Goal: Communication & Community: Answer question/provide support

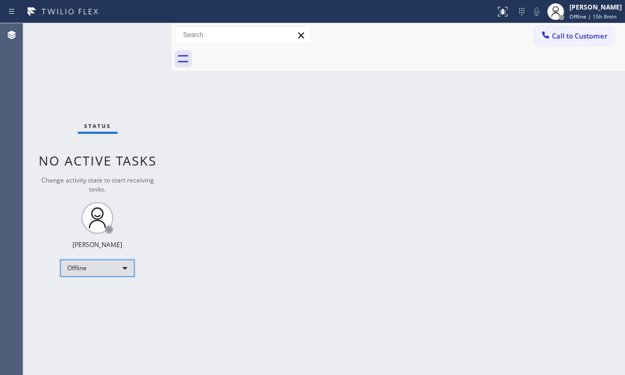
click at [117, 271] on div "Offline" at bounding box center [97, 268] width 74 height 17
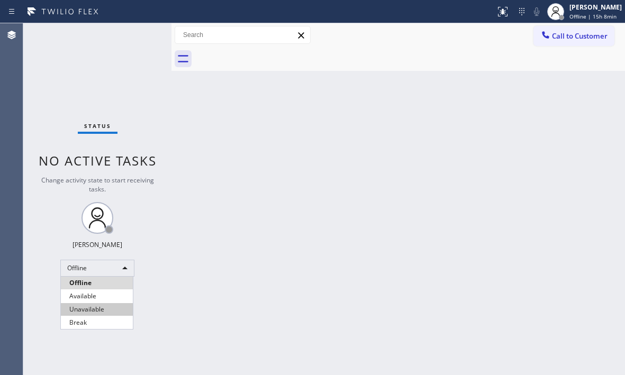
click at [95, 298] on li "Available" at bounding box center [97, 296] width 72 height 13
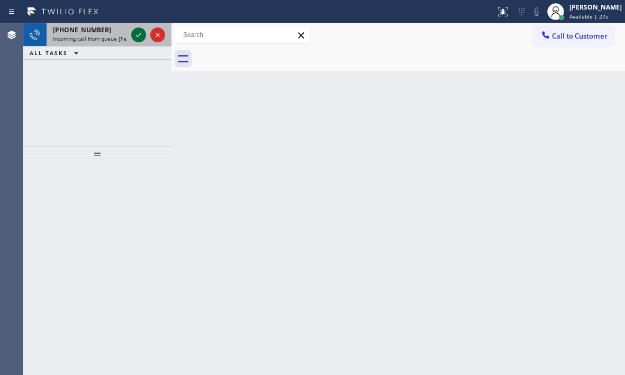
click at [133, 34] on icon at bounding box center [138, 35] width 13 height 13
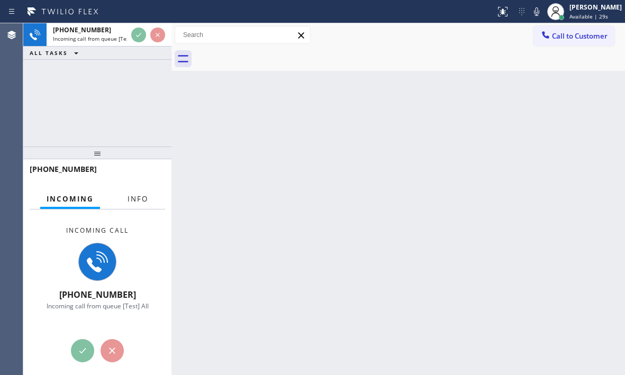
click at [147, 199] on span "Info" at bounding box center [138, 199] width 21 height 10
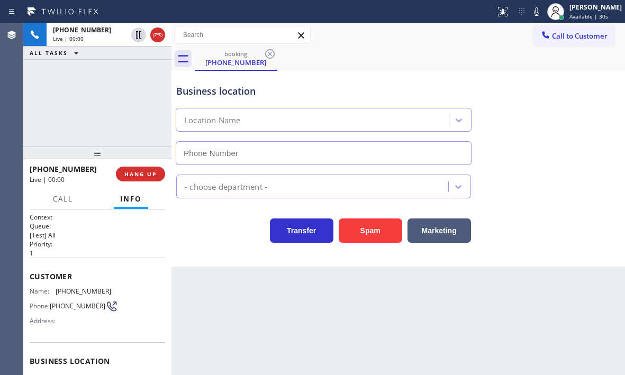
type input "[PHONE_NUMBER]"
click at [150, 176] on span "HANG UP" at bounding box center [140, 174] width 32 height 7
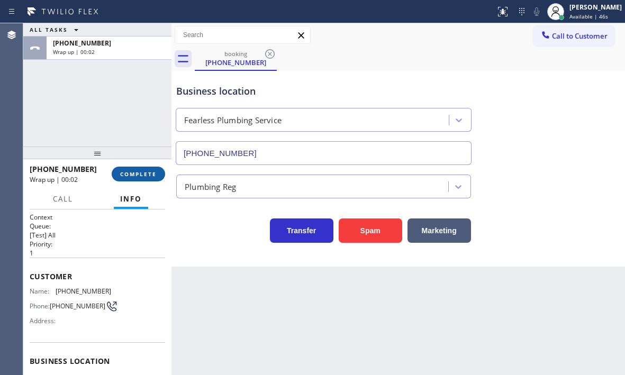
click at [146, 177] on span "COMPLETE" at bounding box center [138, 174] width 37 height 7
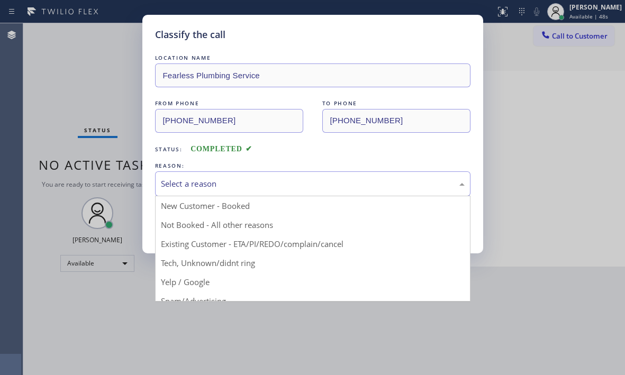
click at [230, 190] on div "Select a reason" at bounding box center [313, 184] width 304 height 12
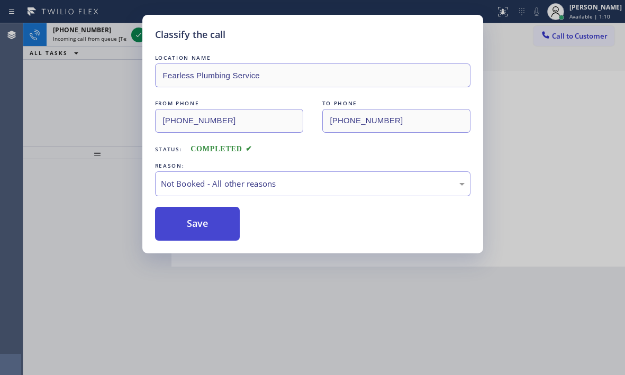
click at [177, 226] on button "Save" at bounding box center [197, 224] width 85 height 34
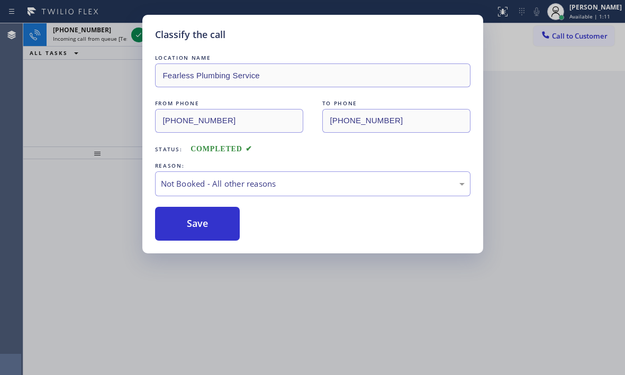
click at [136, 35] on div "Classify the call LOCATION NAME Fearless Plumbing Service FROM PHONE [PHONE_NUM…" at bounding box center [312, 187] width 625 height 375
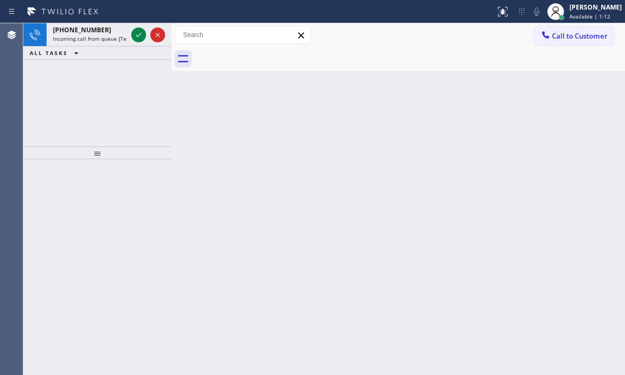
click at [136, 35] on icon at bounding box center [138, 35] width 13 height 13
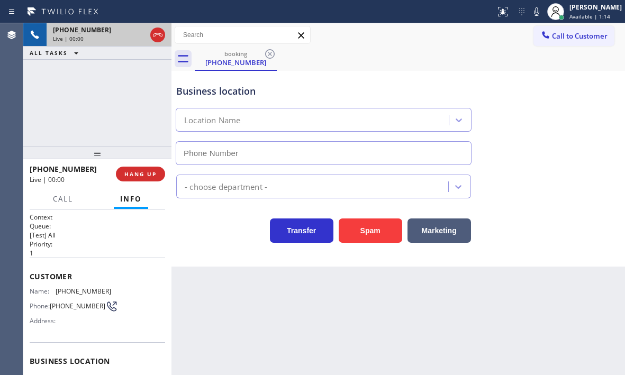
type input "[PHONE_NUMBER]"
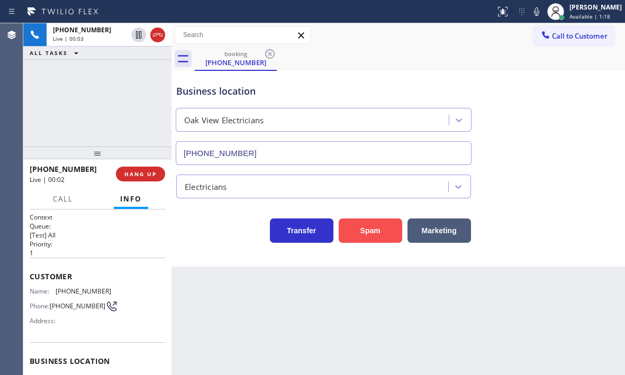
click at [365, 231] on button "Spam" at bounding box center [371, 231] width 64 height 24
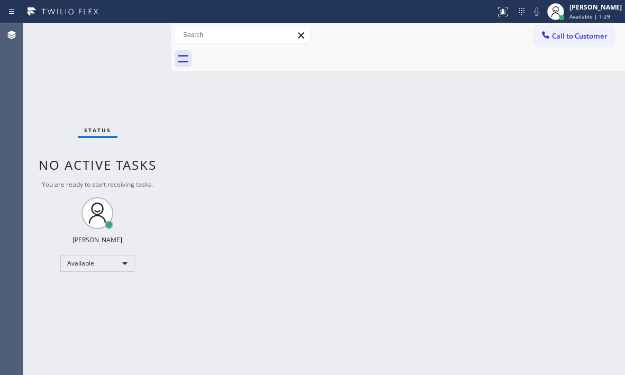
click at [139, 32] on div "Status No active tasks You are ready to start receiving tasks. [PERSON_NAME] Av…" at bounding box center [97, 199] width 148 height 352
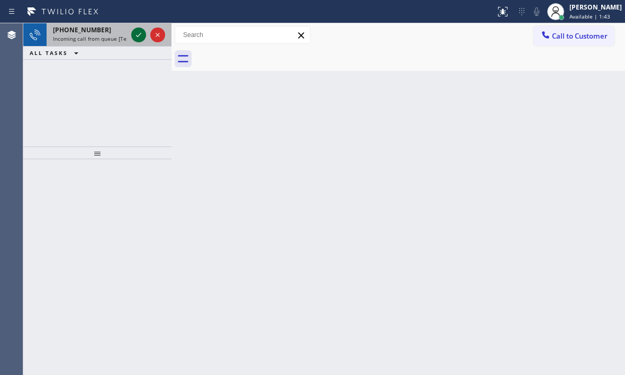
click at [138, 37] on icon at bounding box center [138, 35] width 5 height 4
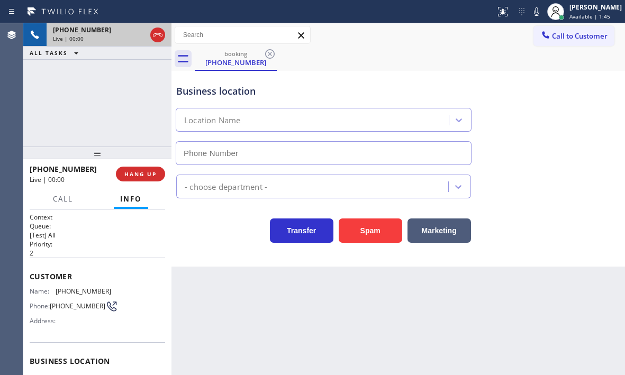
type input "[PHONE_NUMBER]"
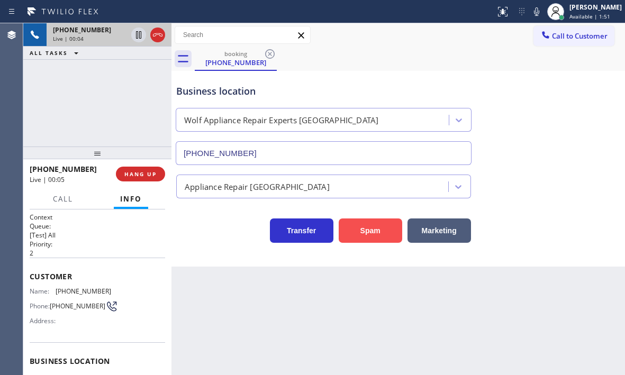
click at [351, 227] on button "Spam" at bounding box center [371, 231] width 64 height 24
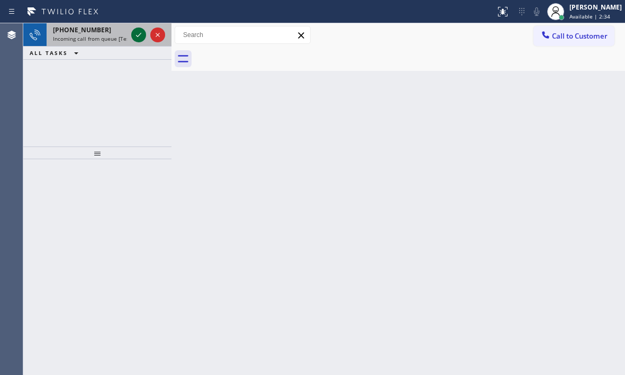
click at [140, 34] on icon at bounding box center [138, 35] width 13 height 13
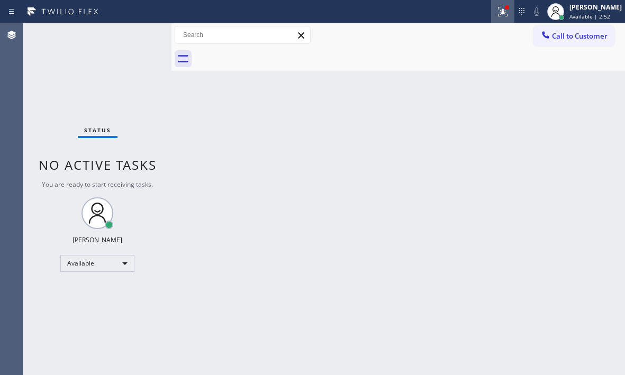
click at [497, 10] on icon at bounding box center [503, 11] width 13 height 13
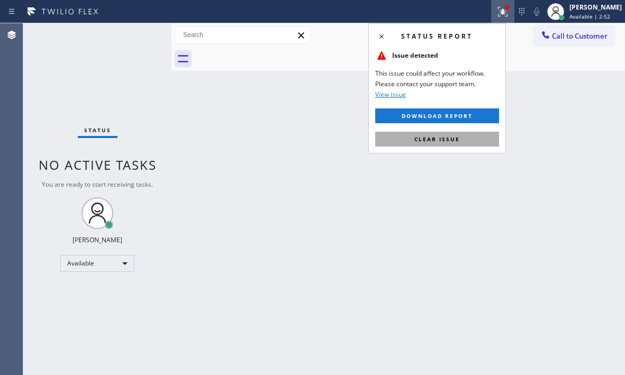
click at [427, 136] on span "Clear issue" at bounding box center [438, 139] width 46 height 7
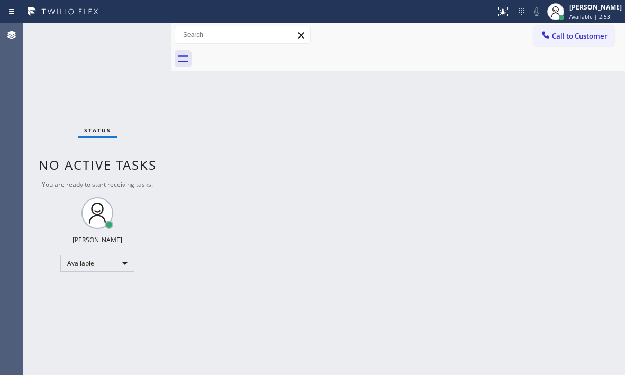
click at [473, 141] on div "Back to Dashboard Change Sender ID Customers Technicians Select a contact Outbo…" at bounding box center [399, 199] width 454 height 352
click at [143, 37] on div "Status No active tasks You are ready to start receiving tasks. [PERSON_NAME] Av…" at bounding box center [97, 199] width 148 height 352
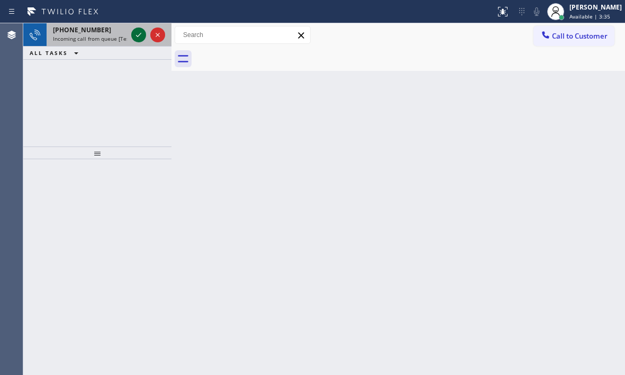
click at [138, 35] on icon at bounding box center [138, 35] width 13 height 13
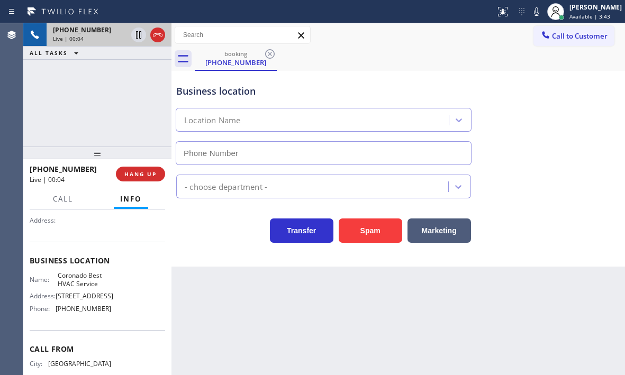
scroll to position [142, 0]
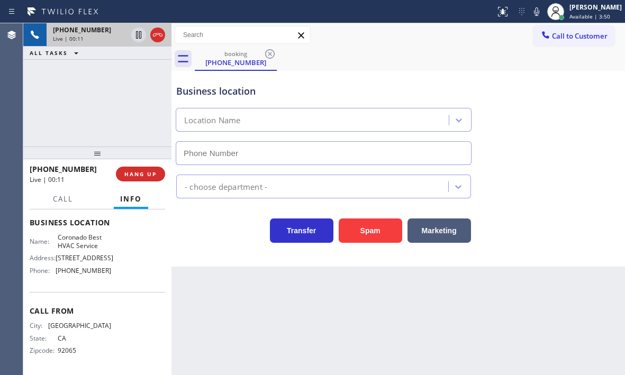
type input "[PHONE_NUMBER]"
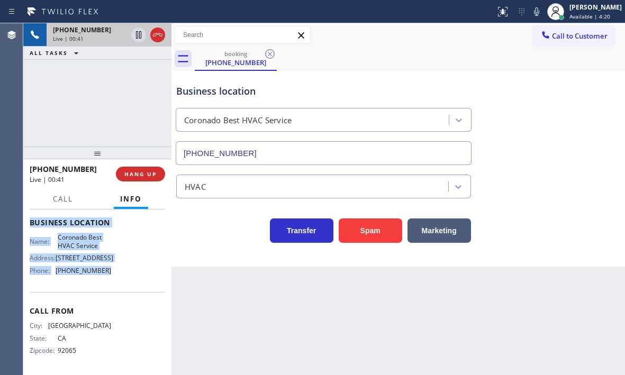
drag, startPoint x: 30, startPoint y: 240, endPoint x: 132, endPoint y: 281, distance: 110.0
click at [132, 281] on div "Context Queue: [Test] All Priority: 2 Customer Name: [PHONE_NUMBER] Phone: [PHO…" at bounding box center [98, 223] width 136 height 298
copy div "Customer Name: [PHONE_NUMBER] Phone: [PHONE_NUMBER] Address: Business location …"
click at [139, 37] on icon at bounding box center [138, 35] width 13 height 13
click at [139, 36] on icon at bounding box center [138, 35] width 13 height 13
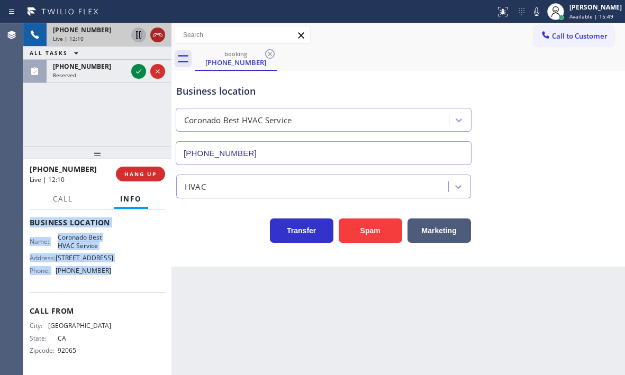
click at [158, 35] on icon at bounding box center [157, 35] width 13 height 13
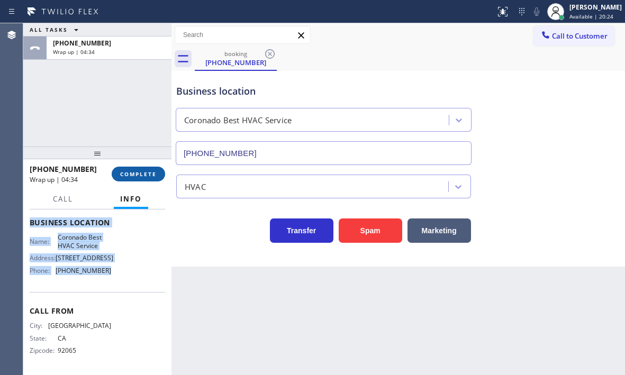
click at [146, 173] on span "COMPLETE" at bounding box center [138, 174] width 37 height 7
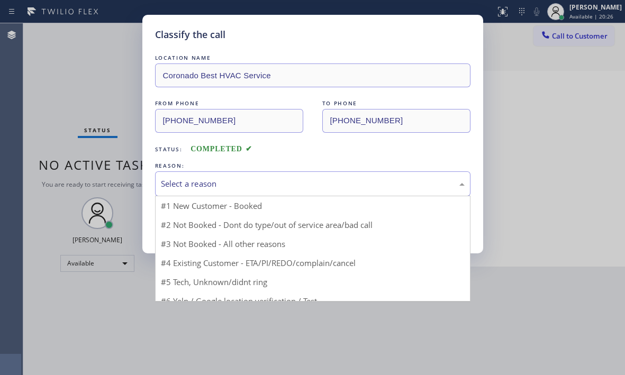
click at [210, 187] on div "Select a reason" at bounding box center [313, 184] width 304 height 12
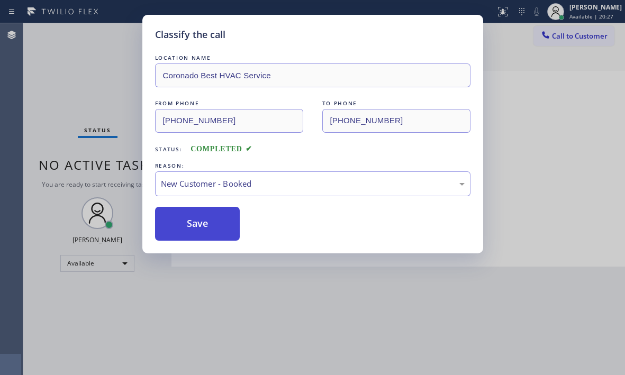
click at [187, 222] on button "Save" at bounding box center [197, 224] width 85 height 34
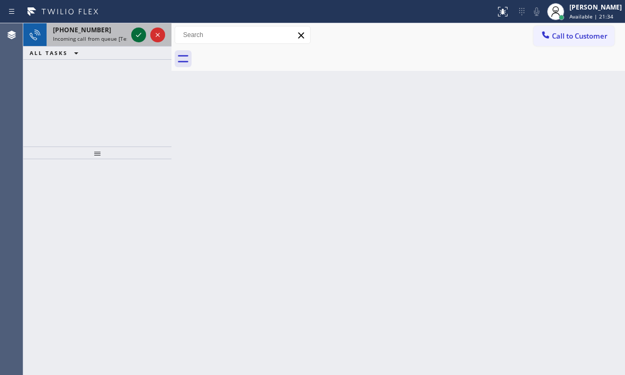
click at [138, 34] on icon at bounding box center [138, 35] width 13 height 13
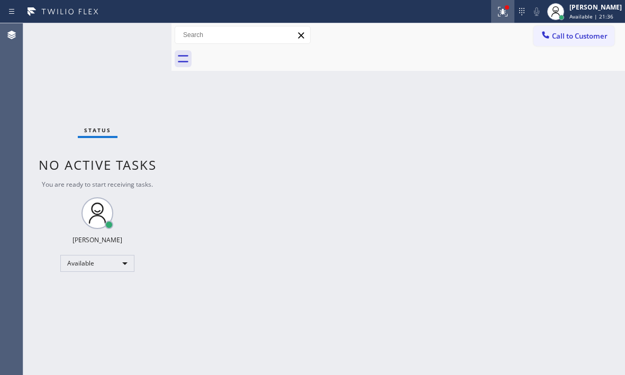
click at [497, 11] on icon at bounding box center [503, 11] width 13 height 13
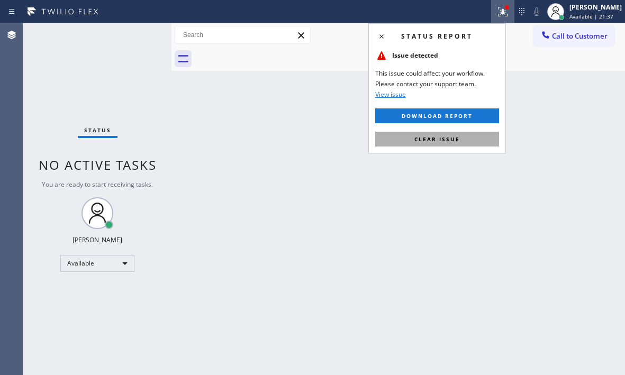
click at [445, 138] on span "Clear issue" at bounding box center [438, 139] width 46 height 7
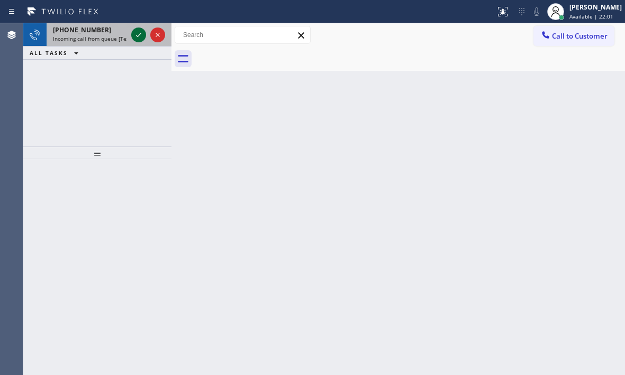
click at [137, 37] on icon at bounding box center [138, 35] width 13 height 13
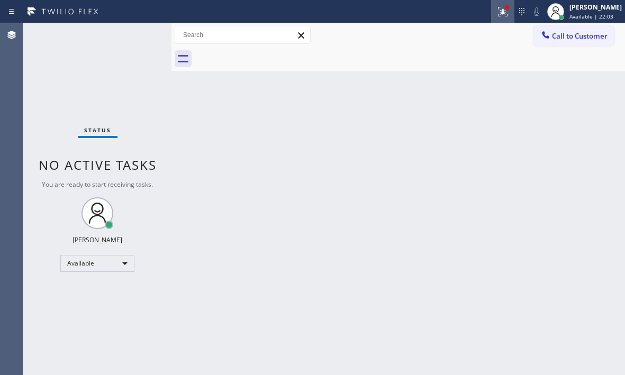
click at [498, 11] on icon at bounding box center [501, 10] width 6 height 7
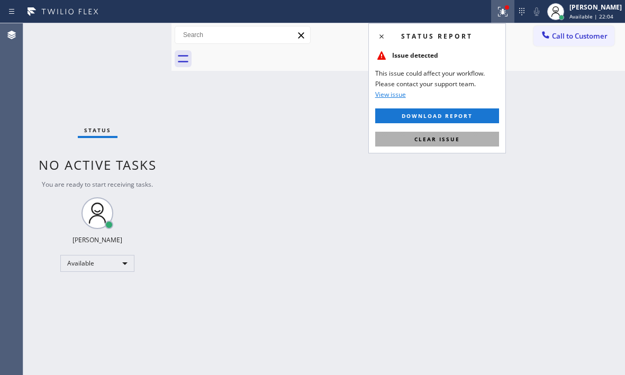
click at [463, 138] on button "Clear issue" at bounding box center [437, 139] width 124 height 15
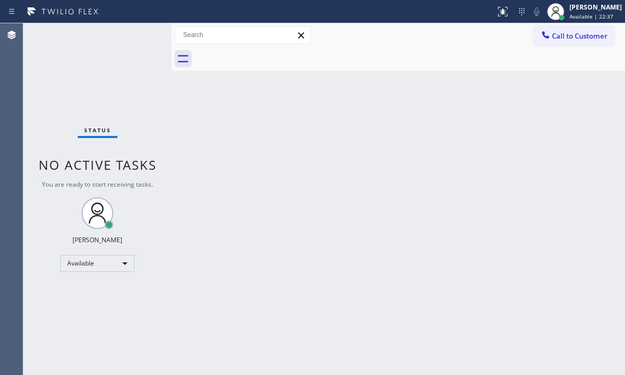
click at [247, 112] on div "Back to Dashboard Change Sender ID Customers Technicians Select a contact Outbo…" at bounding box center [399, 199] width 454 height 352
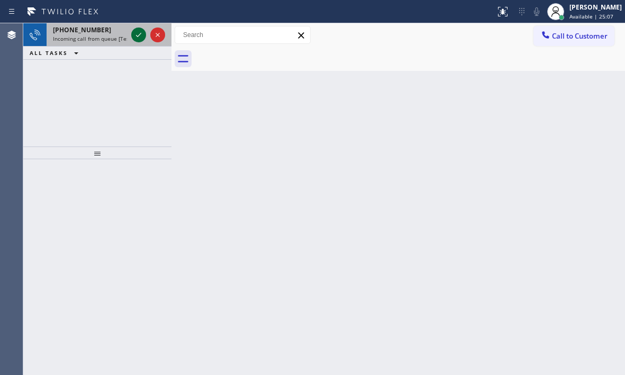
click at [136, 33] on icon at bounding box center [138, 35] width 13 height 13
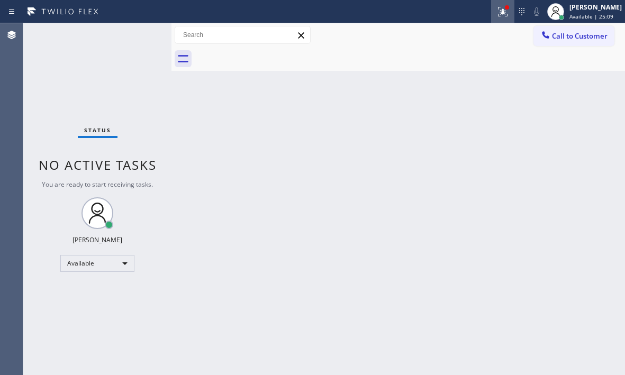
click at [497, 16] on icon at bounding box center [503, 11] width 13 height 13
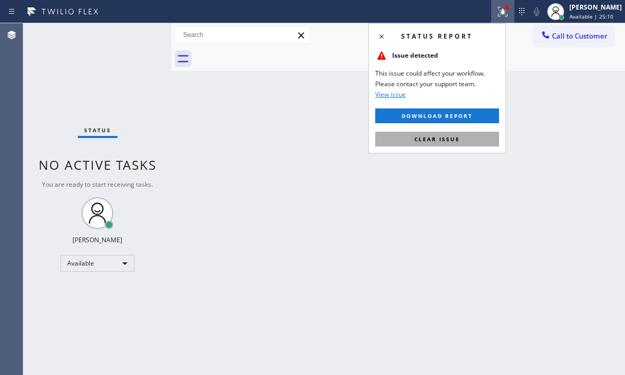
click at [453, 136] on span "Clear issue" at bounding box center [438, 139] width 46 height 7
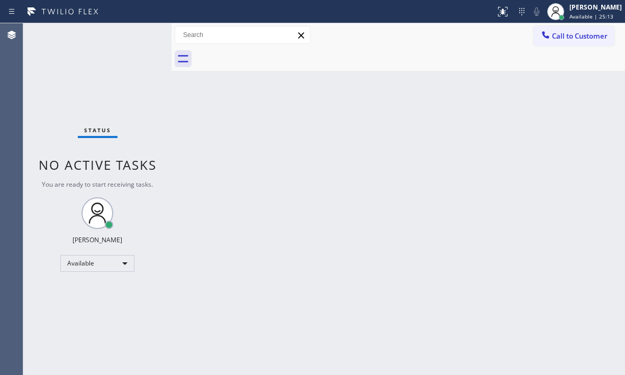
click at [133, 38] on div "Status No active tasks You are ready to start receiving tasks. [PERSON_NAME] Av…" at bounding box center [97, 199] width 148 height 352
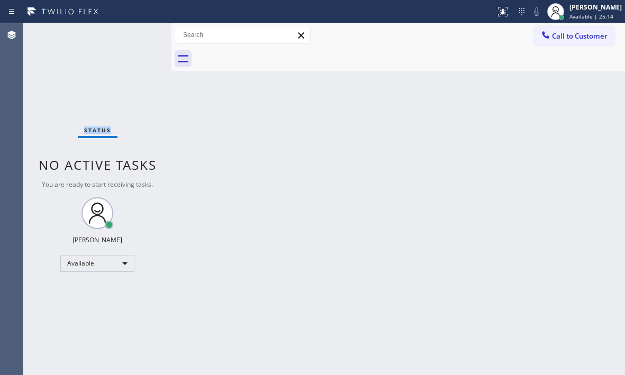
click at [133, 38] on div "Status No active tasks You are ready to start receiving tasks. [PERSON_NAME] Av…" at bounding box center [97, 199] width 148 height 352
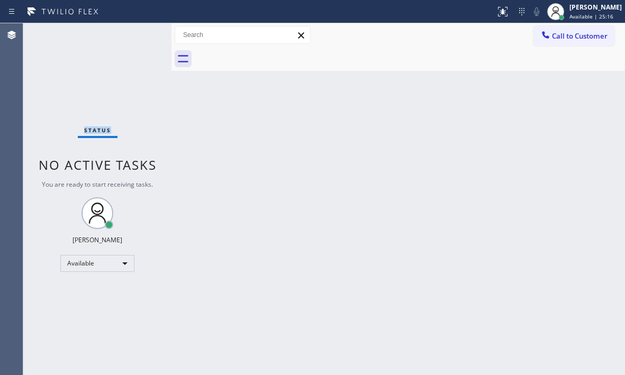
click at [133, 38] on div "Status No active tasks You are ready to start receiving tasks. [PERSON_NAME] Av…" at bounding box center [97, 199] width 148 height 352
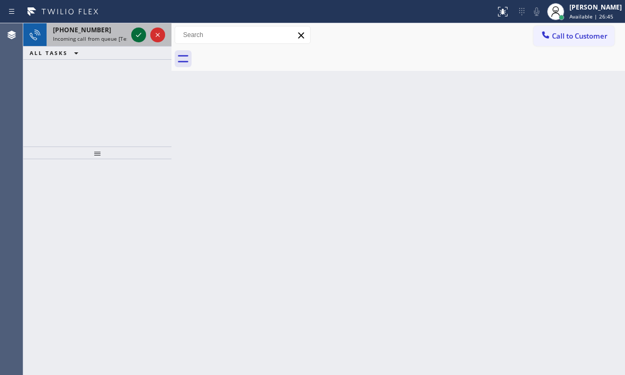
click at [139, 33] on icon at bounding box center [138, 35] width 13 height 13
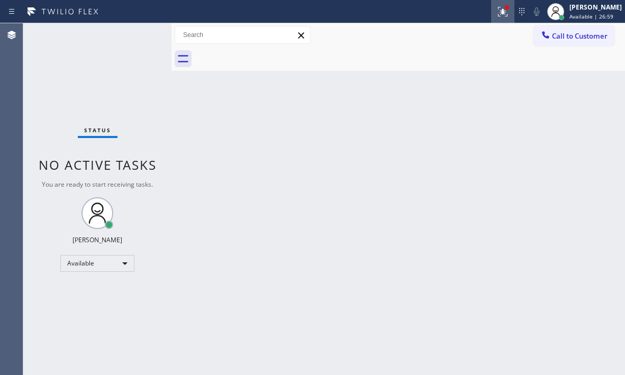
click at [505, 15] on div at bounding box center [502, 11] width 23 height 13
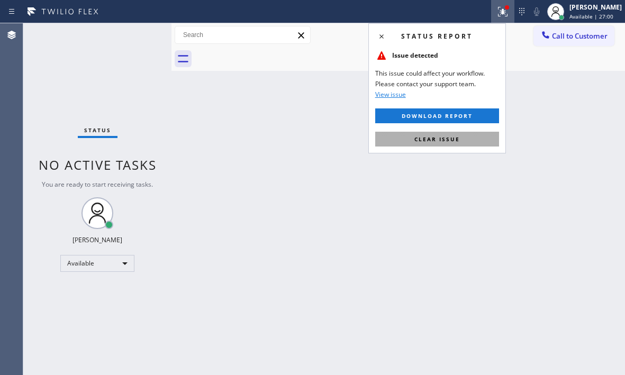
click at [463, 137] on button "Clear issue" at bounding box center [437, 139] width 124 height 15
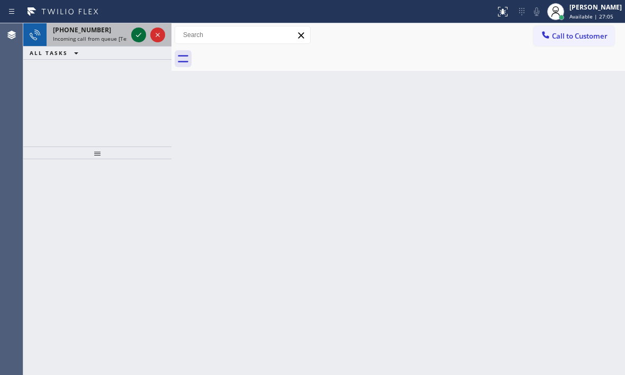
click at [141, 32] on icon at bounding box center [138, 35] width 13 height 13
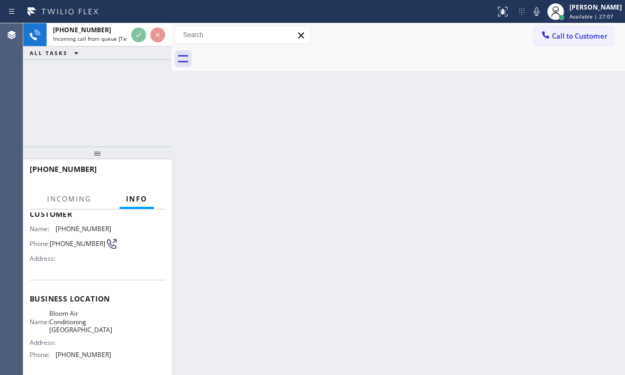
scroll to position [151, 0]
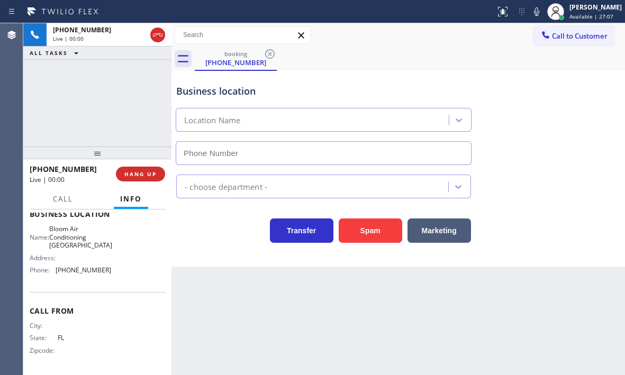
type input "[PHONE_NUMBER]"
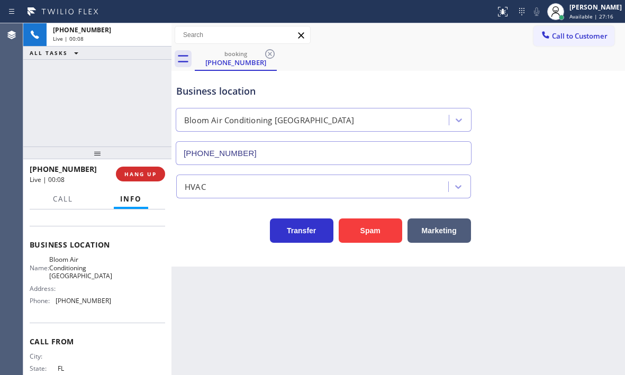
scroll to position [98, 0]
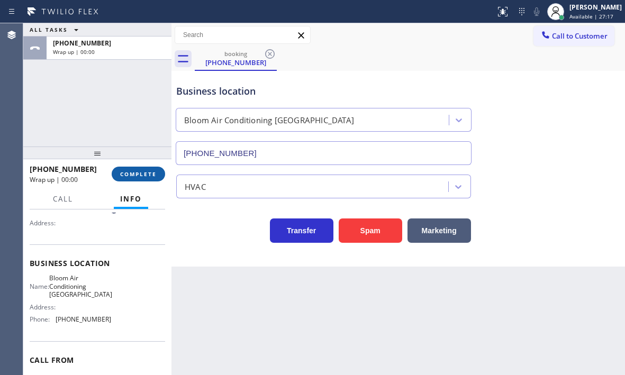
click at [145, 171] on span "COMPLETE" at bounding box center [138, 174] width 37 height 7
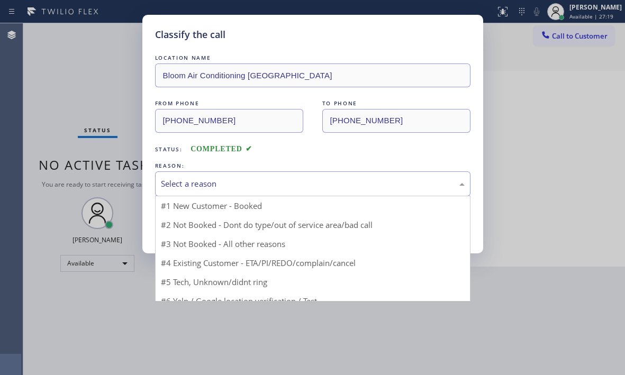
click at [242, 182] on div "Select a reason" at bounding box center [313, 184] width 304 height 12
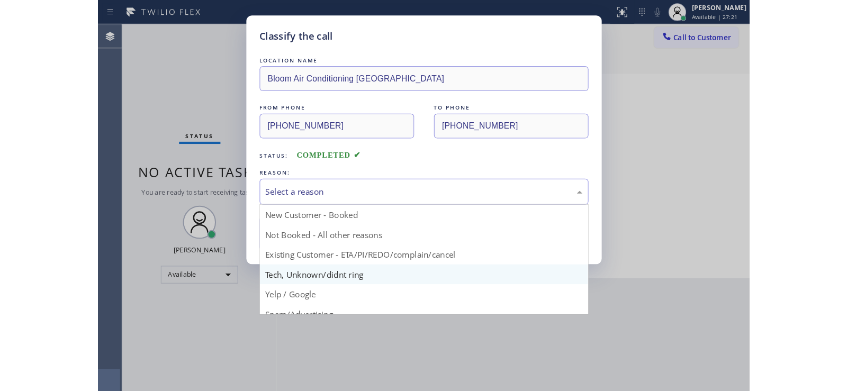
scroll to position [53, 0]
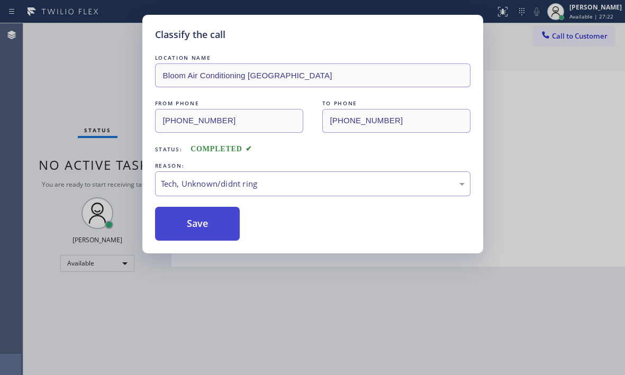
click at [179, 210] on button "Save" at bounding box center [197, 224] width 85 height 34
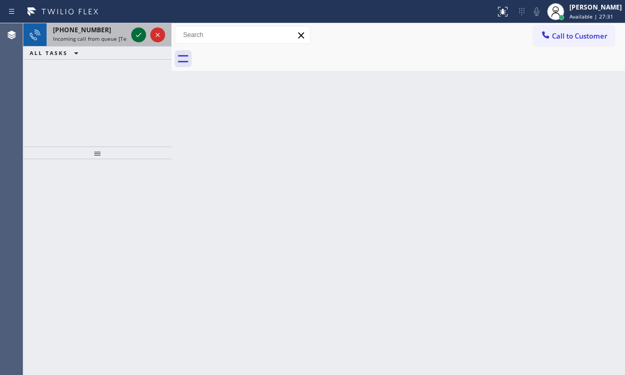
click at [135, 37] on icon at bounding box center [138, 35] width 13 height 13
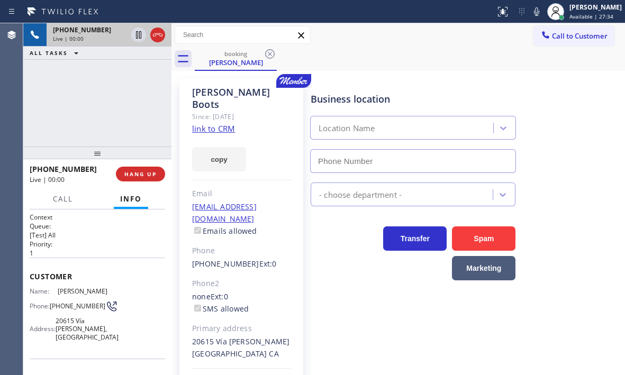
type input "[PHONE_NUMBER]"
click at [227, 123] on link "link to CRM" at bounding box center [213, 128] width 43 height 11
click at [140, 35] on icon at bounding box center [138, 34] width 5 height 7
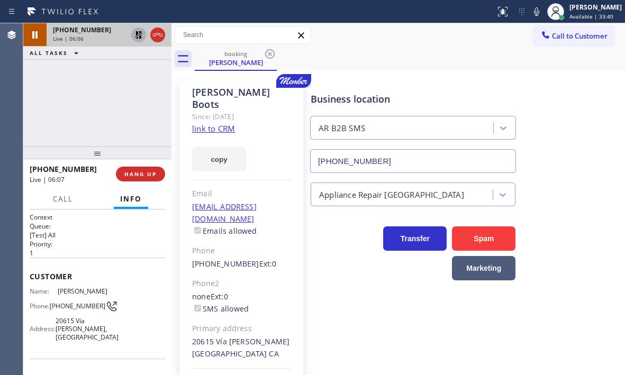
click at [139, 38] on icon at bounding box center [138, 35] width 13 height 13
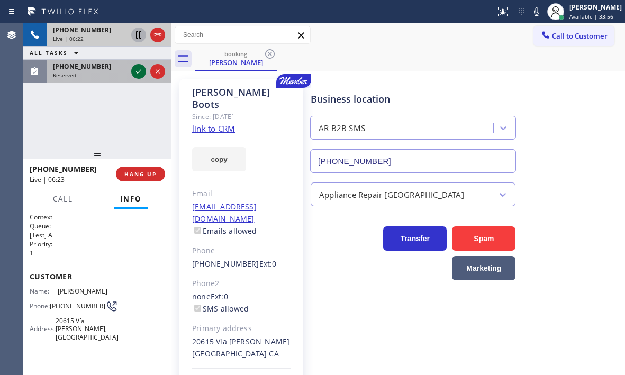
click at [141, 73] on icon at bounding box center [138, 71] width 13 height 13
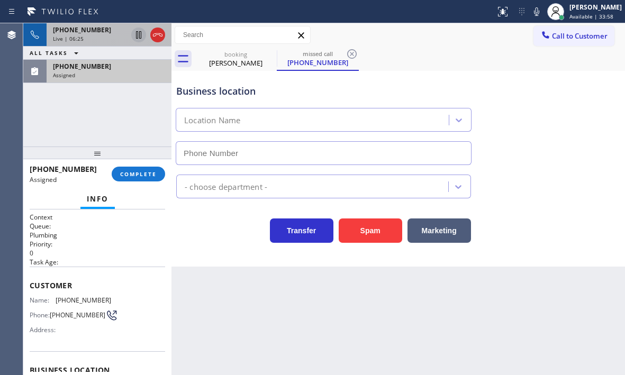
type input "[PHONE_NUMBER]"
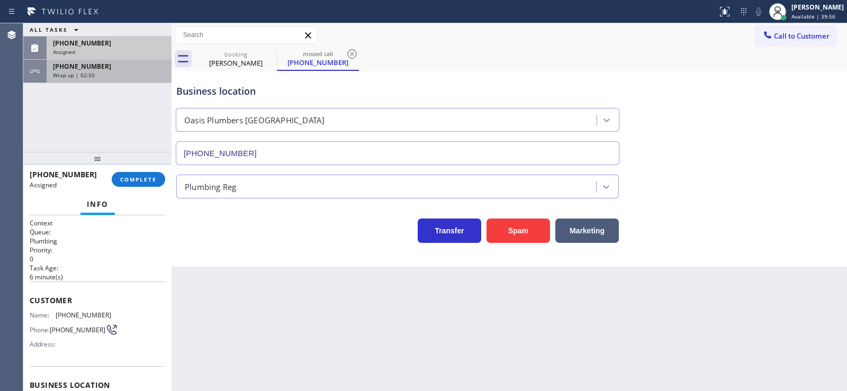
click at [120, 79] on div "[PHONE_NUMBER] Wrap up | 02:50" at bounding box center [107, 71] width 121 height 23
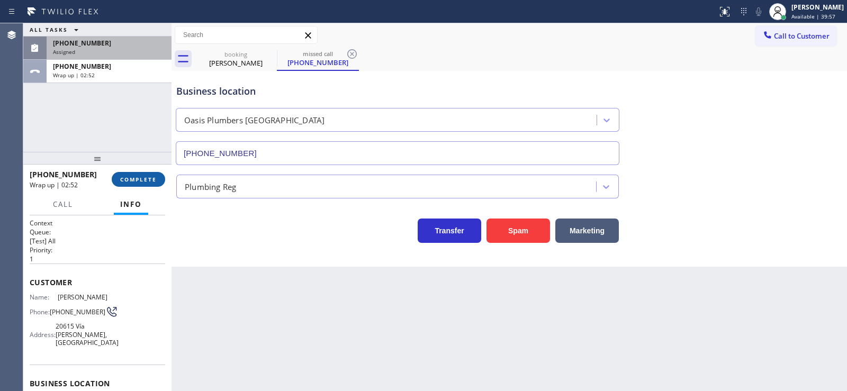
click at [155, 182] on span "COMPLETE" at bounding box center [138, 179] width 37 height 7
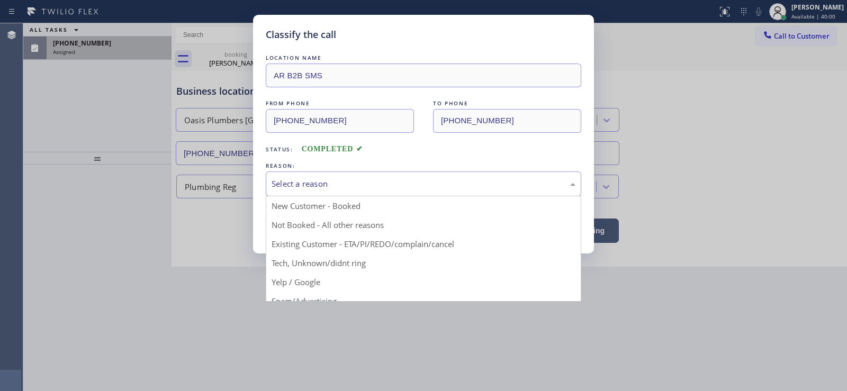
click at [345, 183] on div "Select a reason" at bounding box center [424, 184] width 304 height 12
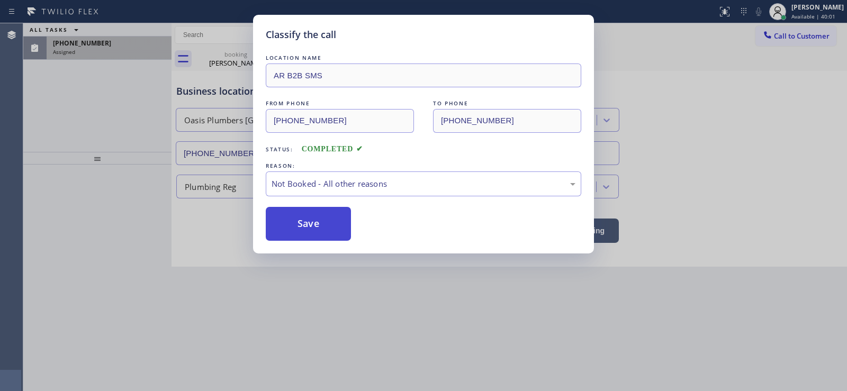
drag, startPoint x: 296, startPoint y: 226, endPoint x: 285, endPoint y: 220, distance: 12.4
click at [296, 226] on button "Save" at bounding box center [308, 224] width 85 height 34
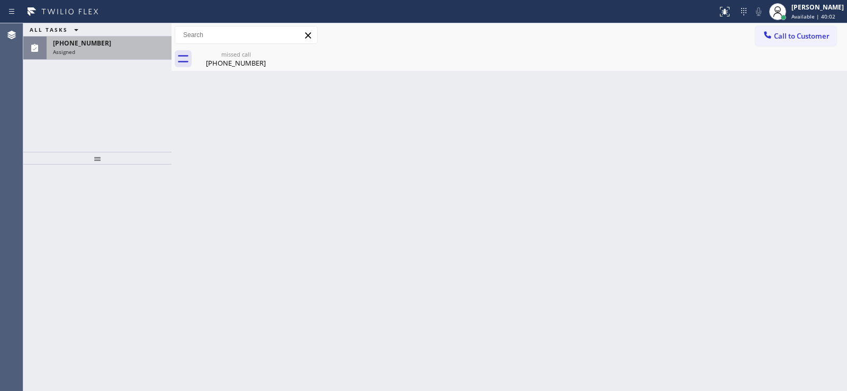
click at [118, 42] on div "[PHONE_NUMBER]" at bounding box center [109, 43] width 112 height 9
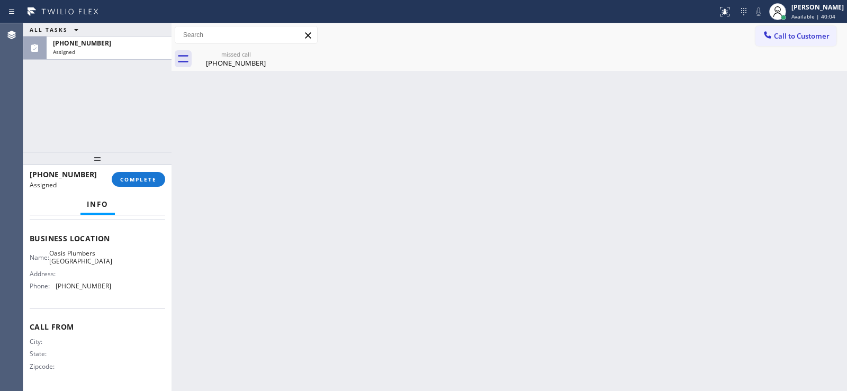
scroll to position [150, 0]
drag, startPoint x: 105, startPoint y: 283, endPoint x: 58, endPoint y: 285, distance: 46.7
click at [58, 285] on div "Name: [GEOGRAPHIC_DATA] Address: Phone: [PHONE_NUMBER]" at bounding box center [98, 272] width 136 height 46
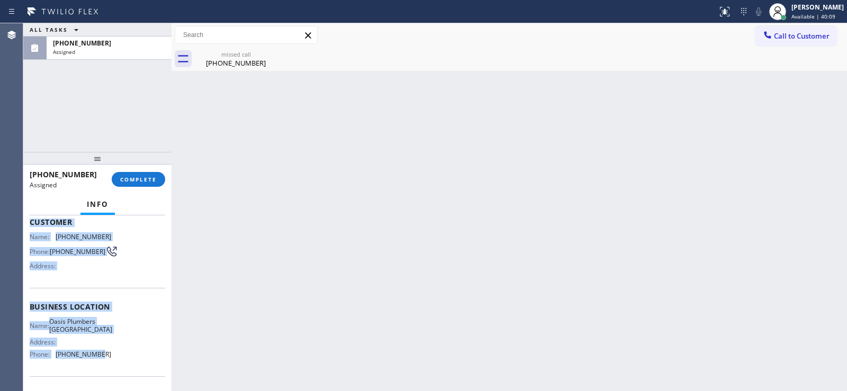
scroll to position [97, 0]
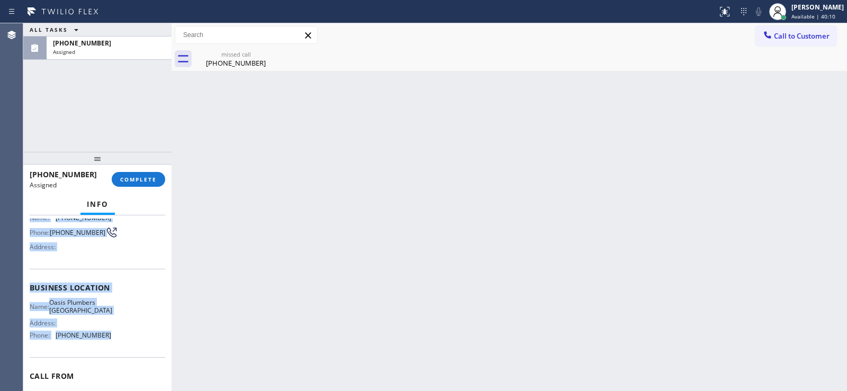
drag, startPoint x: 29, startPoint y: 254, endPoint x: 147, endPoint y: 337, distance: 144.4
click at [113, 344] on div "Context Queue: Plumbing Priority: 0 Task Age: [DEMOGRAPHIC_DATA] minute(s) Cust…" at bounding box center [97, 304] width 148 height 176
copy div "Customer Name: [PHONE_NUMBER] Phone: [PHONE_NUMBER] Address: Business location …"
click at [140, 174] on button "COMPLETE" at bounding box center [138, 179] width 53 height 15
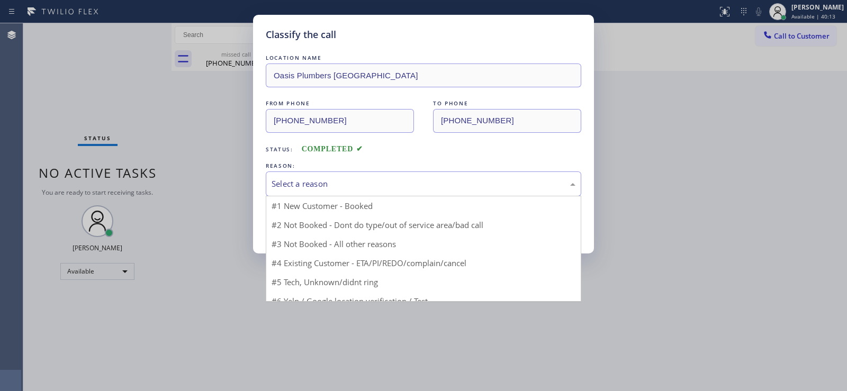
click at [314, 190] on div "Select a reason" at bounding box center [424, 184] width 304 height 12
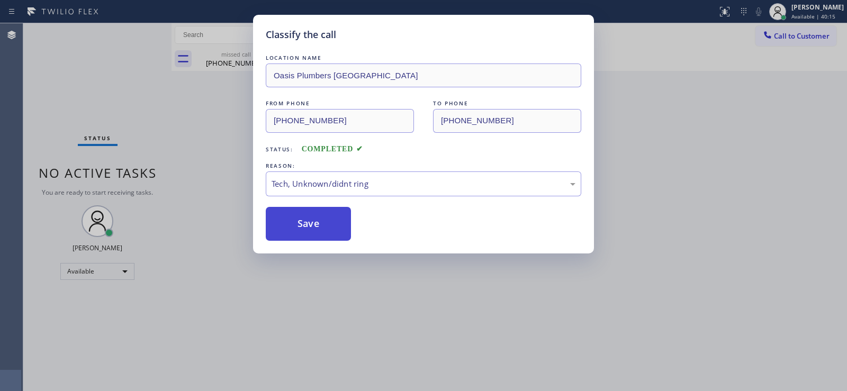
click at [307, 230] on button "Save" at bounding box center [308, 224] width 85 height 34
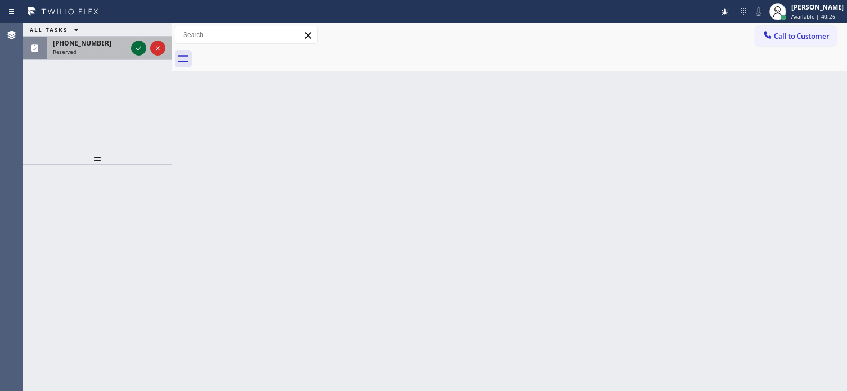
click at [141, 49] on icon at bounding box center [138, 48] width 13 height 13
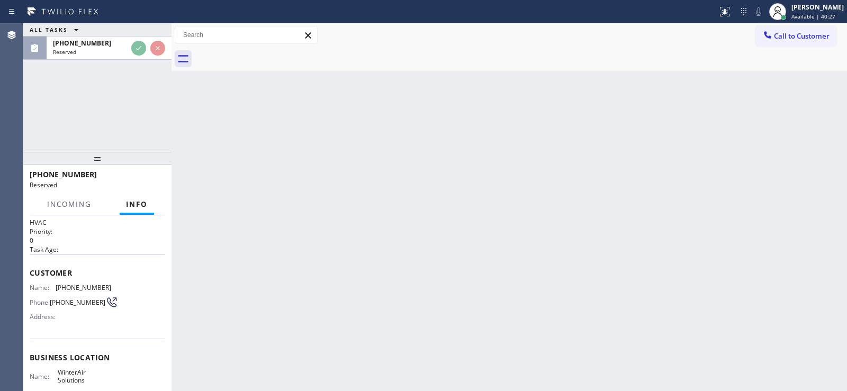
scroll to position [106, 0]
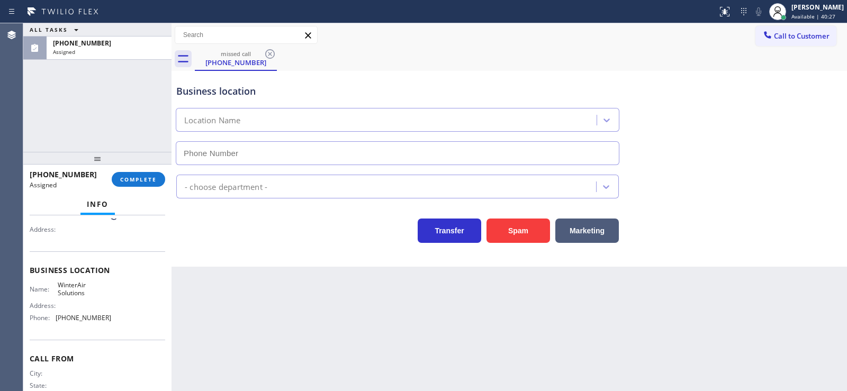
type input "[PHONE_NUMBER]"
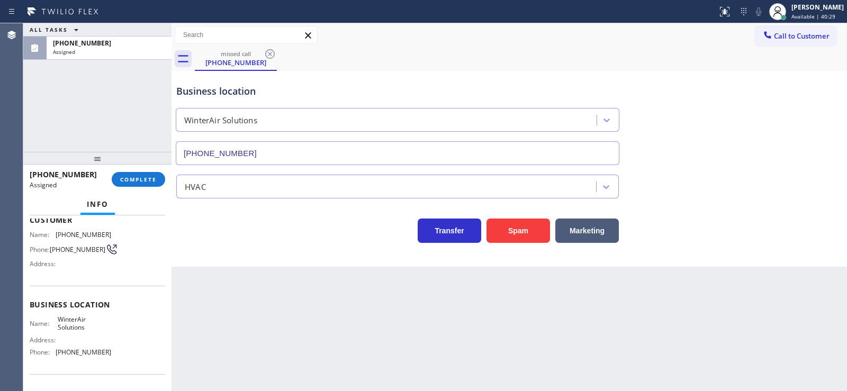
scroll to position [53, 0]
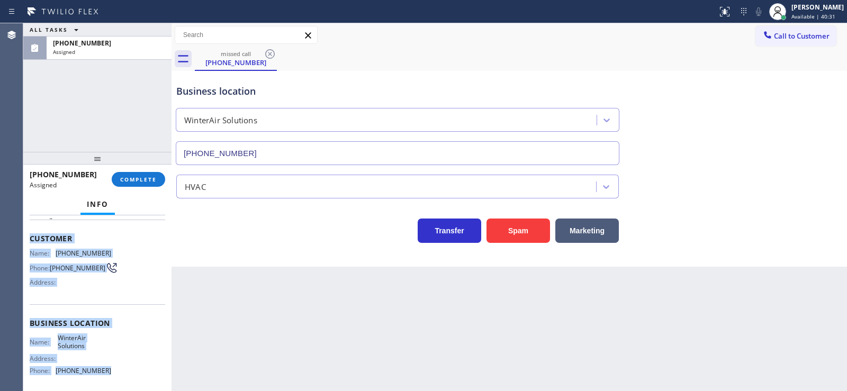
drag, startPoint x: 26, startPoint y: 232, endPoint x: 117, endPoint y: 374, distance: 168.1
click at [117, 374] on div "Context Queue: HVAC Priority: 0 Task Age: Customer Name: [PHONE_NUMBER] Phone: …" at bounding box center [97, 304] width 148 height 176
copy div "Customer Name: [PHONE_NUMBER] Phone: [PHONE_NUMBER] Address: Business location …"
click at [121, 180] on span "COMPLETE" at bounding box center [138, 179] width 37 height 7
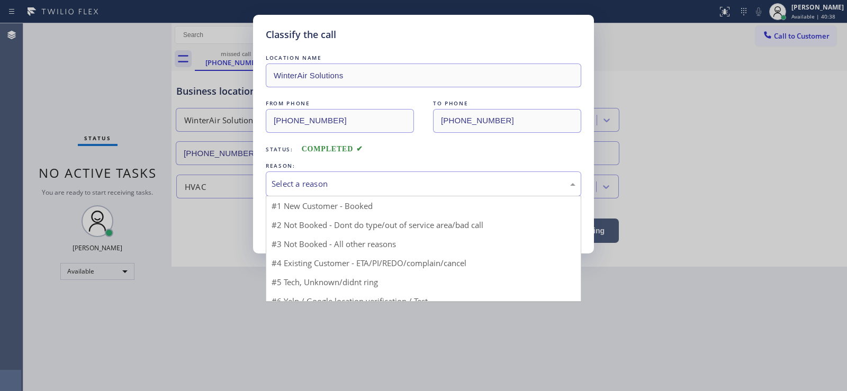
click at [304, 185] on div "Select a reason" at bounding box center [424, 184] width 304 height 12
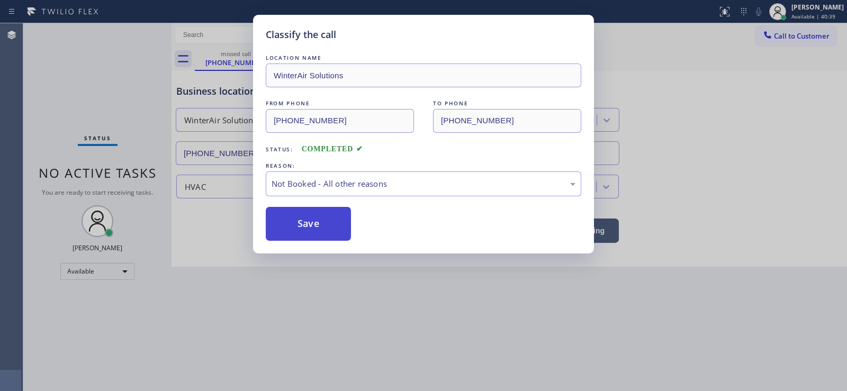
click at [286, 222] on button "Save" at bounding box center [308, 224] width 85 height 34
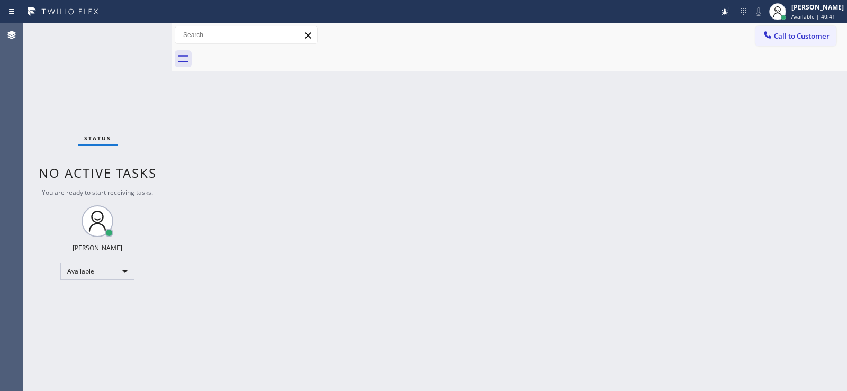
click at [435, 143] on div "Back to Dashboard Change Sender ID Customers Technicians Select a contact Outbo…" at bounding box center [510, 207] width 676 height 368
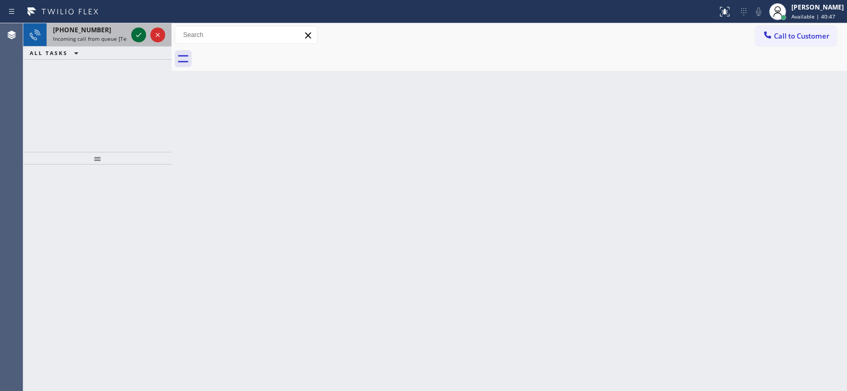
click at [138, 33] on icon at bounding box center [138, 35] width 13 height 13
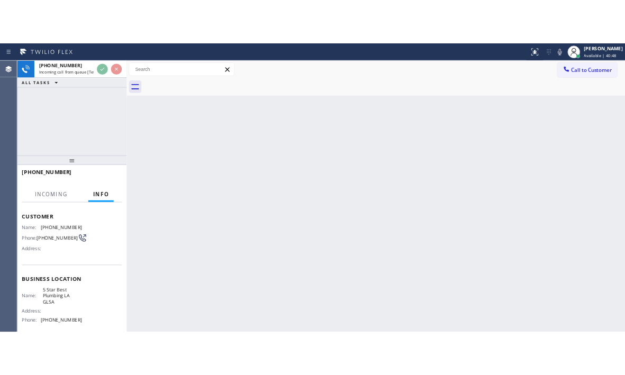
scroll to position [106, 0]
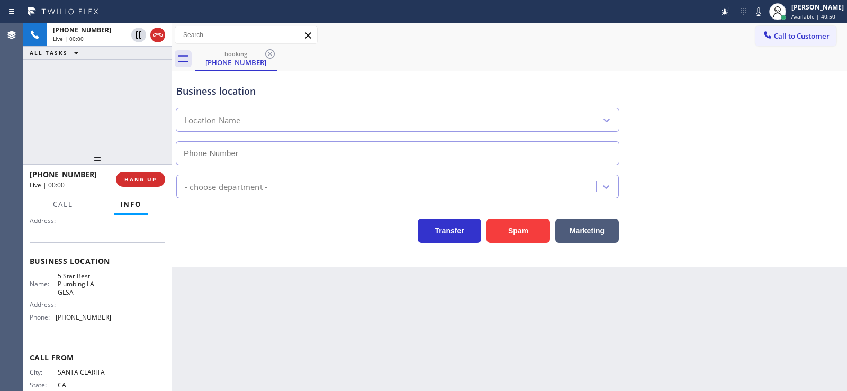
type input "[PHONE_NUMBER]"
click at [549, 304] on div "Back to Dashboard Change Sender ID Customers Technicians Select a contact Outbo…" at bounding box center [510, 207] width 676 height 368
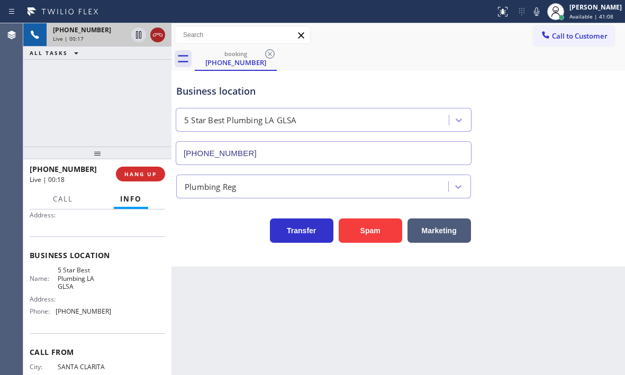
click at [158, 32] on icon at bounding box center [157, 35] width 13 height 13
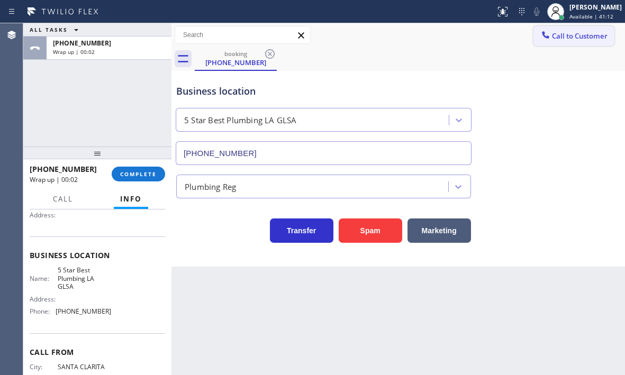
click at [575, 38] on span "Call to Customer" at bounding box center [580, 36] width 56 height 10
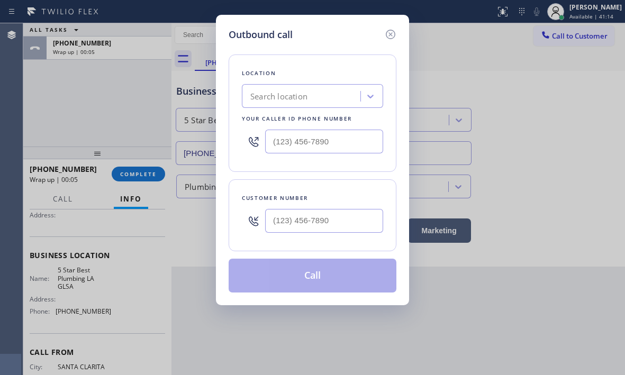
click at [95, 193] on div "Outbound call Location Search location Your caller id phone number Customer num…" at bounding box center [312, 187] width 625 height 375
click at [389, 31] on icon at bounding box center [390, 34] width 13 height 13
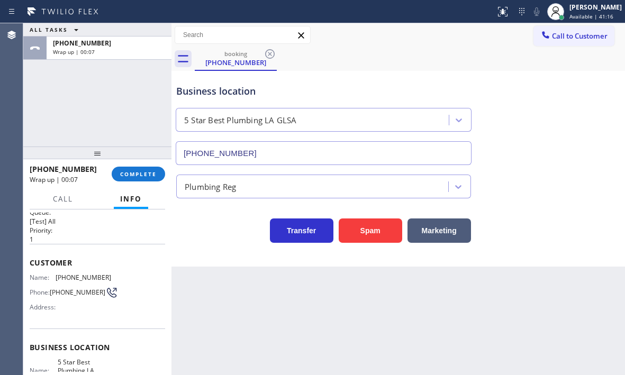
scroll to position [0, 0]
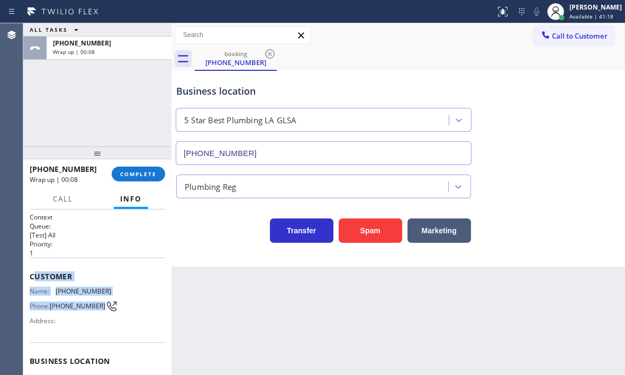
drag, startPoint x: 38, startPoint y: 279, endPoint x: 89, endPoint y: 310, distance: 60.1
click at [90, 311] on div "Customer Name: [PHONE_NUMBER] Phone: [PHONE_NUMBER] Address:" at bounding box center [98, 300] width 136 height 85
click at [101, 282] on span "Customer" at bounding box center [98, 277] width 136 height 10
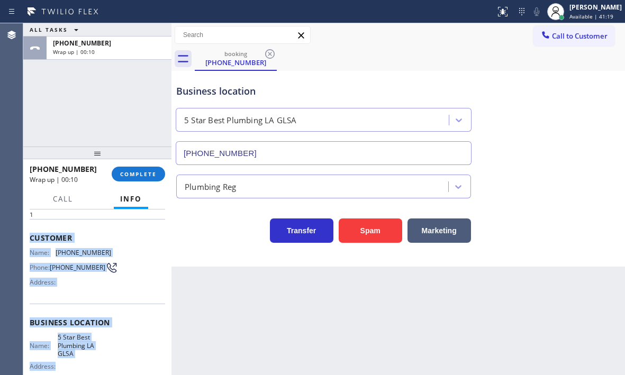
scroll to position [106, 0]
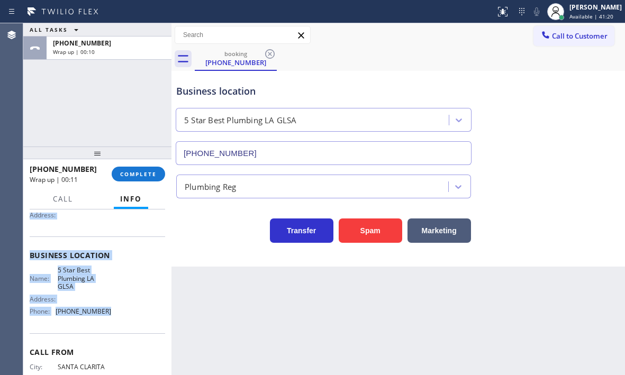
drag, startPoint x: 28, startPoint y: 271, endPoint x: 114, endPoint y: 326, distance: 102.6
click at [114, 326] on div "Context Queue: [Test] All Priority: 1 Customer Name: [PHONE_NUMBER] Phone: [PHO…" at bounding box center [97, 293] width 148 height 166
copy div "Customer Name: [PHONE_NUMBER] Phone: [PHONE_NUMBER] Address: Business location …"
click at [570, 29] on button "Call to Customer" at bounding box center [574, 36] width 81 height 20
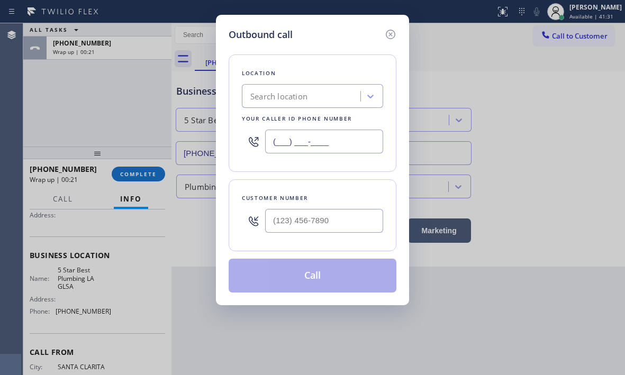
click at [337, 146] on input "(___) ___-____" at bounding box center [324, 142] width 118 height 24
paste input "213) 444-7988"
type input "[PHONE_NUMBER]"
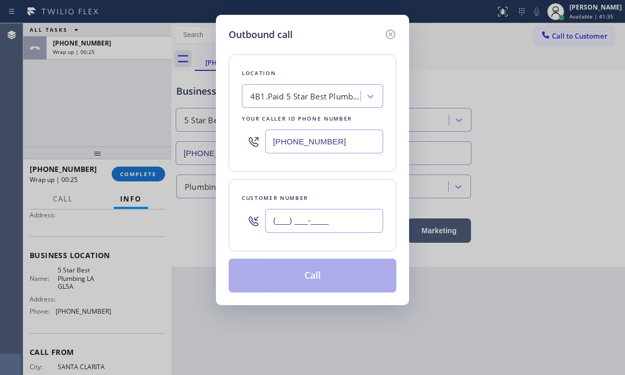
click at [344, 221] on input "(___) ___-____" at bounding box center [324, 221] width 118 height 24
paste input "661) 505-5144"
type input "[PHONE_NUMBER]"
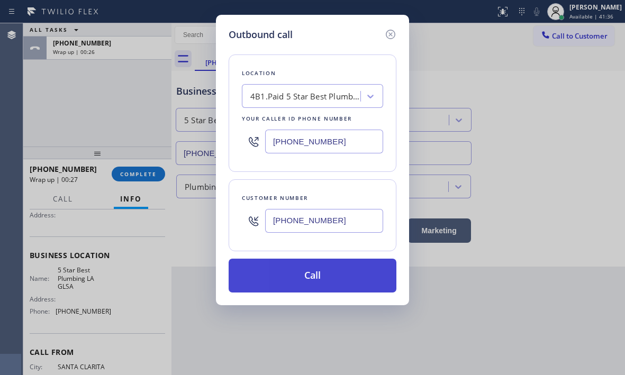
click at [317, 271] on button "Call" at bounding box center [313, 276] width 168 height 34
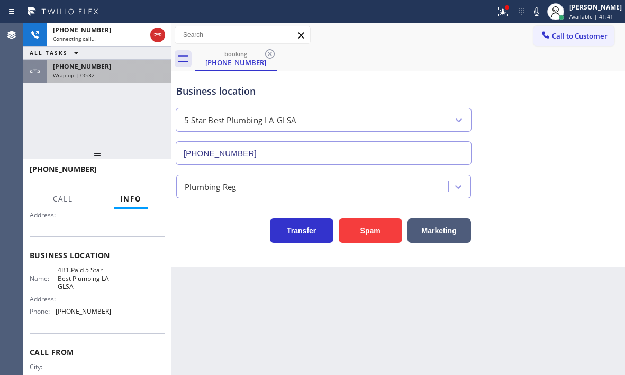
click at [130, 71] on div "Wrap up | 00:32" at bounding box center [109, 74] width 112 height 7
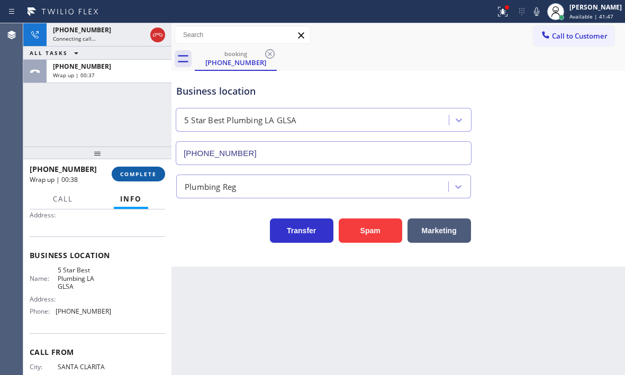
click at [138, 171] on span "COMPLETE" at bounding box center [138, 174] width 37 height 7
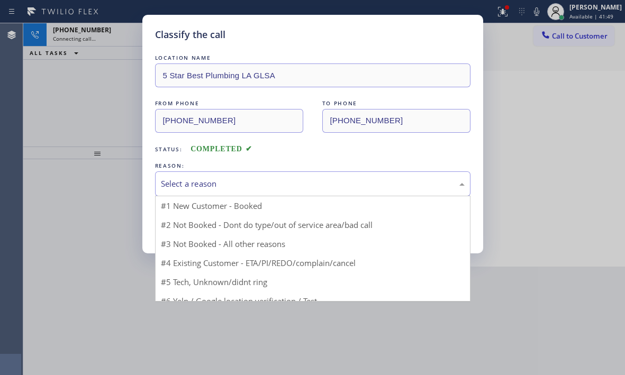
click at [228, 188] on div "Select a reason" at bounding box center [313, 184] width 304 height 12
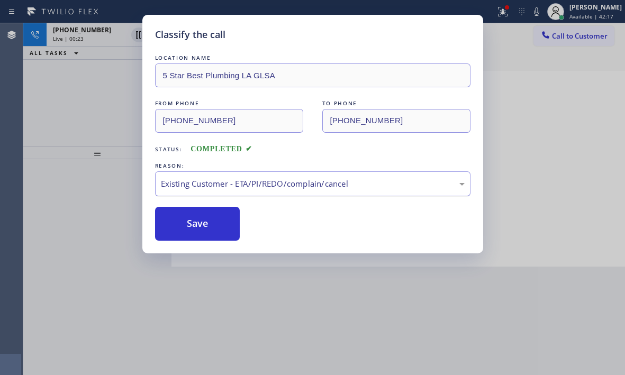
click at [239, 188] on div "Existing Customer - ETA/PI/REDO/complain/cancel" at bounding box center [313, 184] width 304 height 12
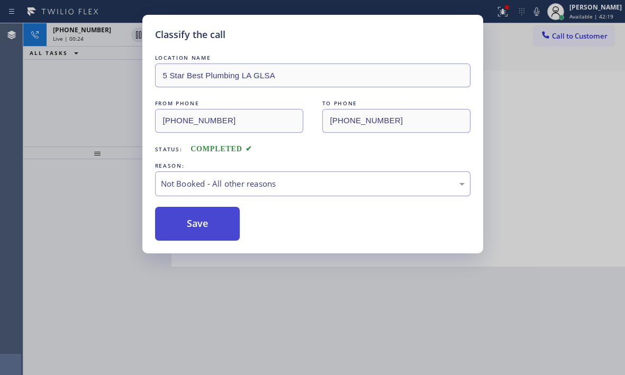
click at [190, 224] on button "Save" at bounding box center [197, 224] width 85 height 34
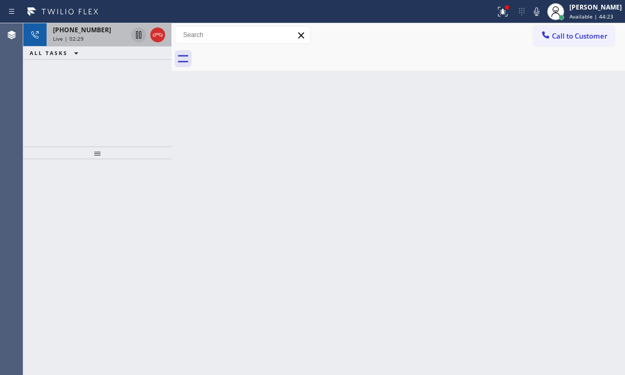
click at [138, 37] on icon at bounding box center [138, 34] width 5 height 7
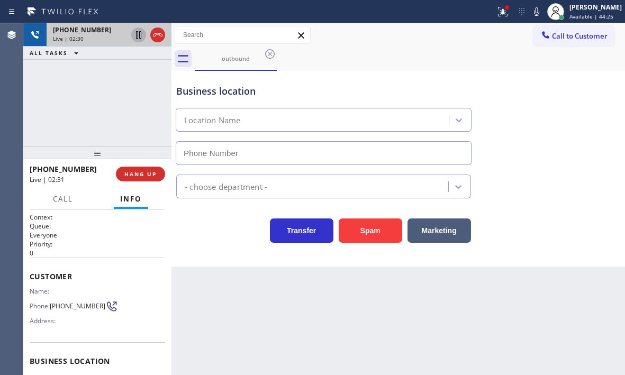
type input "[PHONE_NUMBER]"
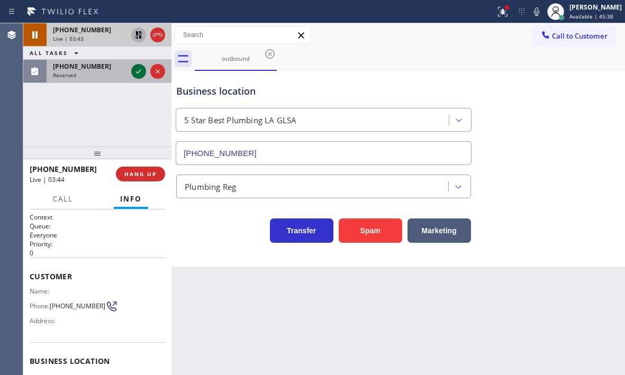
click at [140, 76] on icon at bounding box center [138, 71] width 13 height 13
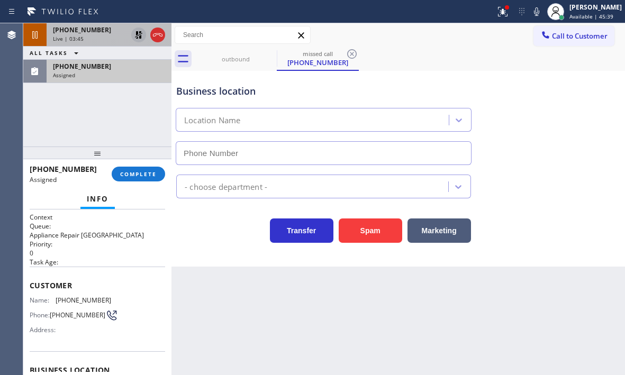
type input "[PHONE_NUMBER]"
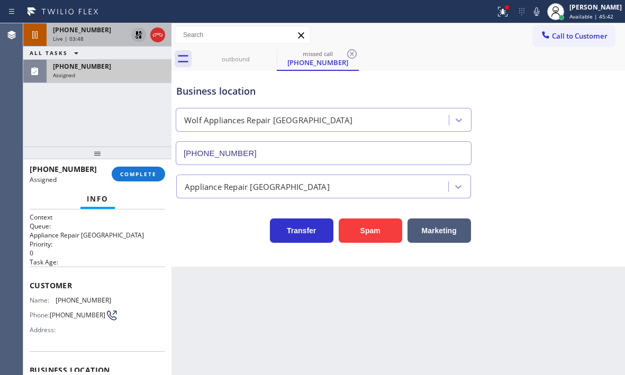
click at [112, 76] on div "Assigned" at bounding box center [109, 74] width 112 height 7
click at [114, 75] on div "Assigned" at bounding box center [109, 74] width 112 height 7
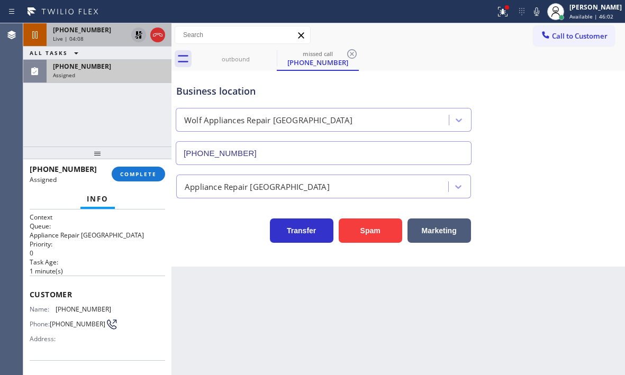
click at [112, 78] on div "Assigned" at bounding box center [109, 74] width 112 height 7
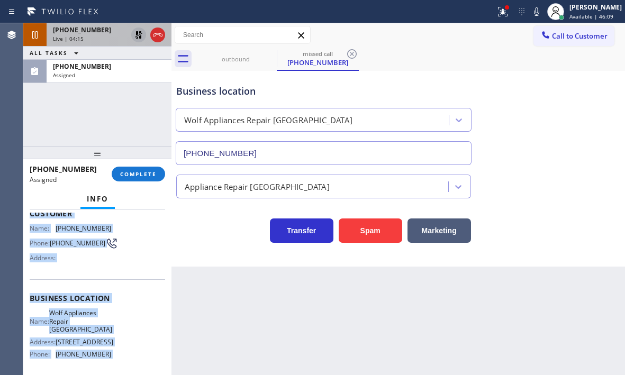
scroll to position [117, 0]
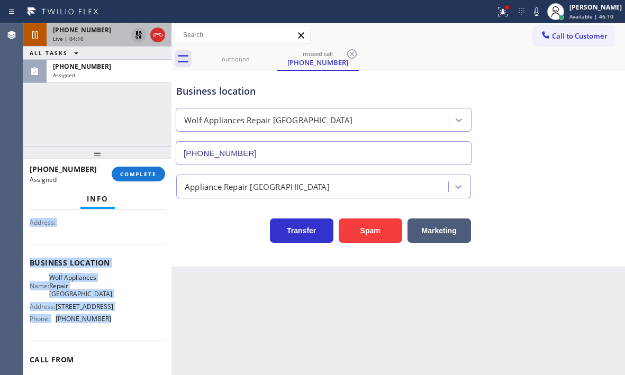
drag, startPoint x: 50, startPoint y: 304, endPoint x: 119, endPoint y: 336, distance: 75.6
click at [119, 336] on div "Context Queue: Appliance Repair High End Priority: 0 Task Age: [DEMOGRAPHIC_DAT…" at bounding box center [97, 293] width 148 height 166
copy div "Customer Name: [PHONE_NUMBER] Phone: [PHONE_NUMBER] Address: Business location …"
click at [137, 175] on span "COMPLETE" at bounding box center [138, 174] width 37 height 7
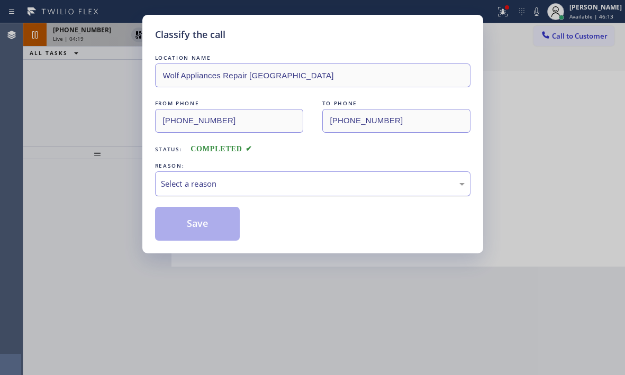
click at [255, 192] on div "Select a reason" at bounding box center [313, 184] width 316 height 25
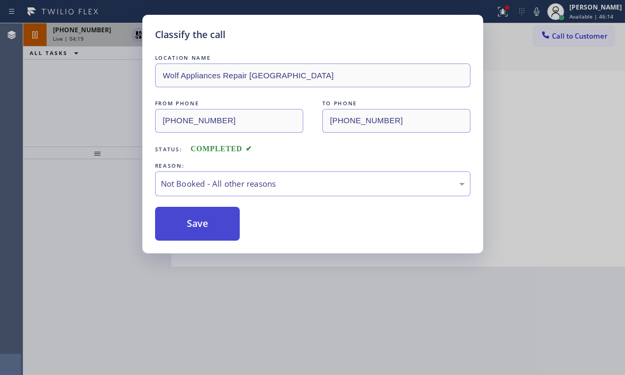
click at [176, 228] on button "Save" at bounding box center [197, 224] width 85 height 34
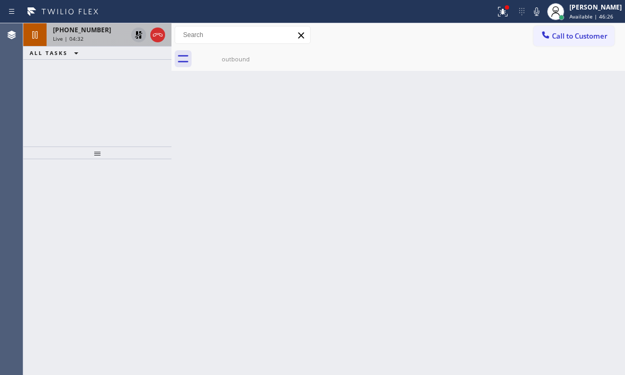
click at [139, 38] on icon at bounding box center [138, 35] width 13 height 13
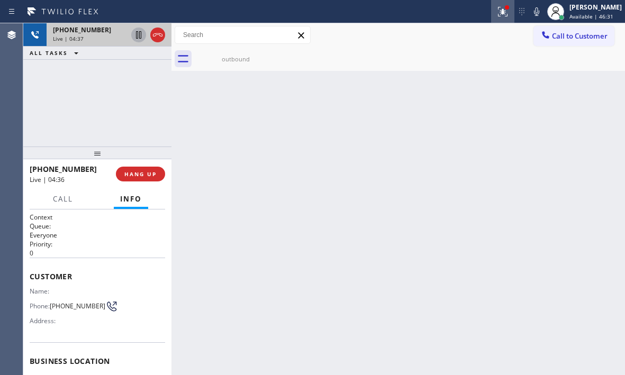
click at [497, 15] on icon at bounding box center [503, 11] width 13 height 13
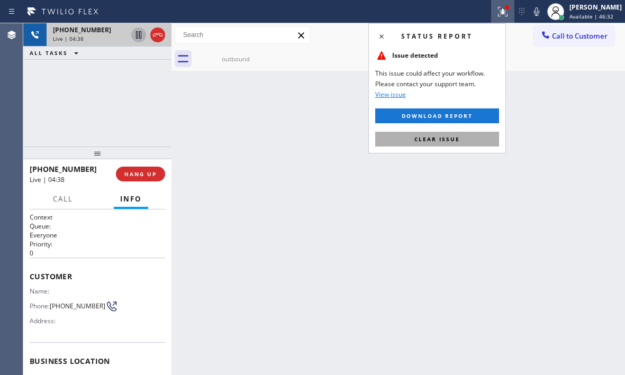
click at [429, 143] on button "Clear issue" at bounding box center [437, 139] width 124 height 15
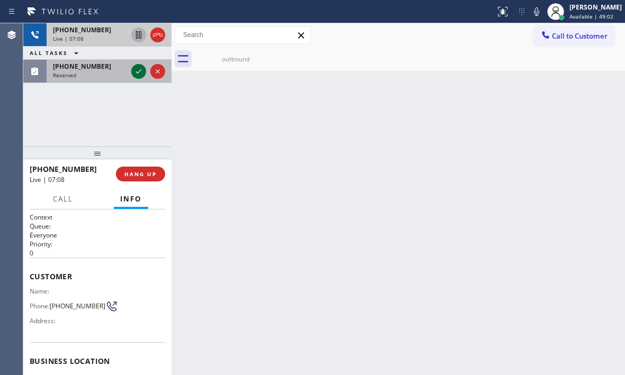
click at [138, 70] on icon at bounding box center [138, 71] width 13 height 13
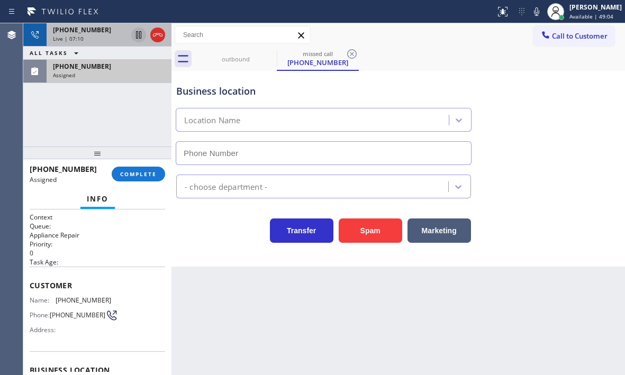
type input "[PHONE_NUMBER]"
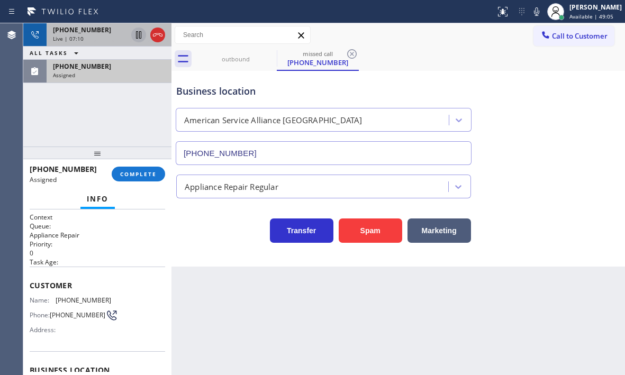
click at [120, 37] on div "Live | 07:10" at bounding box center [90, 38] width 74 height 7
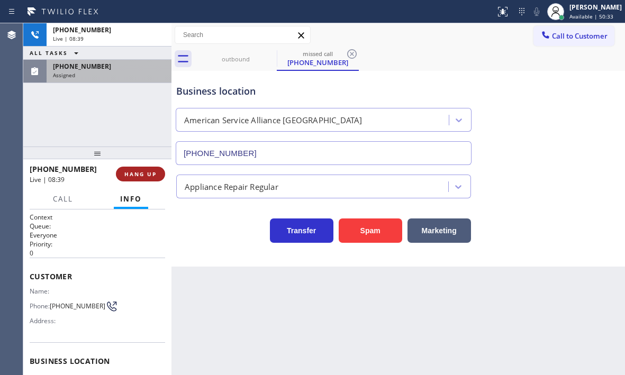
click at [151, 176] on span "HANG UP" at bounding box center [140, 174] width 32 height 7
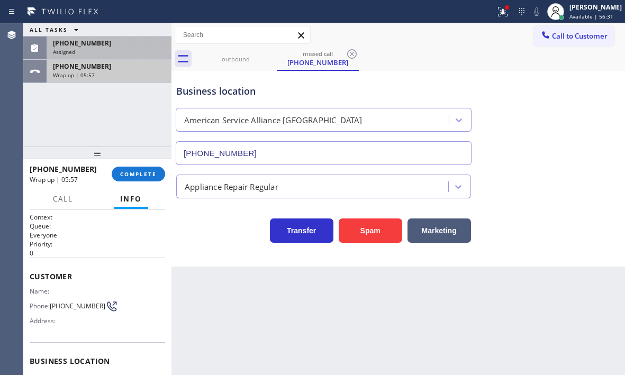
click at [140, 73] on div "Wrap up | 05:57" at bounding box center [109, 74] width 112 height 7
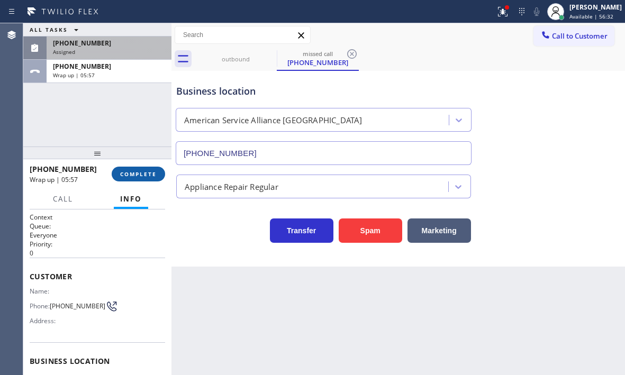
click at [137, 171] on span "COMPLETE" at bounding box center [138, 174] width 37 height 7
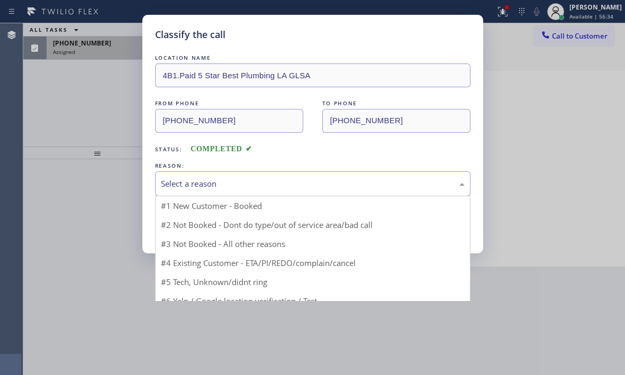
click at [346, 181] on div "Select a reason" at bounding box center [313, 184] width 304 height 12
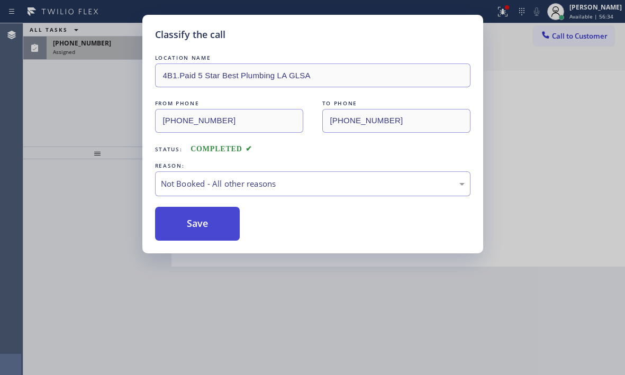
click at [204, 224] on button "Save" at bounding box center [197, 224] width 85 height 34
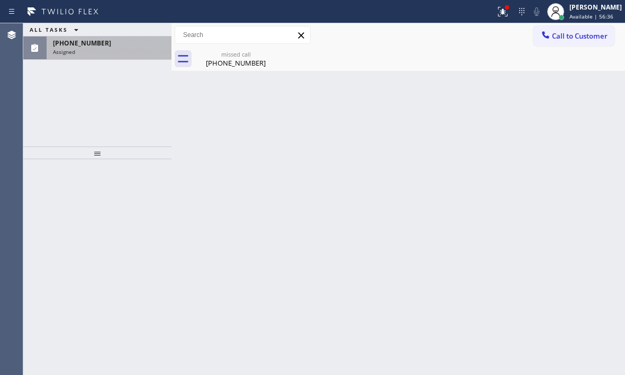
click at [105, 48] on div "[PHONE_NUMBER] Assigned" at bounding box center [107, 48] width 121 height 23
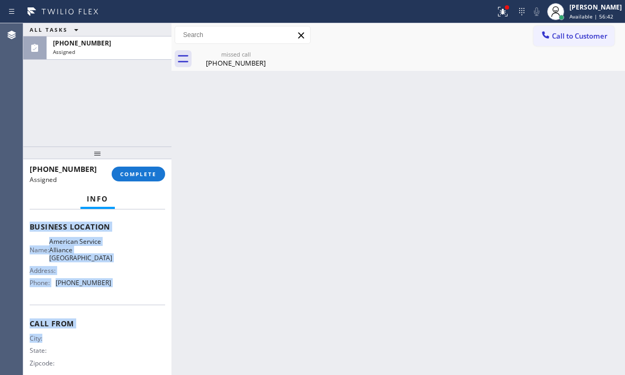
scroll to position [159, 0]
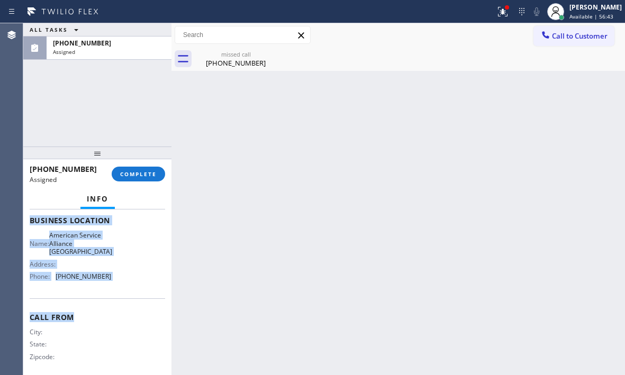
drag, startPoint x: 26, startPoint y: 243, endPoint x: 109, endPoint y: 303, distance: 102.6
click at [109, 303] on div "Context Queue: Appliance Repair Priority: 0 Task Age: [DEMOGRAPHIC_DATA] minute…" at bounding box center [97, 293] width 148 height 166
click at [105, 285] on div "Name: American Service Alliance Schaumburg Address: Phone: [PHONE_NUMBER]" at bounding box center [71, 257] width 82 height 53
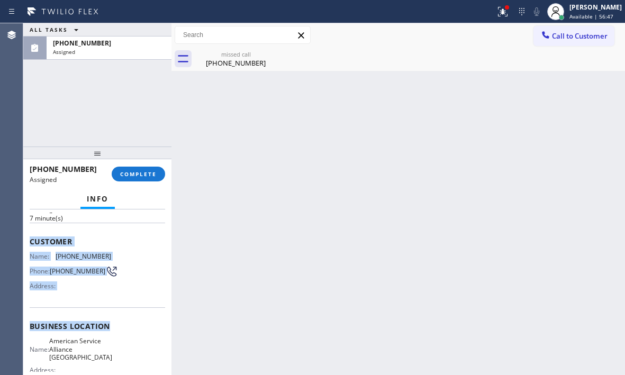
scroll to position [106, 0]
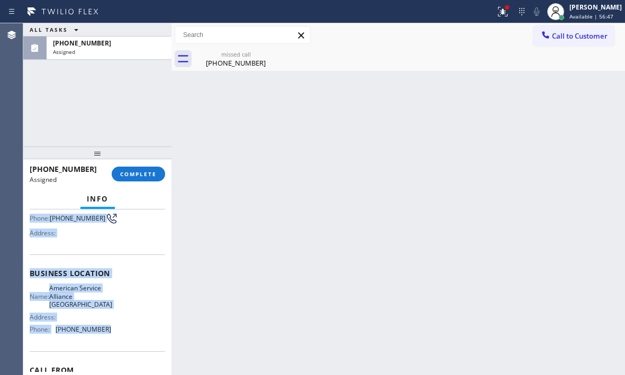
drag, startPoint x: 32, startPoint y: 243, endPoint x: 109, endPoint y: 329, distance: 115.5
click at [109, 329] on div "Context Queue: Appliance Repair Priority: 0 Task Age: [DEMOGRAPHIC_DATA] minute…" at bounding box center [98, 269] width 136 height 325
copy div "Customer Name: [PHONE_NUMBER] Phone: [PHONE_NUMBER] Address: Business location …"
click at [150, 171] on span "COMPLETE" at bounding box center [138, 174] width 37 height 7
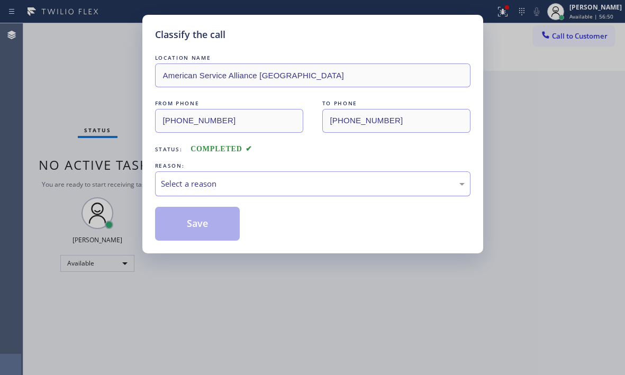
click at [250, 181] on div "Select a reason" at bounding box center [313, 184] width 304 height 12
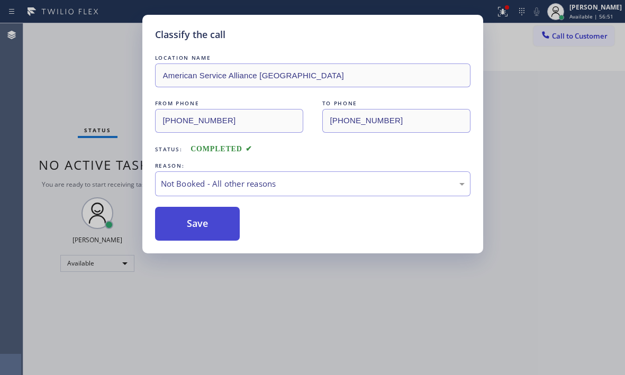
click at [187, 225] on button "Save" at bounding box center [197, 224] width 85 height 34
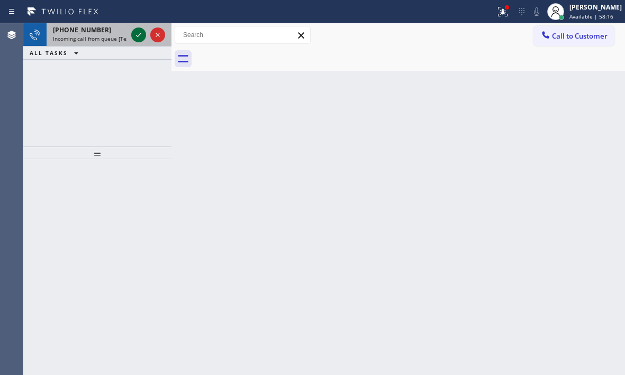
click at [136, 34] on icon at bounding box center [138, 35] width 13 height 13
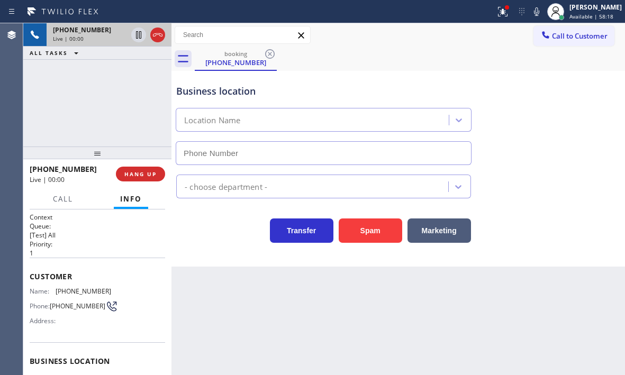
type input "[PHONE_NUMBER]"
click at [146, 175] on span "HANG UP" at bounding box center [140, 174] width 32 height 7
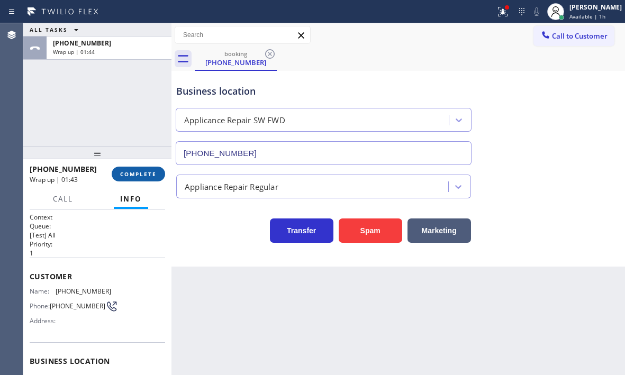
click at [135, 171] on span "COMPLETE" at bounding box center [138, 174] width 37 height 7
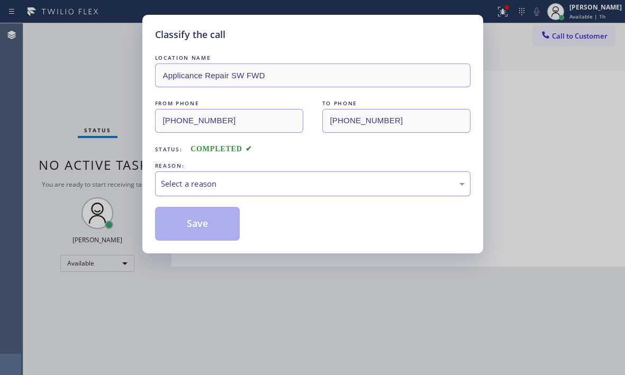
click at [264, 184] on div "Select a reason" at bounding box center [313, 184] width 304 height 12
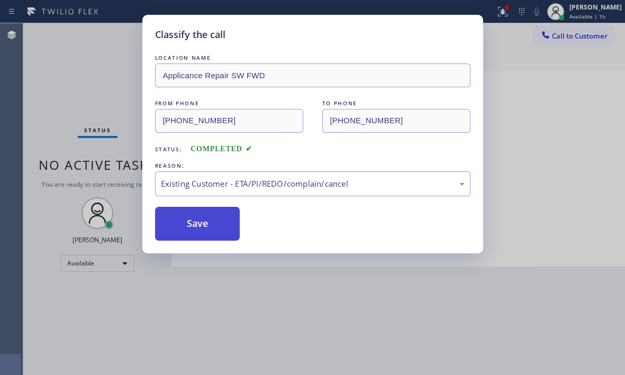
click at [195, 223] on button "Save" at bounding box center [197, 224] width 85 height 34
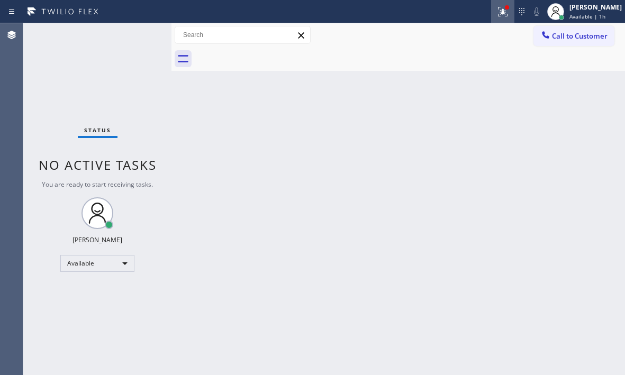
click at [498, 14] on icon at bounding box center [501, 10] width 6 height 7
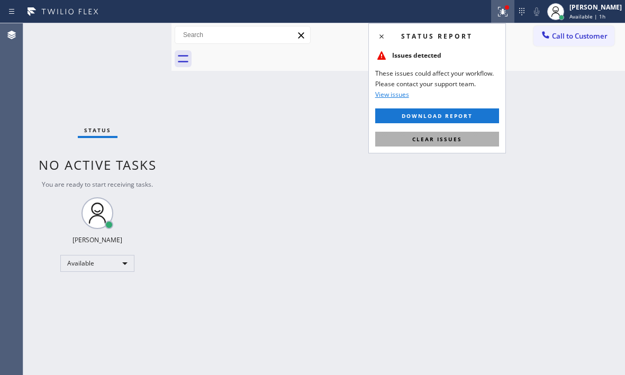
click at [445, 142] on span "Clear issues" at bounding box center [438, 139] width 50 height 7
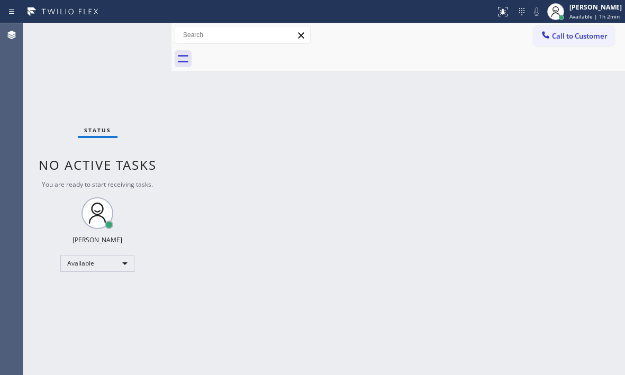
click at [474, 171] on div "Back to Dashboard Change Sender ID Customers Technicians Select a contact Outbo…" at bounding box center [399, 199] width 454 height 352
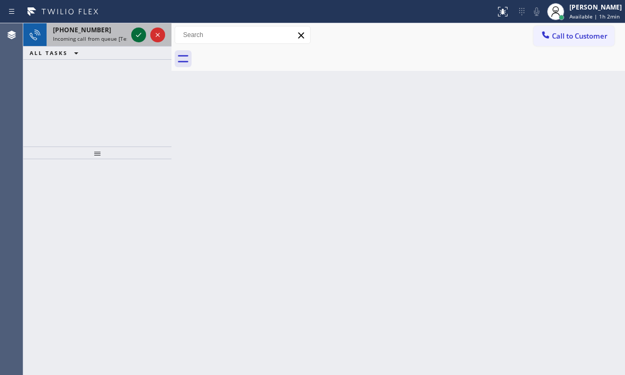
click at [134, 35] on icon at bounding box center [138, 35] width 13 height 13
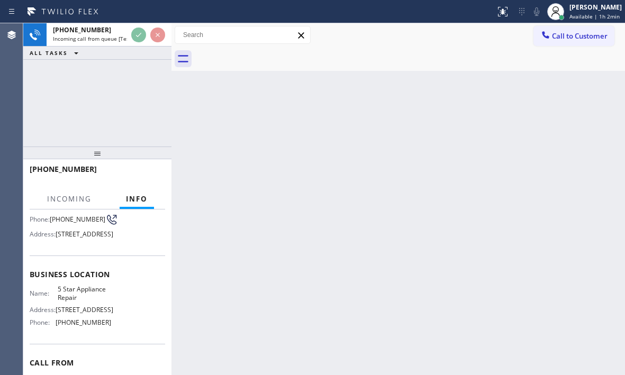
scroll to position [106, 0]
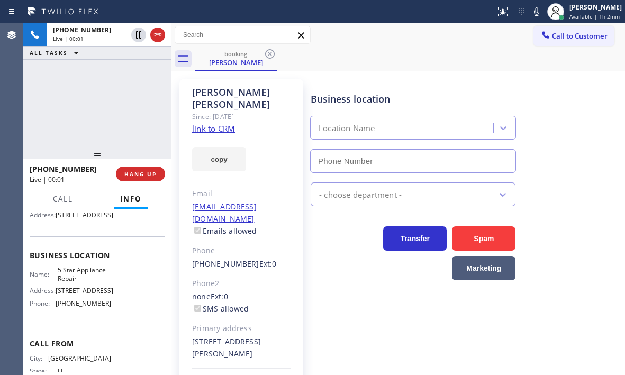
type input "[PHONE_NUMBER]"
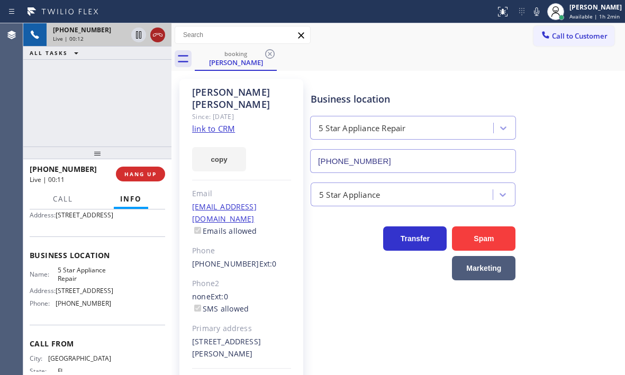
click at [162, 33] on icon at bounding box center [157, 35] width 13 height 13
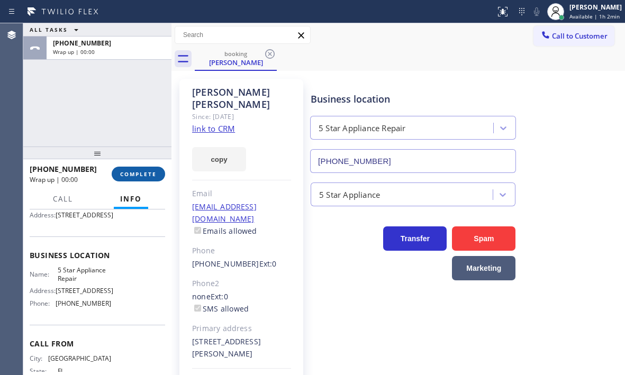
click at [142, 178] on button "COMPLETE" at bounding box center [138, 174] width 53 height 15
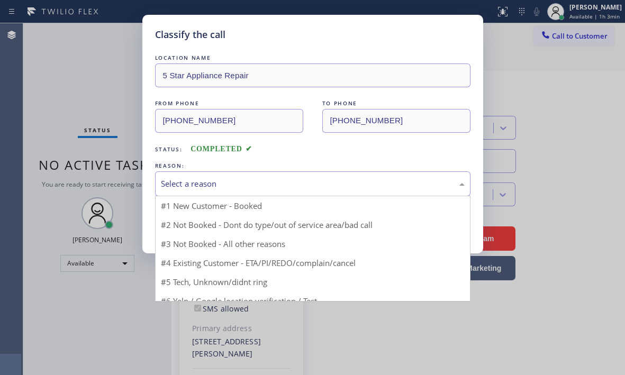
click at [238, 177] on div "Select a reason" at bounding box center [313, 184] width 316 height 25
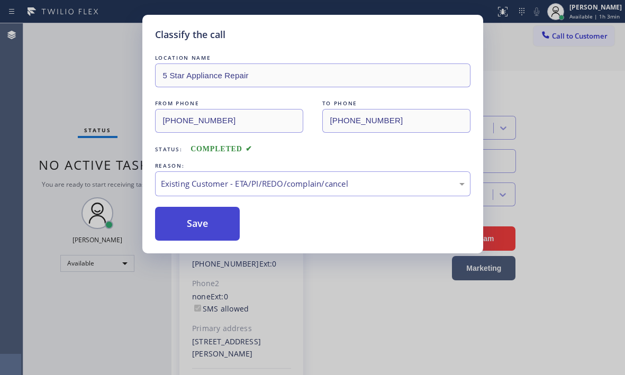
click at [203, 223] on button "Save" at bounding box center [197, 224] width 85 height 34
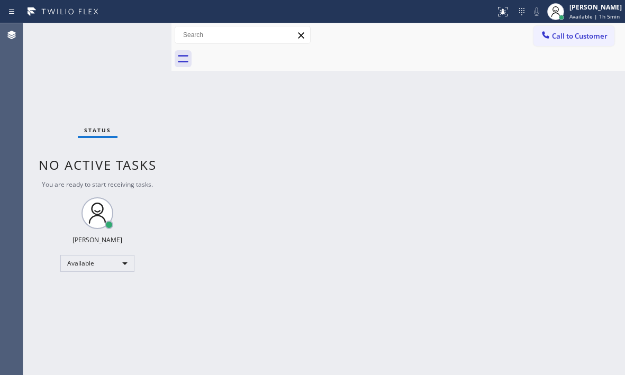
click at [404, 195] on div "Back to Dashboard Change Sender ID Customers Technicians Select a contact Outbo…" at bounding box center [399, 199] width 454 height 352
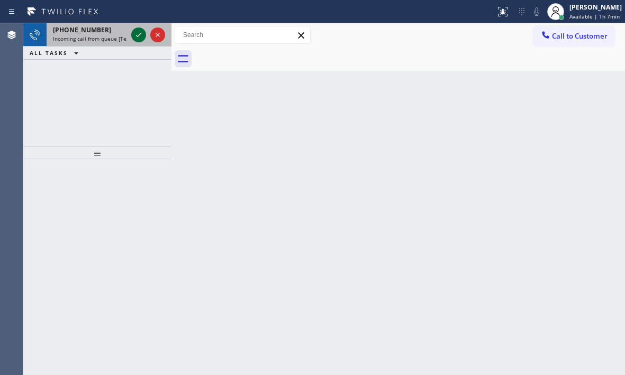
click at [139, 33] on icon at bounding box center [138, 35] width 13 height 13
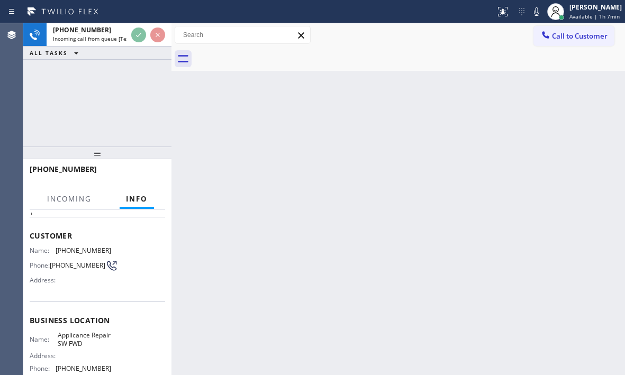
scroll to position [53, 0]
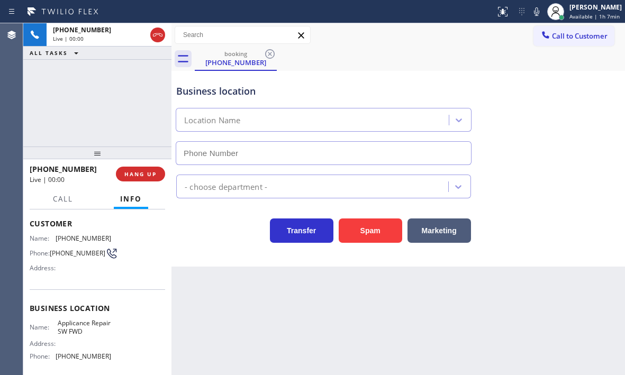
type input "[PHONE_NUMBER]"
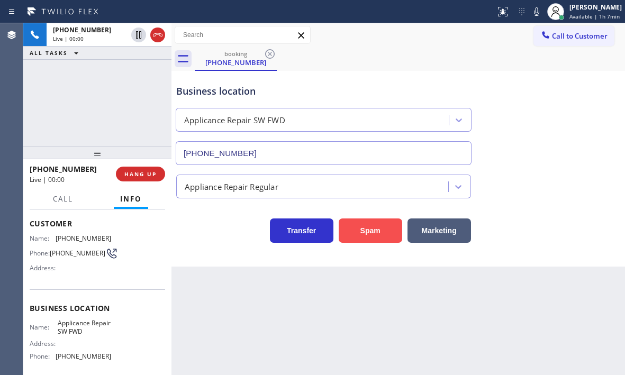
click at [367, 238] on button "Spam" at bounding box center [371, 231] width 64 height 24
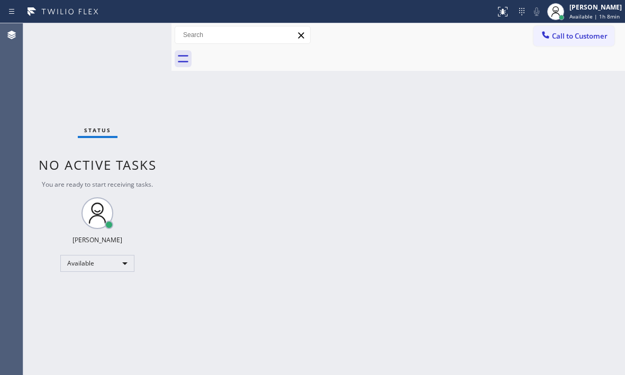
click at [489, 156] on div "Back to Dashboard Change Sender ID Customers Technicians Select a contact Outbo…" at bounding box center [399, 199] width 454 height 352
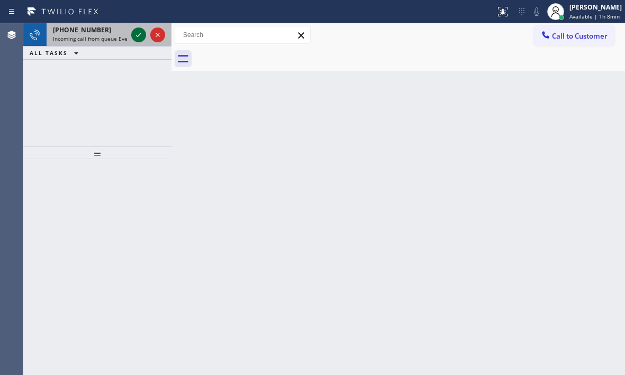
click at [133, 38] on icon at bounding box center [138, 35] width 13 height 13
click at [140, 36] on icon at bounding box center [138, 35] width 13 height 13
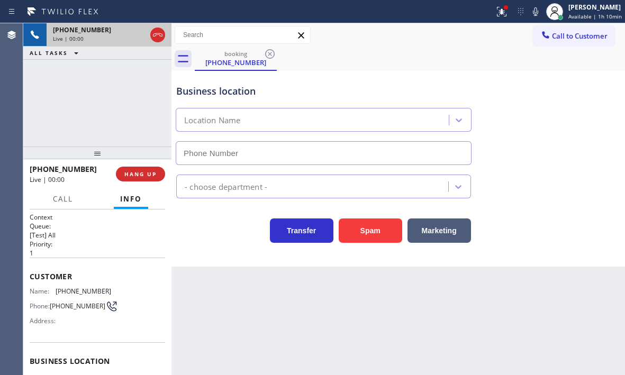
type input "[PHONE_NUMBER]"
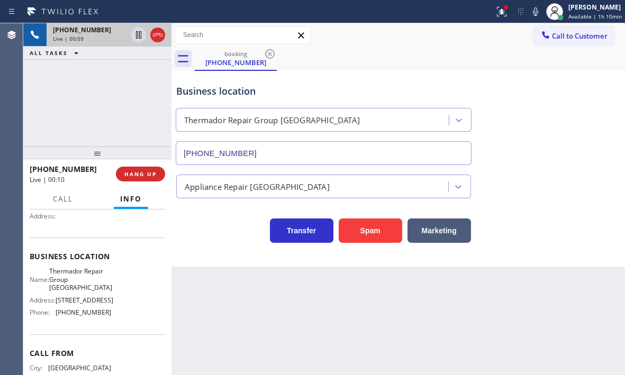
scroll to position [106, 0]
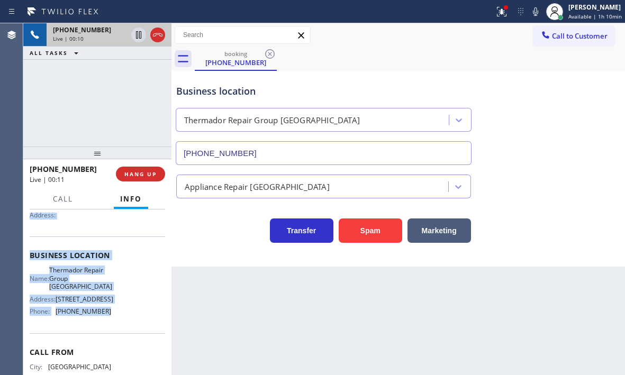
drag, startPoint x: 30, startPoint y: 272, endPoint x: 116, endPoint y: 323, distance: 100.2
click at [116, 323] on div "Context Queue: [Test] All Priority: 1 Customer Name: [PHONE_NUMBER] Phone: [PHO…" at bounding box center [98, 260] width 136 height 307
copy div "Customer Name: [PHONE_NUMBER] Phone: [PHONE_NUMBER] Address: Business location …"
click at [141, 35] on icon at bounding box center [138, 34] width 5 height 7
click at [497, 13] on icon at bounding box center [502, 12] width 10 height 10
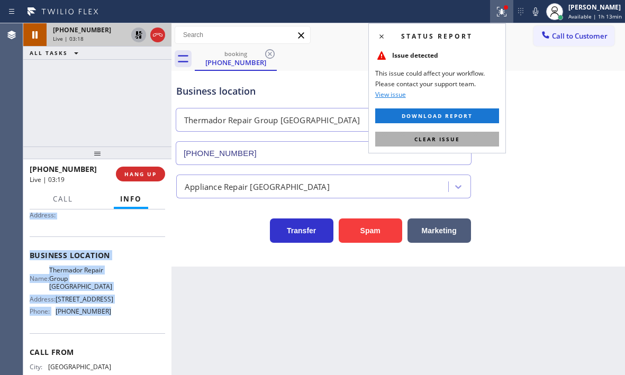
click at [475, 135] on button "Clear issue" at bounding box center [437, 139] width 124 height 15
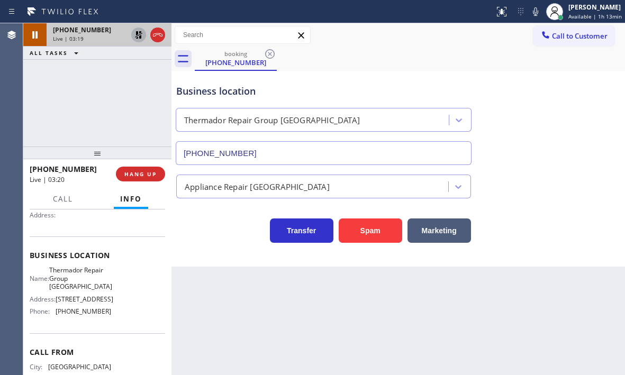
click at [549, 97] on div "Business location Thermador Repair Group Fremont [PHONE_NUMBER]" at bounding box center [398, 117] width 449 height 96
click at [136, 35] on icon at bounding box center [138, 34] width 7 height 7
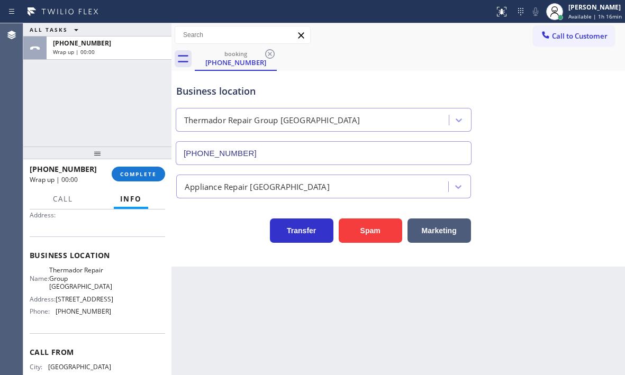
drag, startPoint x: 155, startPoint y: 38, endPoint x: 524, endPoint y: 212, distance: 408.4
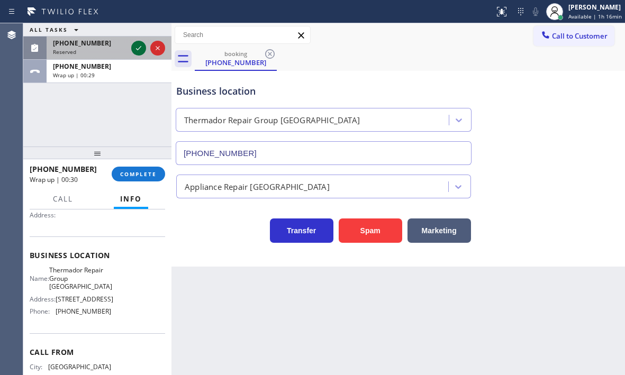
click at [138, 49] on icon at bounding box center [138, 48] width 13 height 13
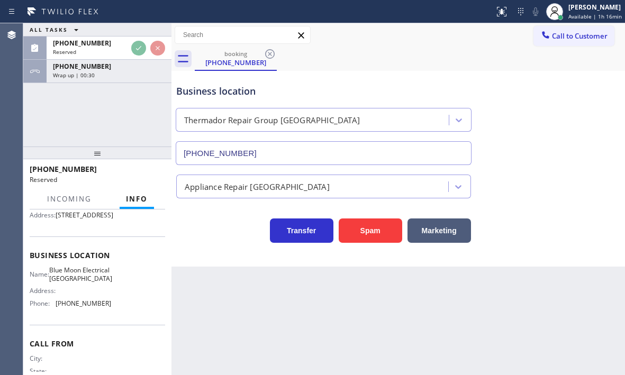
scroll to position [115, 0]
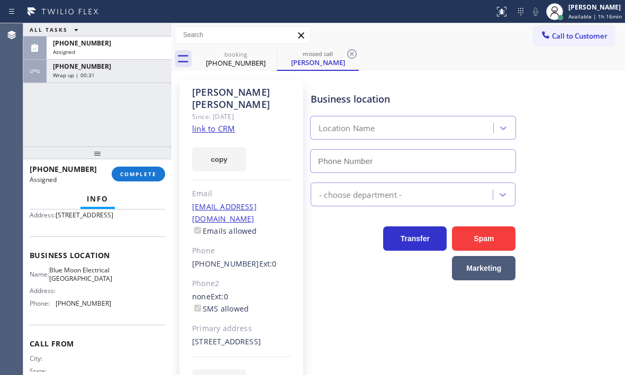
type input "[PHONE_NUMBER]"
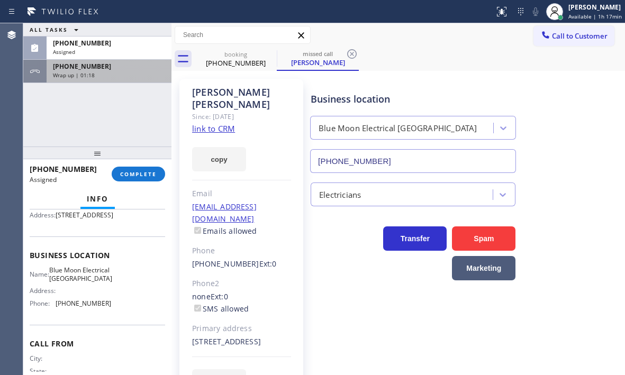
click at [122, 68] on div "[PHONE_NUMBER]" at bounding box center [109, 66] width 112 height 9
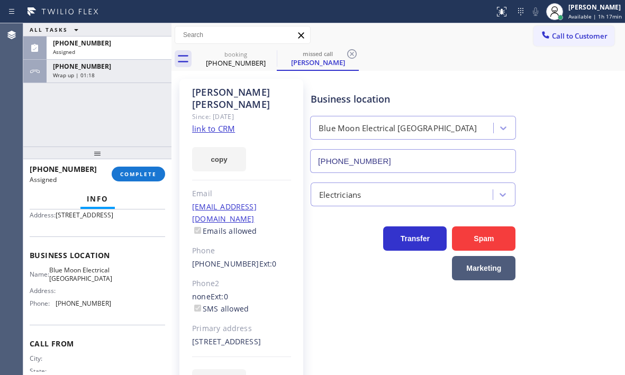
scroll to position [106, 0]
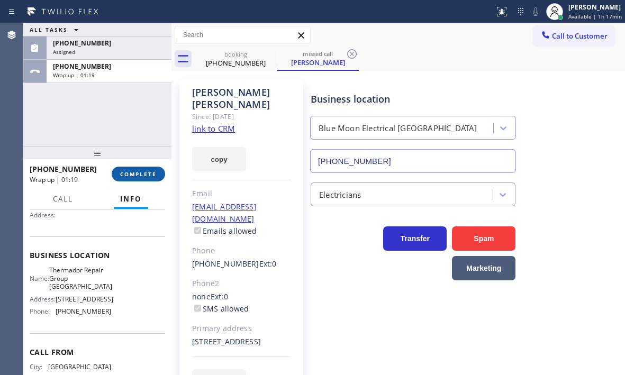
click at [131, 167] on button "COMPLETE" at bounding box center [138, 174] width 53 height 15
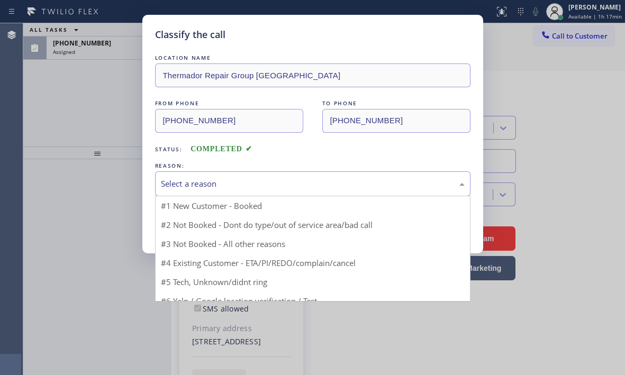
drag, startPoint x: 277, startPoint y: 186, endPoint x: 271, endPoint y: 190, distance: 7.2
click at [276, 186] on div "Select a reason" at bounding box center [313, 184] width 304 height 12
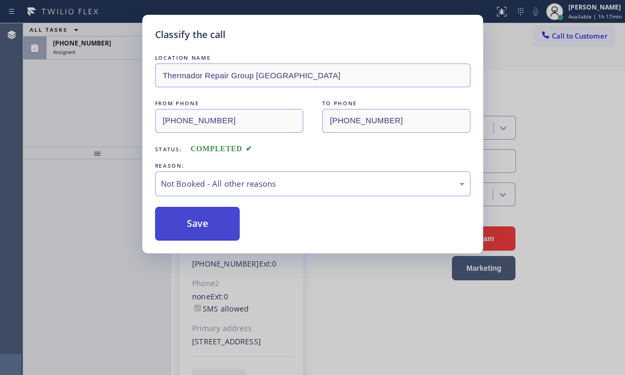
click at [196, 228] on button "Save" at bounding box center [197, 224] width 85 height 34
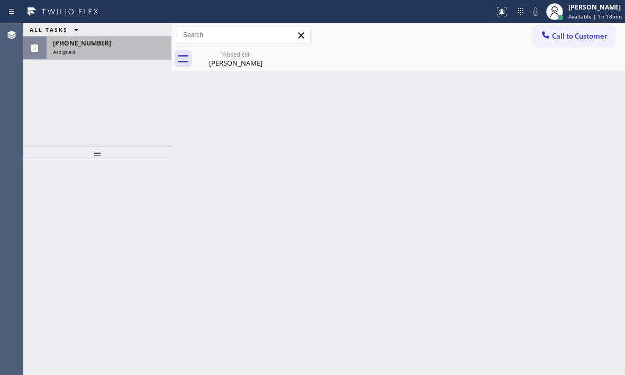
click at [137, 45] on div "[PHONE_NUMBER]" at bounding box center [109, 43] width 112 height 9
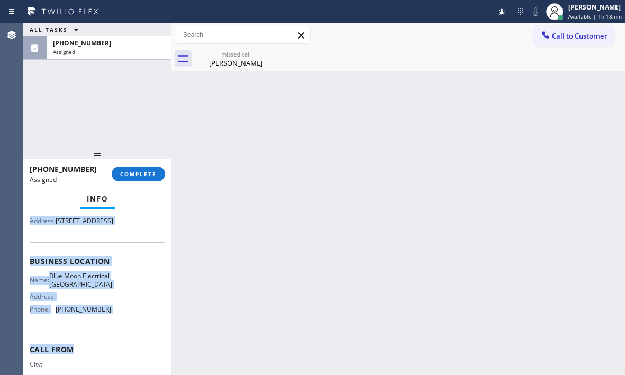
scroll to position [159, 0]
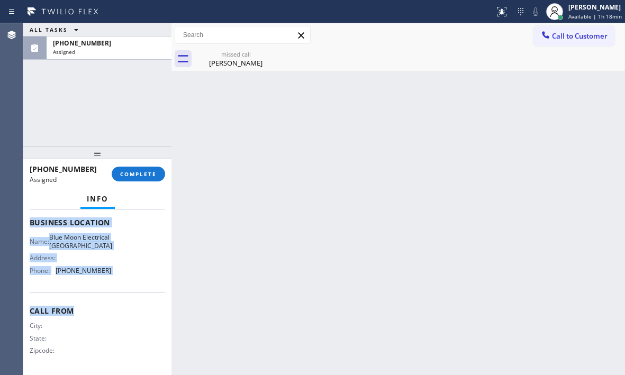
drag, startPoint x: 33, startPoint y: 290, endPoint x: 123, endPoint y: 333, distance: 100.2
click at [123, 333] on div "Context Queue: Electrical Priority: 0 Task Age: [DEMOGRAPHIC_DATA] minute(s) Cu…" at bounding box center [98, 214] width 136 height 316
copy div "Customer Name: [PERSON_NAME] Phone: [PHONE_NUMBER] Address: [STREET_ADDRESS] Bu…"
click at [154, 178] on button "COMPLETE" at bounding box center [138, 174] width 53 height 15
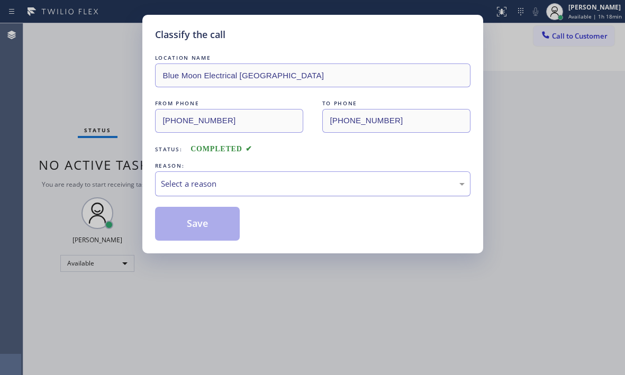
click at [259, 183] on div "Select a reason" at bounding box center [313, 184] width 304 height 12
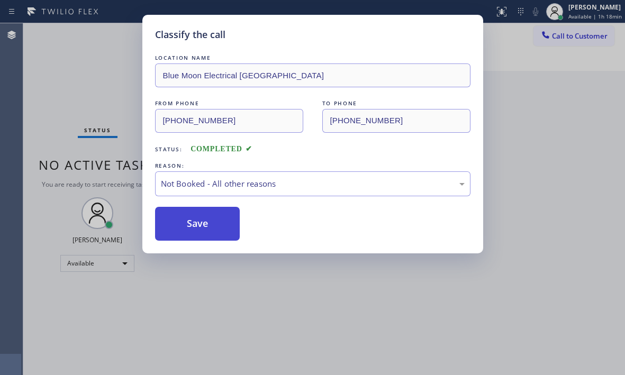
click at [179, 227] on button "Save" at bounding box center [197, 224] width 85 height 34
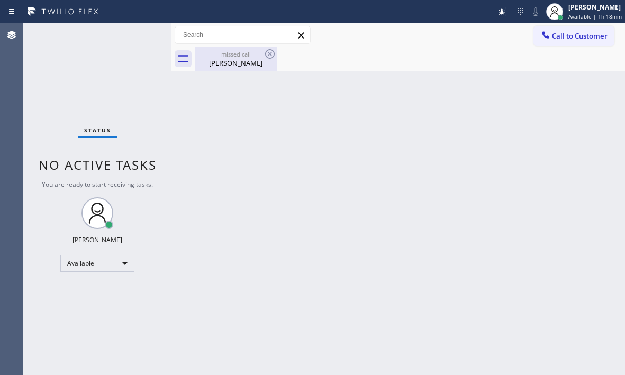
click at [231, 69] on div "missed call [PERSON_NAME]" at bounding box center [236, 59] width 80 height 24
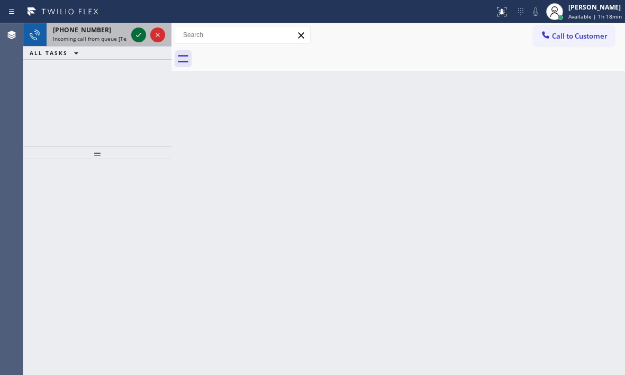
click at [138, 32] on icon at bounding box center [138, 35] width 13 height 13
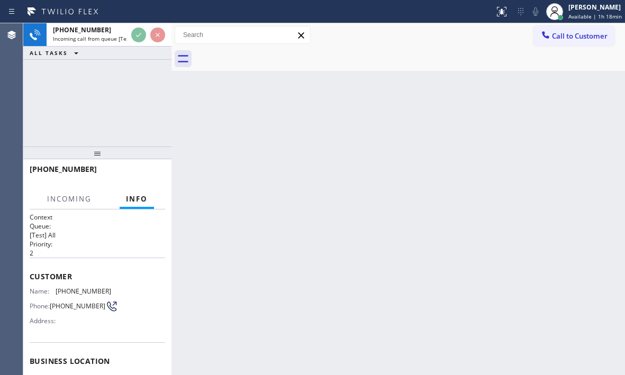
scroll to position [53, 0]
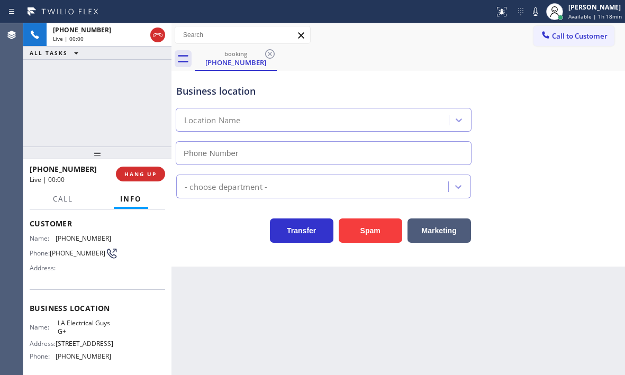
type input "[PHONE_NUMBER]"
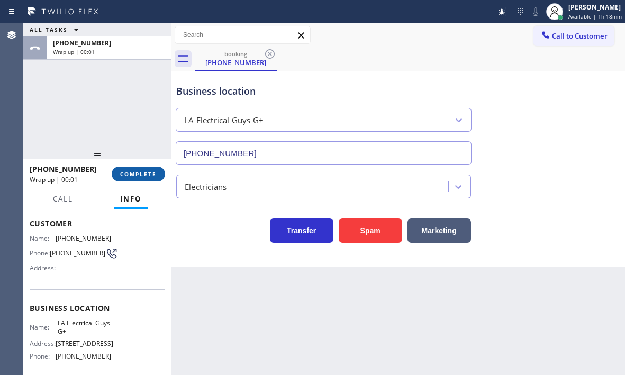
click at [133, 174] on span "COMPLETE" at bounding box center [138, 174] width 37 height 7
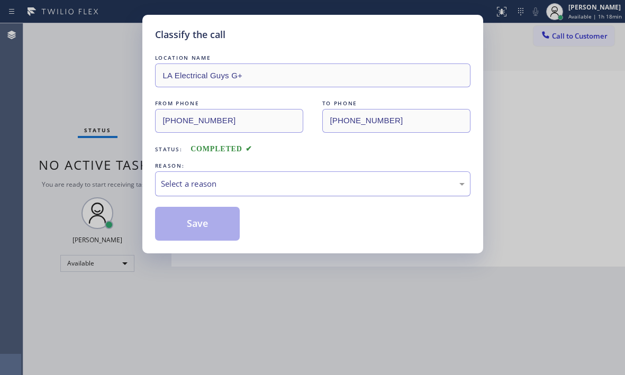
click at [223, 184] on div "Select a reason" at bounding box center [313, 184] width 304 height 12
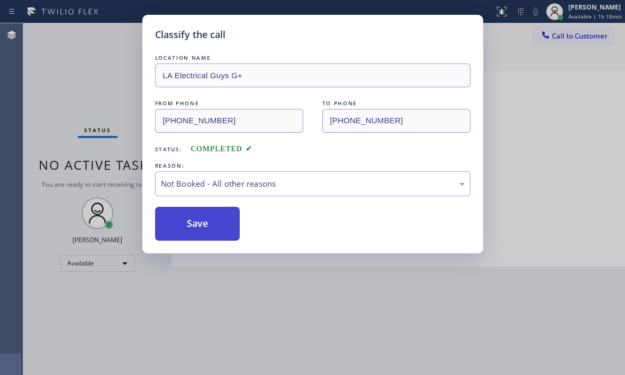
click at [184, 230] on button "Save" at bounding box center [197, 224] width 85 height 34
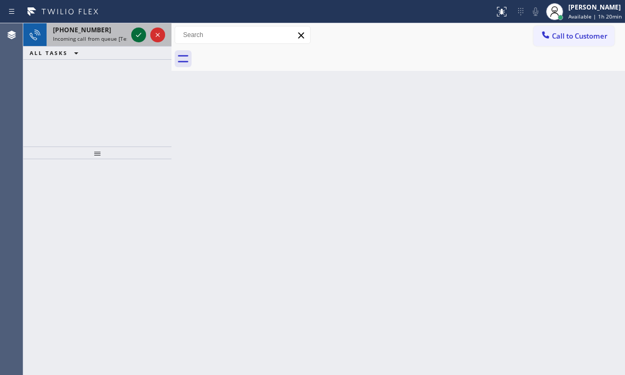
click at [137, 34] on icon at bounding box center [138, 35] width 13 height 13
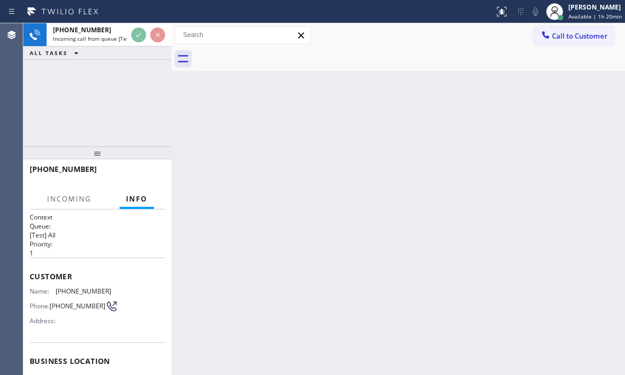
scroll to position [80, 0]
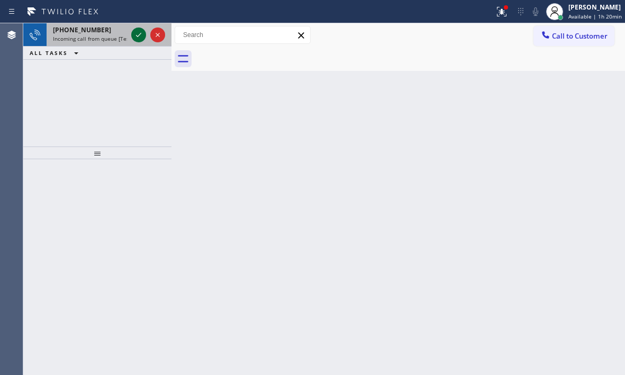
click at [138, 36] on icon at bounding box center [138, 35] width 5 height 4
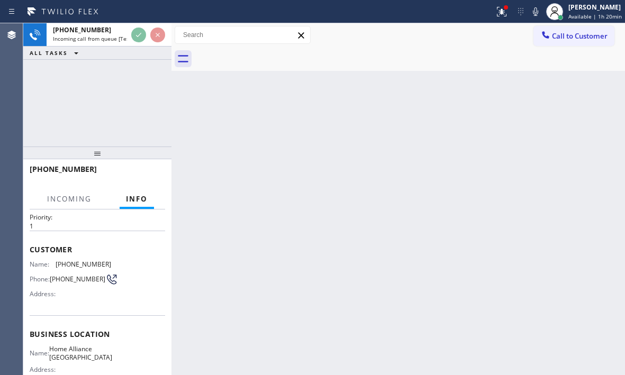
scroll to position [53, 0]
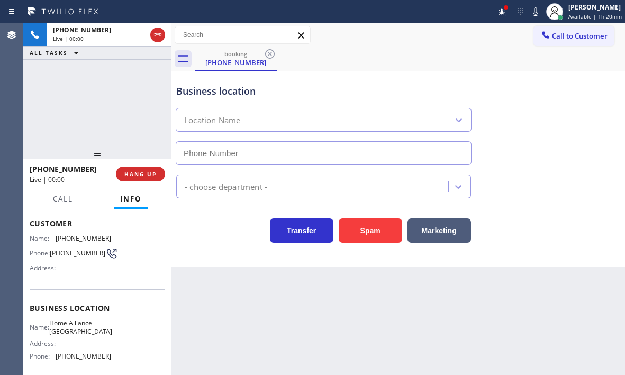
type input "[PHONE_NUMBER]"
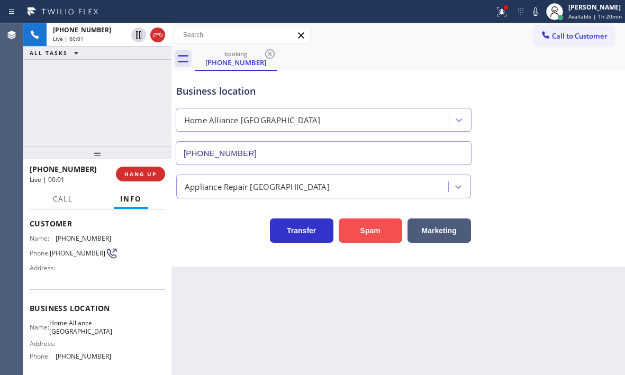
click at [361, 231] on button "Spam" at bounding box center [371, 231] width 64 height 24
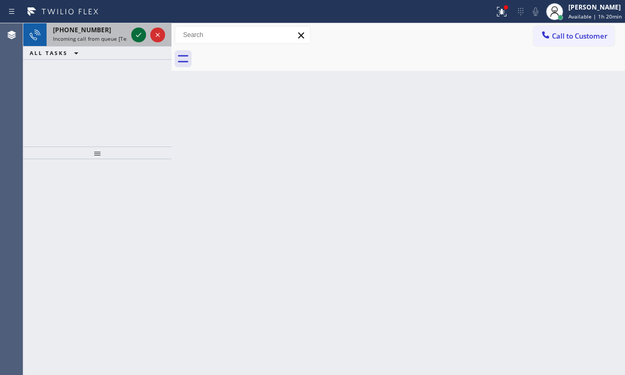
click at [140, 37] on icon at bounding box center [138, 35] width 13 height 13
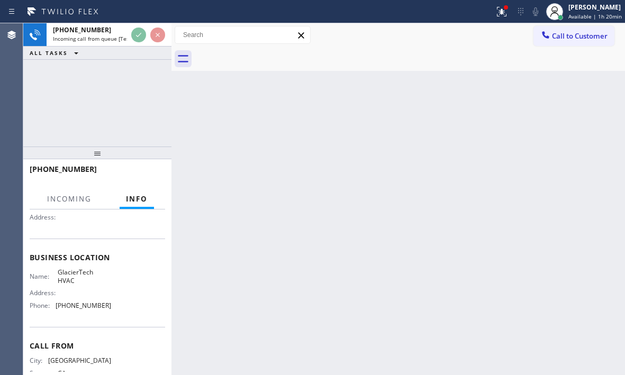
scroll to position [106, 0]
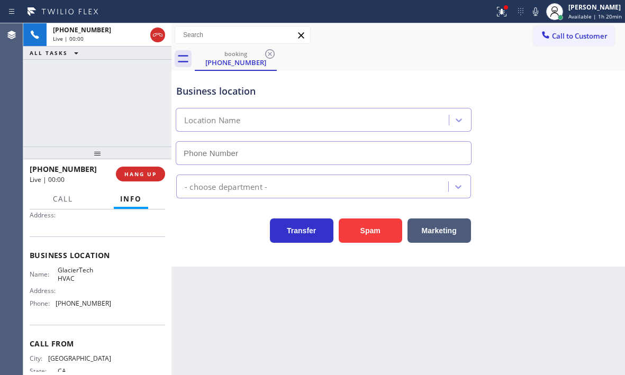
type input "[PHONE_NUMBER]"
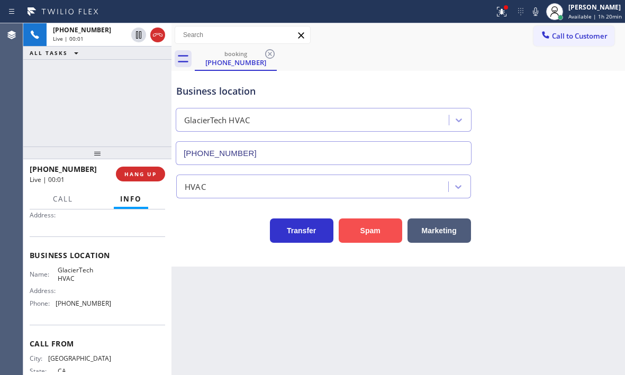
click at [363, 228] on button "Spam" at bounding box center [371, 231] width 64 height 24
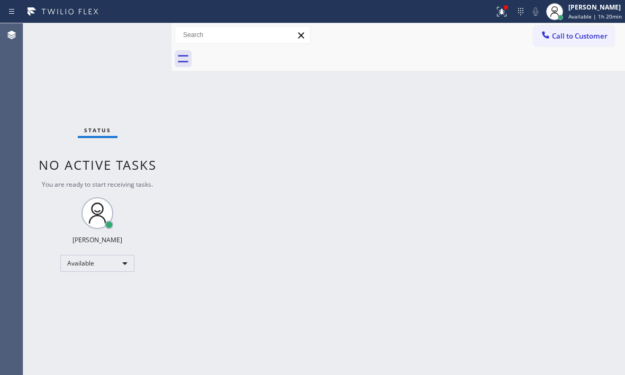
click at [136, 29] on div "Status No active tasks You are ready to start receiving tasks. [PERSON_NAME] Av…" at bounding box center [97, 199] width 148 height 352
click at [496, 11] on icon at bounding box center [502, 11] width 13 height 13
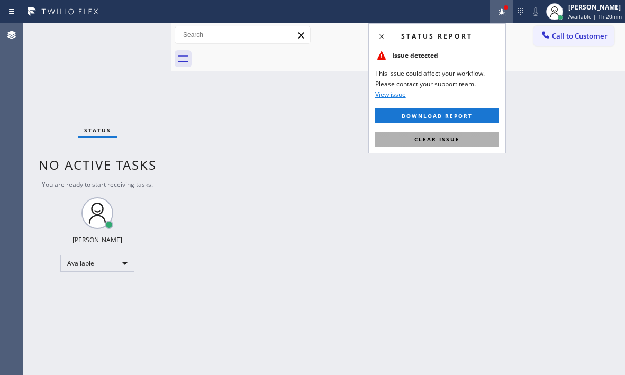
click at [452, 140] on span "Clear issue" at bounding box center [438, 139] width 46 height 7
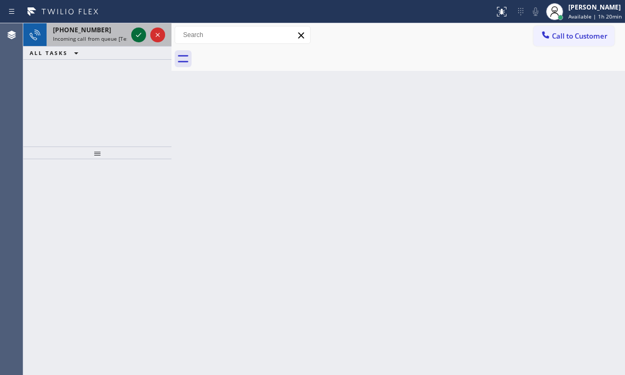
click at [140, 36] on icon at bounding box center [138, 35] width 13 height 13
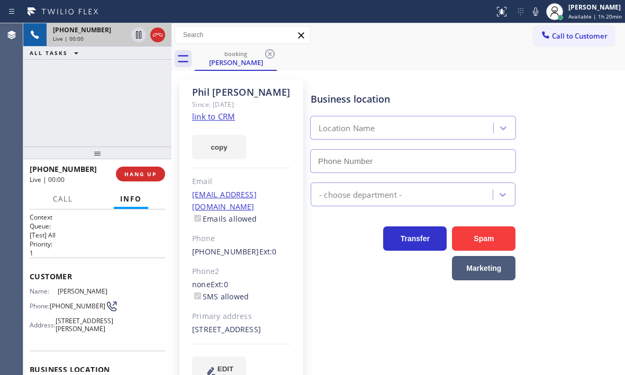
type input "[PHONE_NUMBER]"
click at [138, 37] on icon at bounding box center [138, 34] width 5 height 7
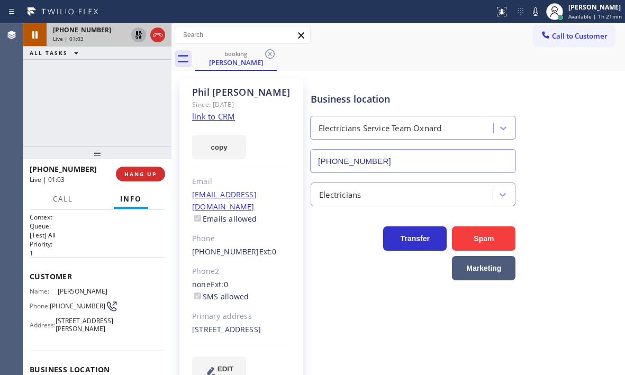
click at [136, 37] on icon at bounding box center [138, 35] width 13 height 13
click at [139, 37] on icon at bounding box center [138, 35] width 13 height 13
click at [136, 33] on icon at bounding box center [138, 34] width 7 height 7
click at [138, 34] on icon at bounding box center [138, 34] width 5 height 7
click at [135, 38] on icon at bounding box center [138, 35] width 13 height 13
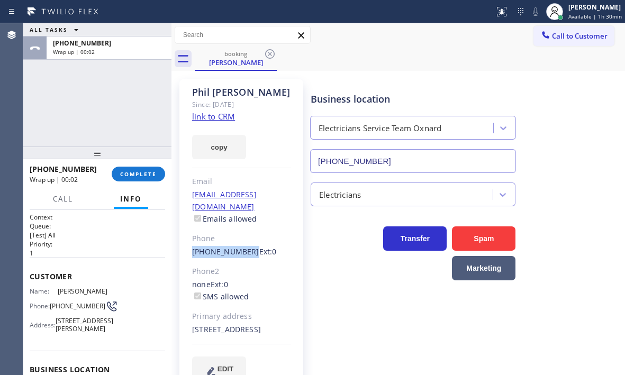
drag, startPoint x: 243, startPoint y: 239, endPoint x: 191, endPoint y: 235, distance: 52.6
click at [191, 235] on div "[PERSON_NAME] Since: [DATE] link to CRM copy Email [EMAIL_ADDRESS][DOMAIN_NAME]…" at bounding box center [242, 236] width 124 height 315
copy link "[PHONE_NUMBER]"
click at [137, 173] on span "COMPLETE" at bounding box center [138, 174] width 37 height 7
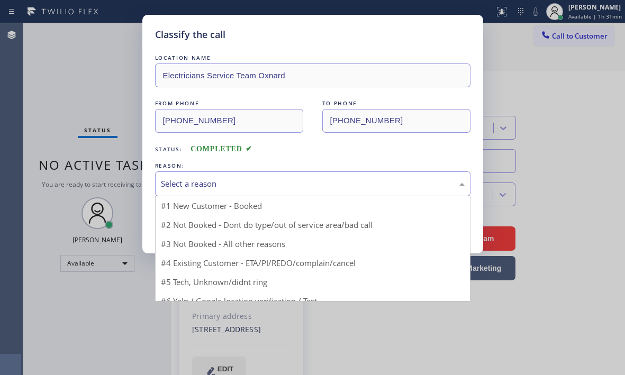
click at [196, 184] on div "Select a reason" at bounding box center [313, 184] width 304 height 12
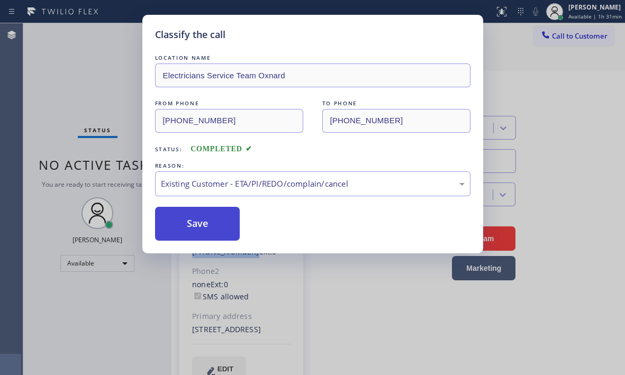
click at [197, 232] on button "Save" at bounding box center [197, 224] width 85 height 34
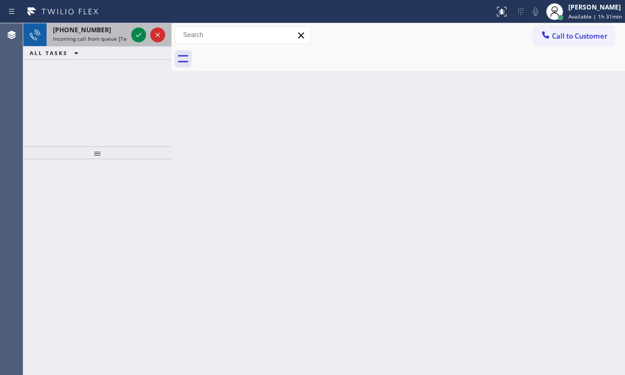
click at [151, 36] on icon at bounding box center [157, 35] width 13 height 13
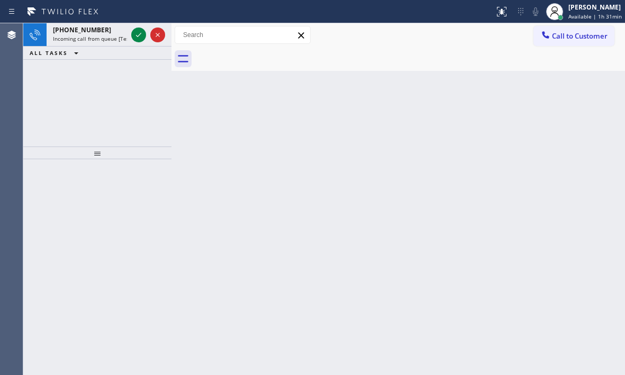
click at [138, 37] on icon at bounding box center [138, 35] width 5 height 4
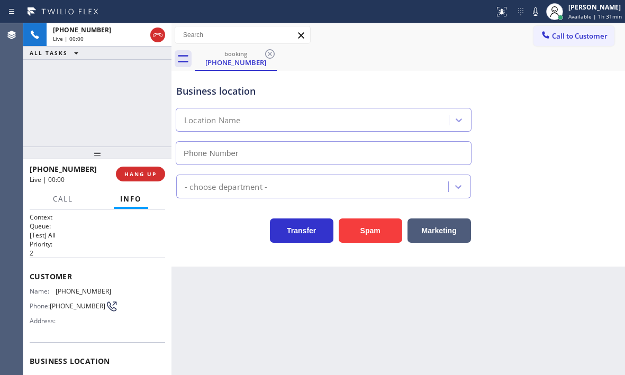
type input "[PHONE_NUMBER]"
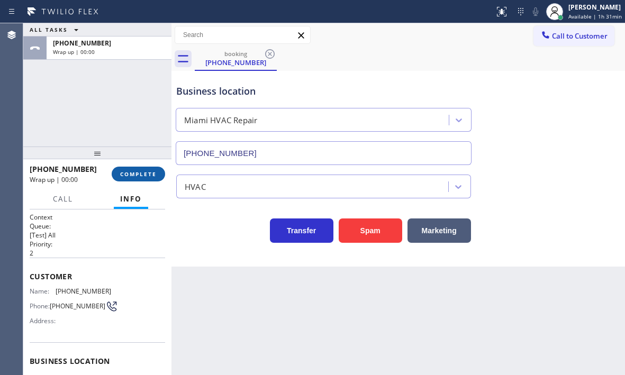
click at [127, 175] on span "COMPLETE" at bounding box center [138, 174] width 37 height 7
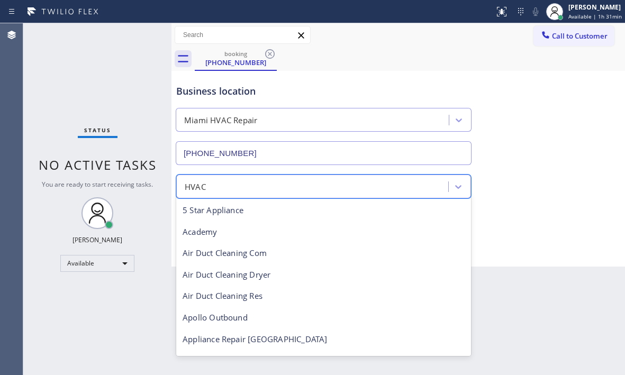
click at [239, 185] on div "HVAC" at bounding box center [314, 186] width 269 height 19
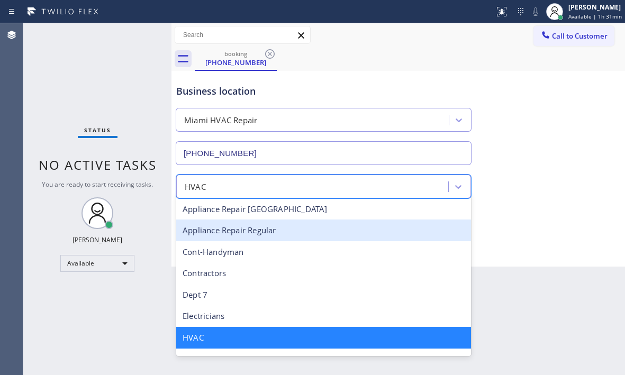
click at [111, 126] on div "Status No active tasks You are ready to start receiving tasks. [PERSON_NAME] Av…" at bounding box center [97, 199] width 148 height 352
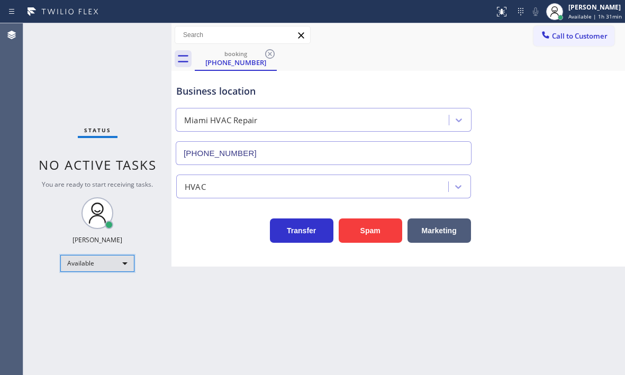
click at [125, 264] on div "Available" at bounding box center [97, 263] width 74 height 17
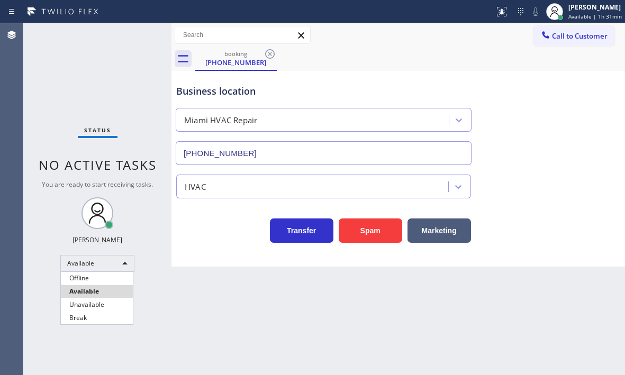
click at [124, 115] on div at bounding box center [312, 187] width 625 height 375
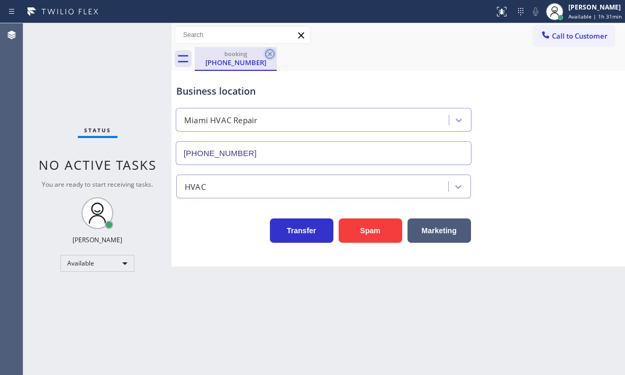
click at [272, 55] on icon at bounding box center [270, 54] width 13 height 13
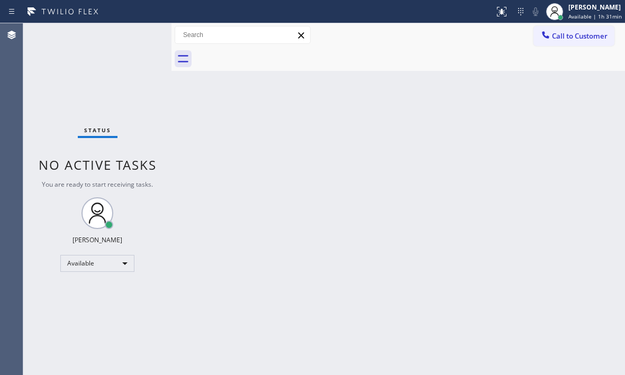
drag, startPoint x: 436, startPoint y: 236, endPoint x: 438, endPoint y: 243, distance: 7.1
click at [437, 238] on div "Back to Dashboard Change Sender ID Customers Technicians Select a contact Outbo…" at bounding box center [399, 199] width 454 height 352
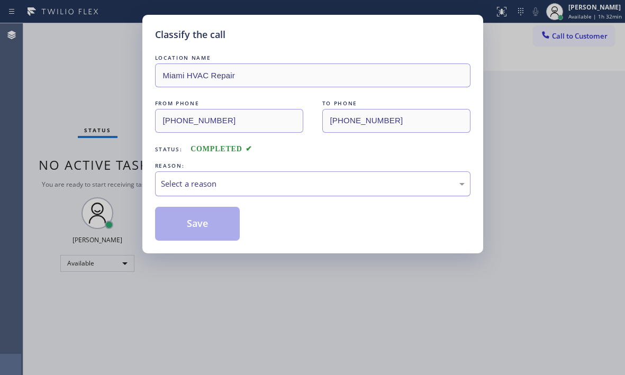
click at [341, 180] on div "Select a reason" at bounding box center [313, 184] width 304 height 12
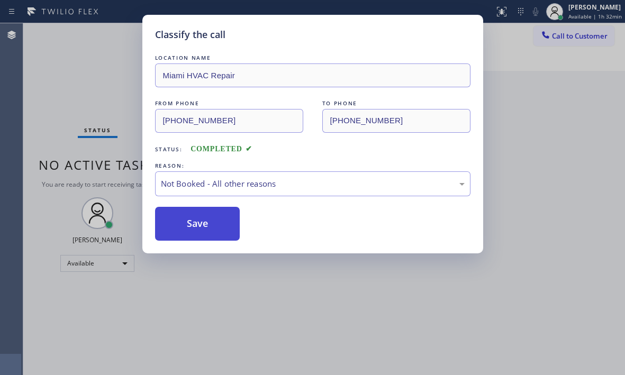
click at [180, 221] on button "Save" at bounding box center [197, 224] width 85 height 34
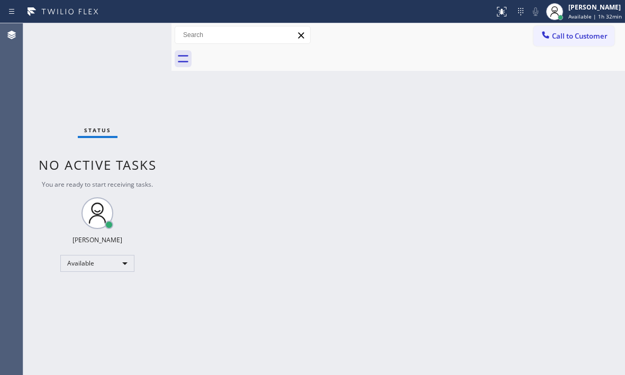
click at [70, 50] on div "Status No active tasks You are ready to start receiving tasks. [PERSON_NAME] Av…" at bounding box center [97, 199] width 148 height 352
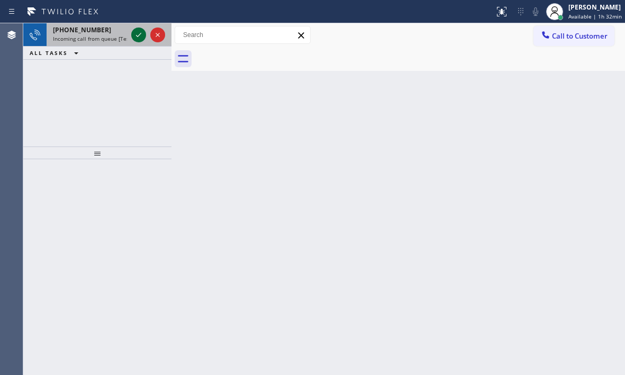
click at [135, 35] on icon at bounding box center [138, 35] width 13 height 13
click at [139, 33] on icon at bounding box center [138, 35] width 13 height 13
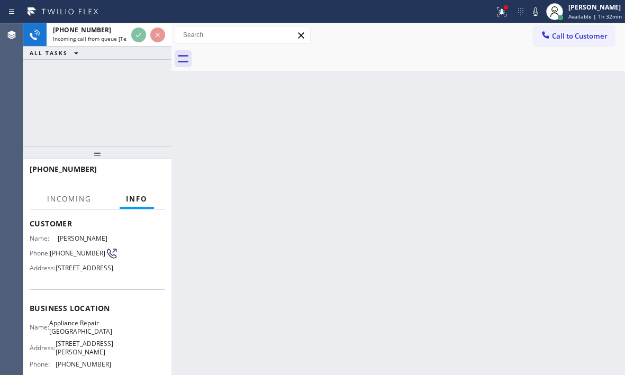
scroll to position [106, 0]
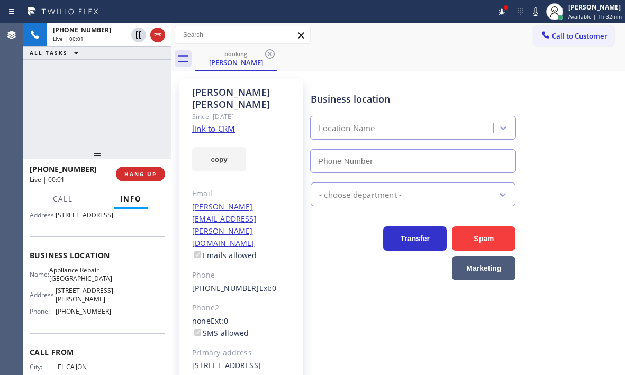
type input "[PHONE_NUMBER]"
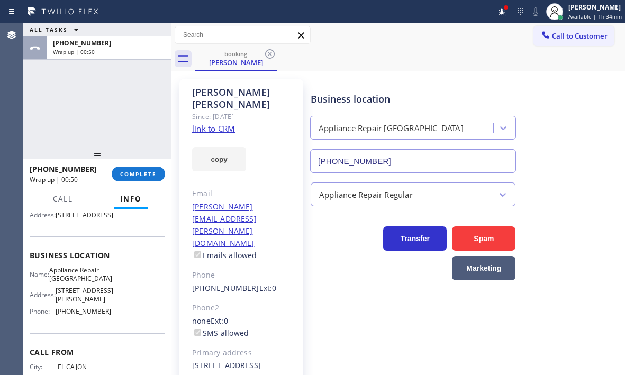
click at [228, 123] on link "link to CRM" at bounding box center [213, 128] width 43 height 11
click at [142, 171] on span "COMPLETE" at bounding box center [138, 174] width 37 height 7
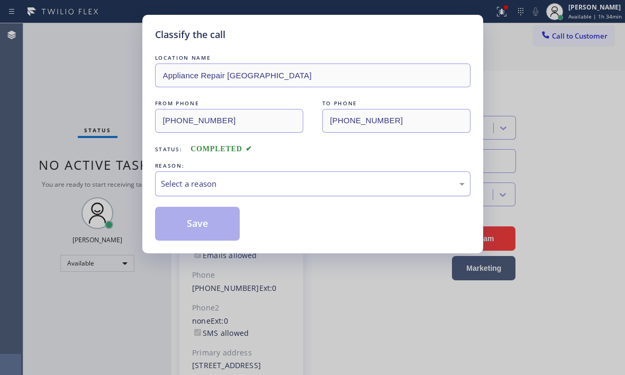
drag, startPoint x: 240, startPoint y: 178, endPoint x: 241, endPoint y: 185, distance: 7.0
click at [239, 178] on div "Select a reason" at bounding box center [313, 184] width 304 height 12
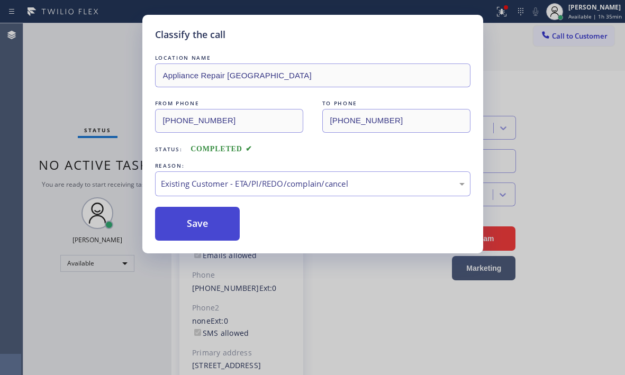
click at [180, 226] on button "Save" at bounding box center [197, 224] width 85 height 34
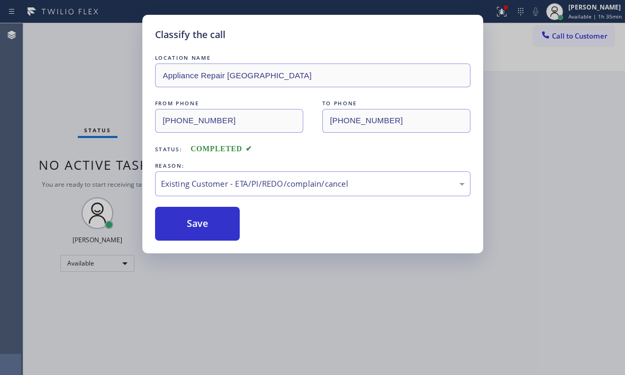
click at [542, 93] on div "Back to Dashboard Change Sender ID Customers Technicians Select a contact Outbo…" at bounding box center [399, 199] width 454 height 352
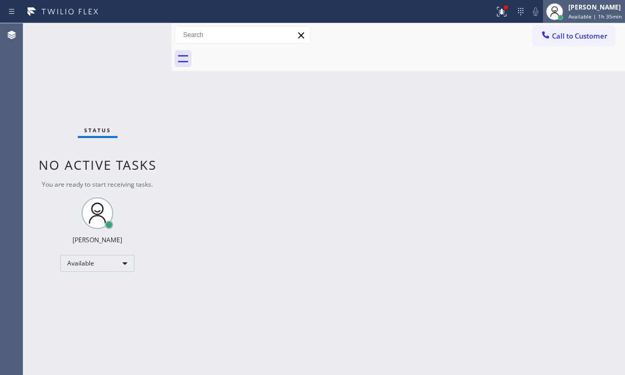
click at [569, 15] on span "Available | 1h 35min" at bounding box center [595, 16] width 53 height 7
click at [396, 148] on div "Back to Dashboard Change Sender ID Customers Technicians Select a contact Outbo…" at bounding box center [399, 199] width 454 height 352
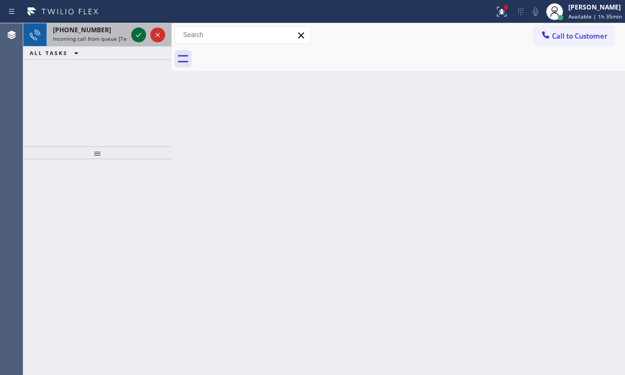
click at [140, 37] on icon at bounding box center [138, 35] width 13 height 13
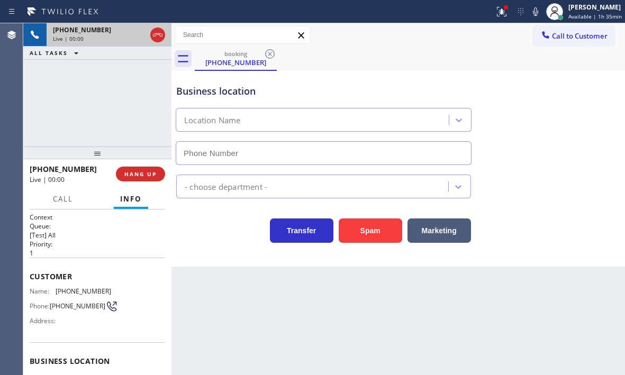
type input "[PHONE_NUMBER]"
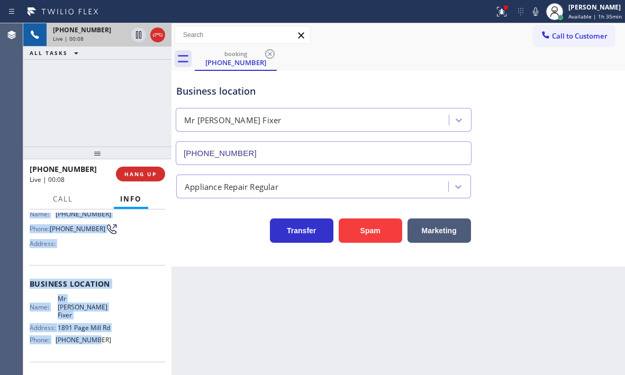
scroll to position [106, 0]
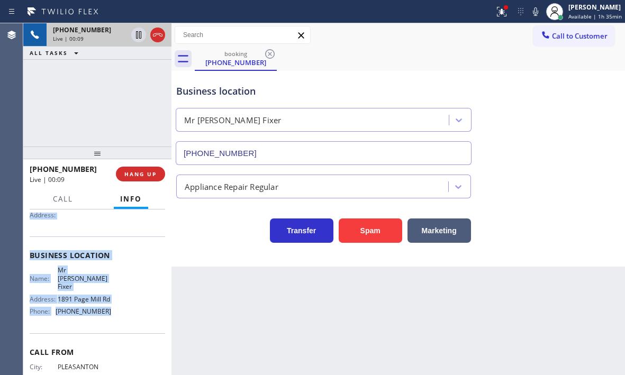
drag, startPoint x: 30, startPoint y: 274, endPoint x: 108, endPoint y: 327, distance: 94.2
click at [108, 327] on div "Context Queue: [Test] All Priority: 1 Customer Name: [PHONE_NUMBER] Phone: [PHO…" at bounding box center [98, 260] width 136 height 307
copy div "Customer Name: [PHONE_NUMBER] Phone: [PHONE_NUMBER] Address: Business location …"
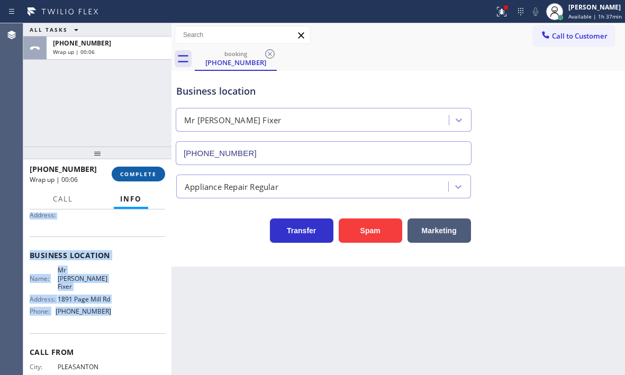
click at [148, 177] on span "COMPLETE" at bounding box center [138, 174] width 37 height 7
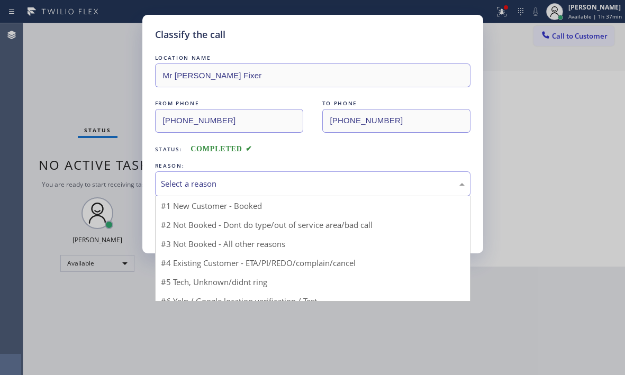
click at [213, 183] on div "Select a reason" at bounding box center [313, 184] width 304 height 12
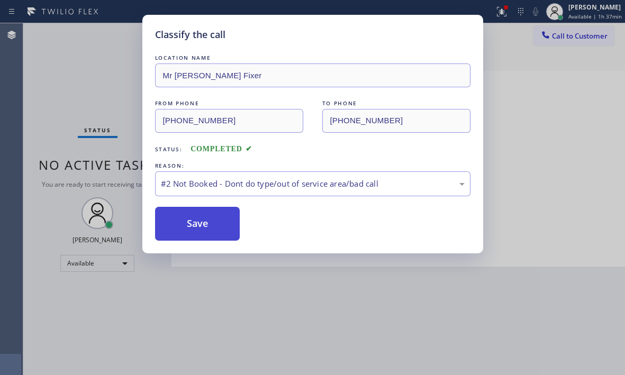
drag, startPoint x: 173, startPoint y: 227, endPoint x: 596, endPoint y: 235, distance: 423.2
click at [173, 227] on button "Save" at bounding box center [197, 224] width 85 height 34
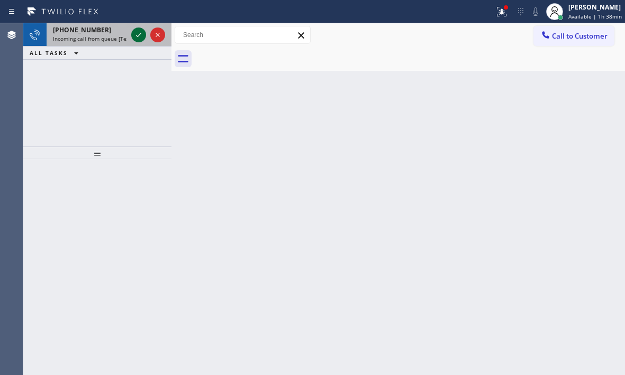
click at [140, 37] on icon at bounding box center [138, 35] width 13 height 13
click at [138, 36] on icon at bounding box center [138, 35] width 5 height 4
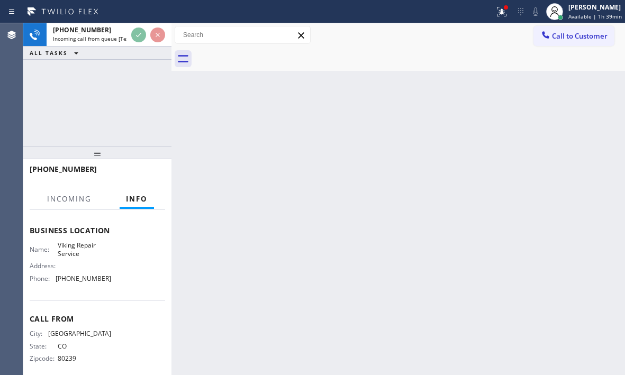
scroll to position [142, 0]
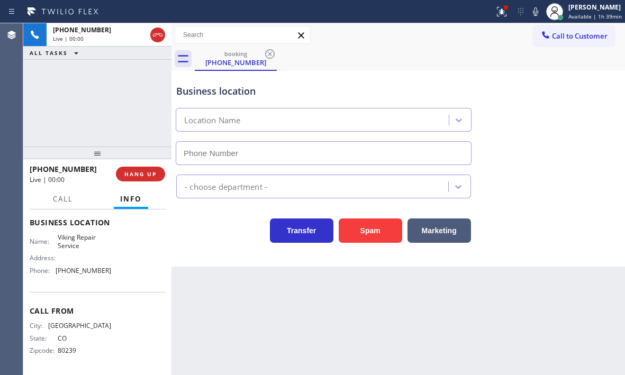
type input "[PHONE_NUMBER]"
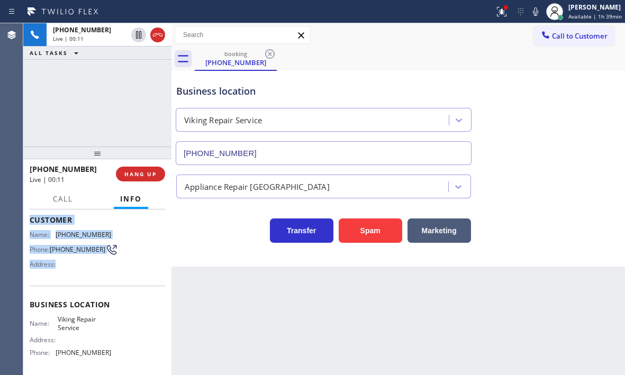
scroll to position [89, 0]
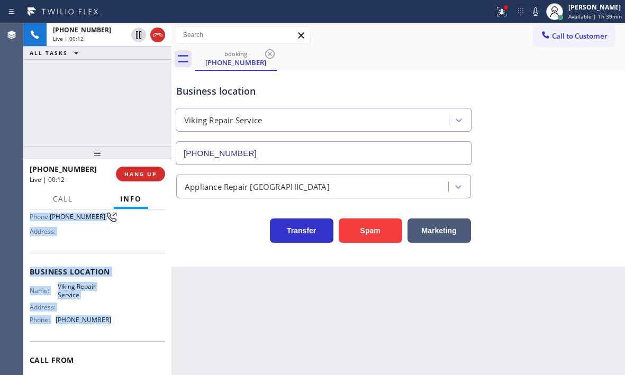
drag, startPoint x: 30, startPoint y: 239, endPoint x: 105, endPoint y: 321, distance: 111.0
click at [105, 321] on div "Context Queue: [Test] All Priority: 1 Customer Name: [PHONE_NUMBER] Phone: [PHO…" at bounding box center [98, 272] width 136 height 298
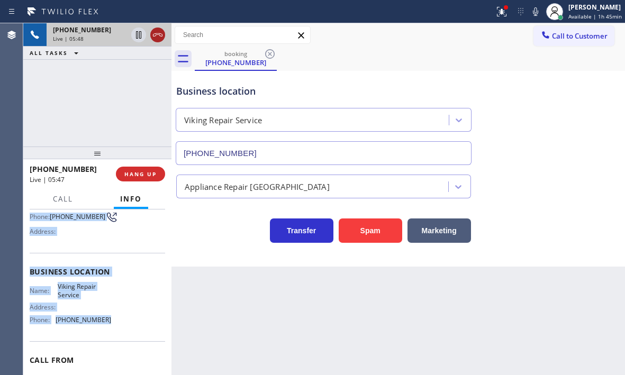
click at [161, 38] on icon at bounding box center [157, 35] width 13 height 13
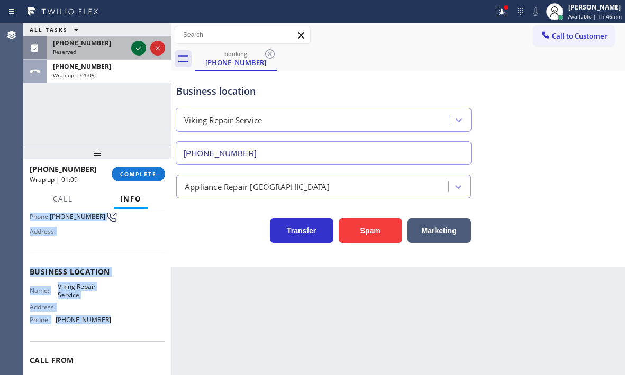
click at [140, 45] on icon at bounding box center [138, 48] width 13 height 13
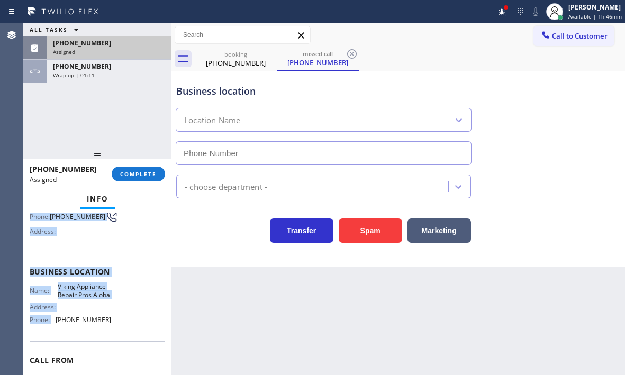
type input "[PHONE_NUMBER]"
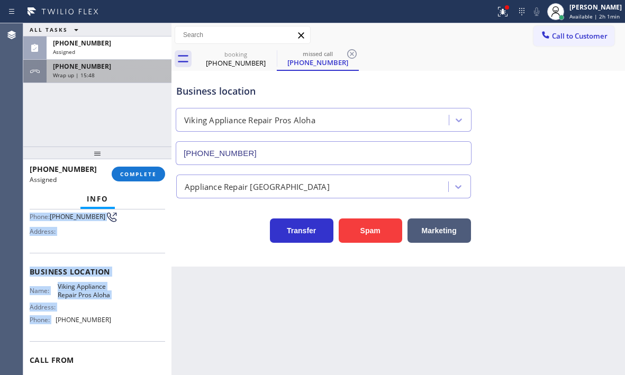
click at [111, 74] on div "Wrap up | 15:48" at bounding box center [109, 74] width 112 height 7
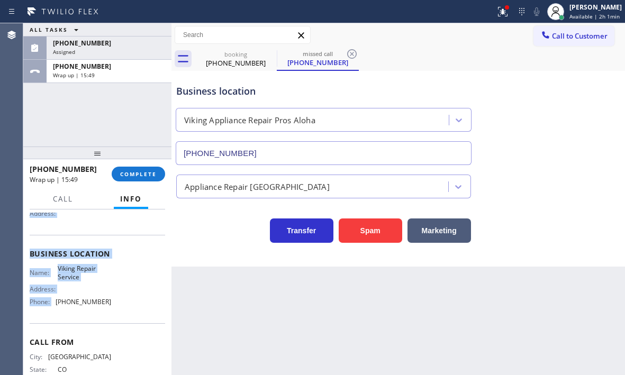
scroll to position [89, 0]
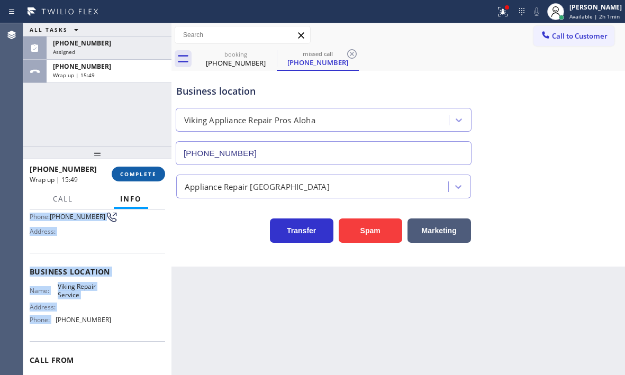
click at [140, 168] on button "COMPLETE" at bounding box center [138, 174] width 53 height 15
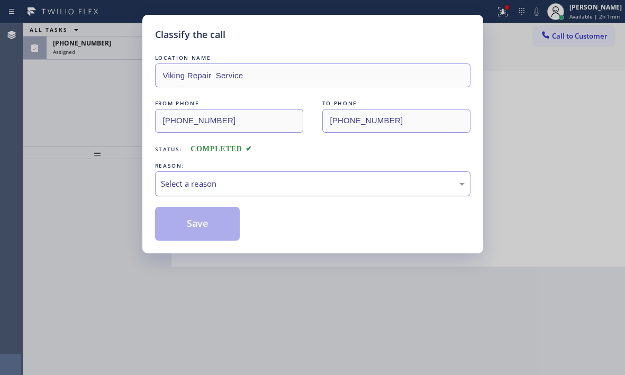
click at [220, 173] on div "Select a reason" at bounding box center [313, 184] width 316 height 25
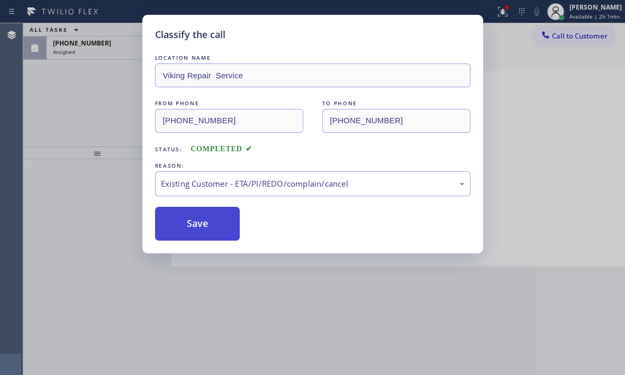
click at [189, 228] on button "Save" at bounding box center [197, 224] width 85 height 34
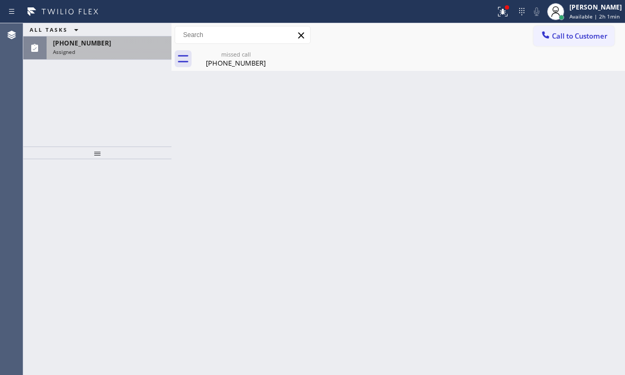
click at [112, 48] on div "Assigned" at bounding box center [109, 51] width 112 height 7
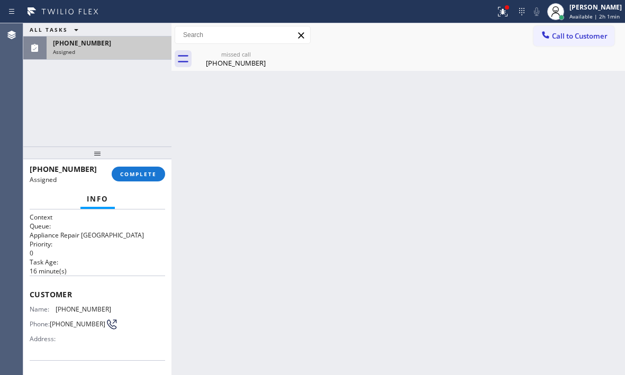
click at [126, 53] on div "Assigned" at bounding box center [109, 51] width 112 height 7
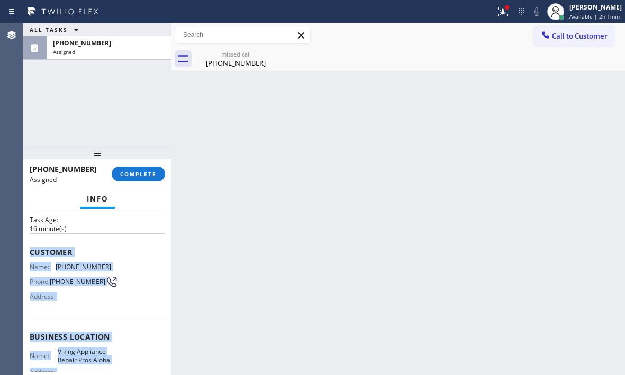
scroll to position [106, 0]
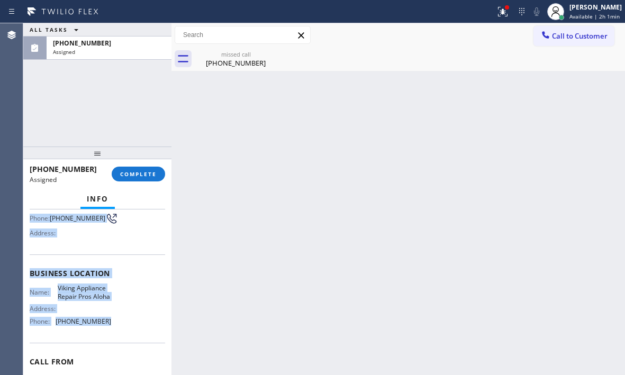
drag, startPoint x: 25, startPoint y: 291, endPoint x: 115, endPoint y: 345, distance: 105.3
click at [115, 345] on div "Context Queue: Appliance Repair High End Priority: 0 Task Age: [DEMOGRAPHIC_DAT…" at bounding box center [97, 293] width 148 height 166
click at [140, 177] on span "COMPLETE" at bounding box center [138, 174] width 37 height 7
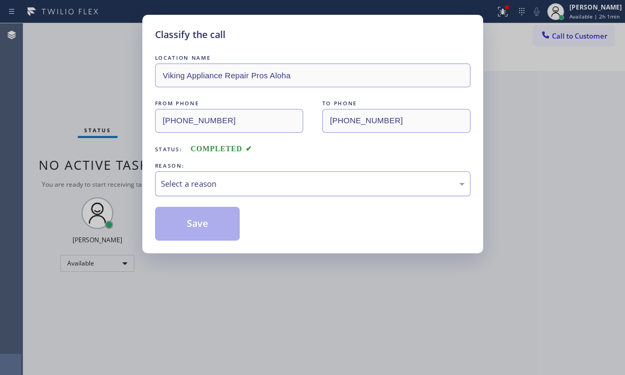
click at [234, 182] on div "Select a reason" at bounding box center [313, 184] width 304 height 12
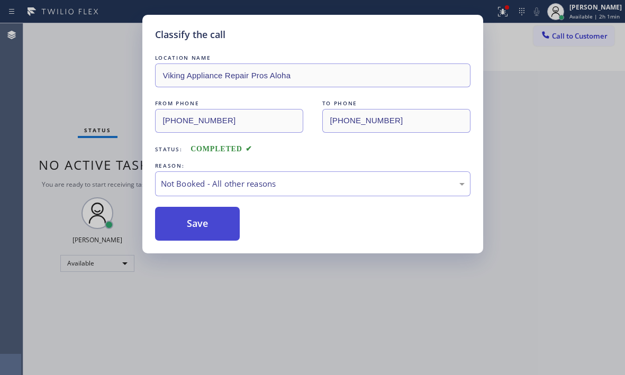
click at [177, 225] on button "Save" at bounding box center [197, 224] width 85 height 34
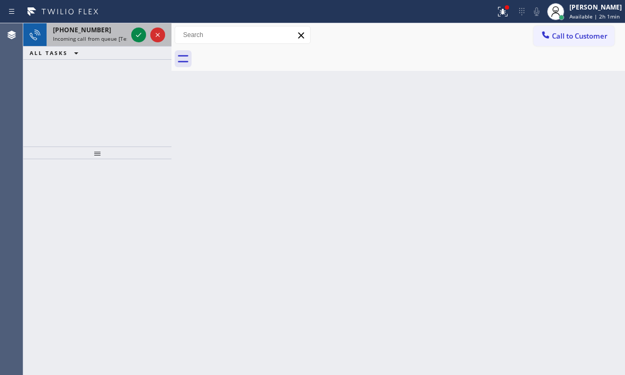
drag, startPoint x: 107, startPoint y: 38, endPoint x: 123, endPoint y: 36, distance: 16.5
click at [107, 38] on span "Incoming call from queue [Test] All" at bounding box center [97, 38] width 88 height 7
click at [135, 31] on icon at bounding box center [138, 35] width 13 height 13
click at [131, 37] on div at bounding box center [138, 35] width 15 height 13
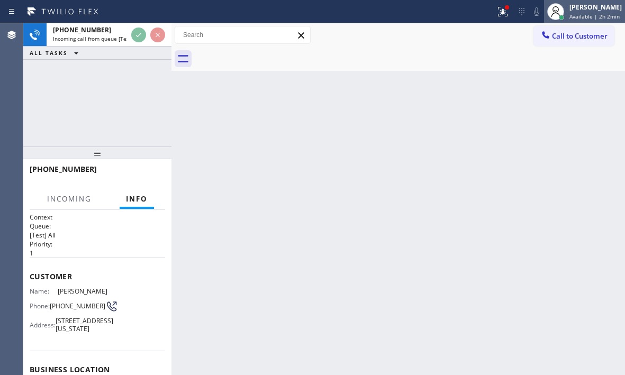
click at [568, 12] on div "[PERSON_NAME] Available | 2h 2min" at bounding box center [597, 11] width 58 height 19
click at [362, 144] on div "Back to Dashboard Change Sender ID Customers Technicians Select a contact Outbo…" at bounding box center [399, 199] width 454 height 352
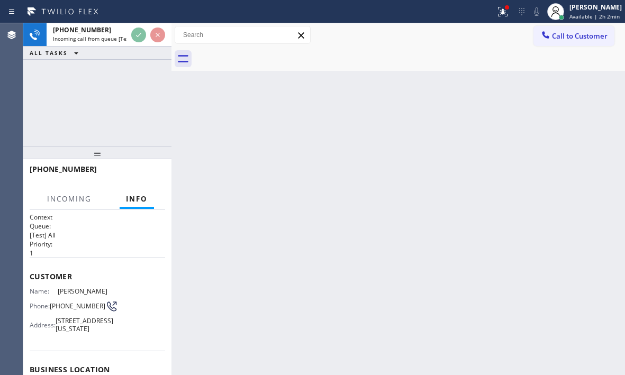
click at [362, 144] on div "Back to Dashboard Change Sender ID Customers Technicians Select a contact Outbo…" at bounding box center [399, 199] width 454 height 352
click at [363, 144] on div "Back to Dashboard Change Sender ID Customers Technicians Select a contact Outbo…" at bounding box center [399, 199] width 454 height 352
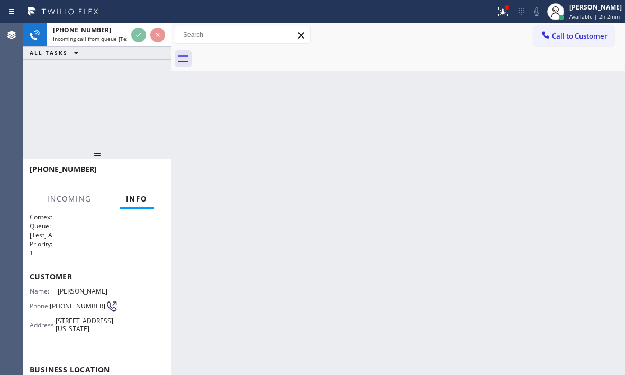
click at [363, 144] on div "Back to Dashboard Change Sender ID Customers Technicians Select a contact Outbo…" at bounding box center [399, 199] width 454 height 352
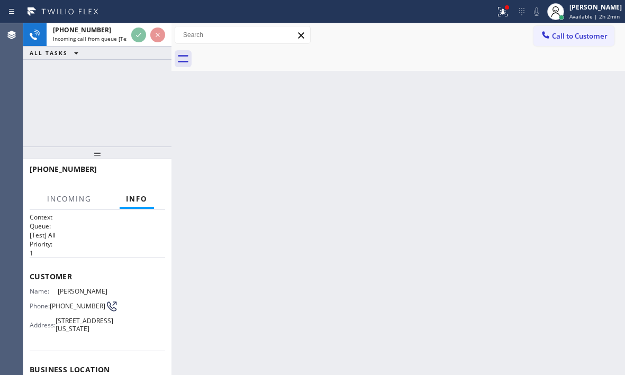
click at [363, 144] on div "Back to Dashboard Change Sender ID Customers Technicians Select a contact Outbo…" at bounding box center [399, 199] width 454 height 352
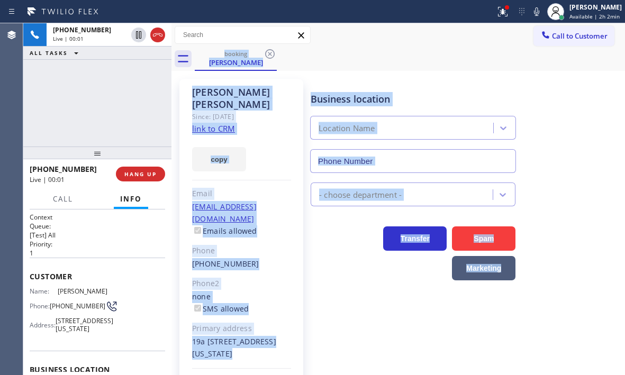
type input "[PHONE_NUMBER]"
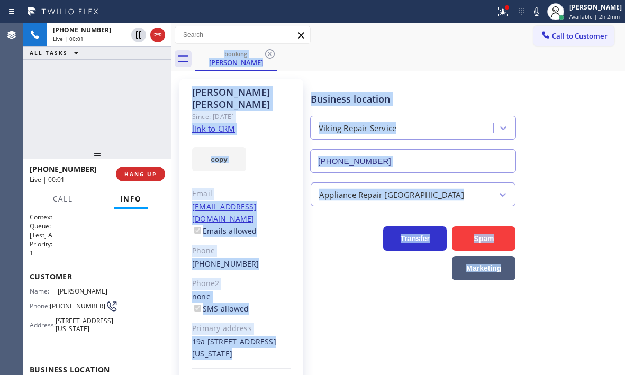
click at [372, 275] on div "Transfer Spam Marketing" at bounding box center [413, 250] width 209 height 59
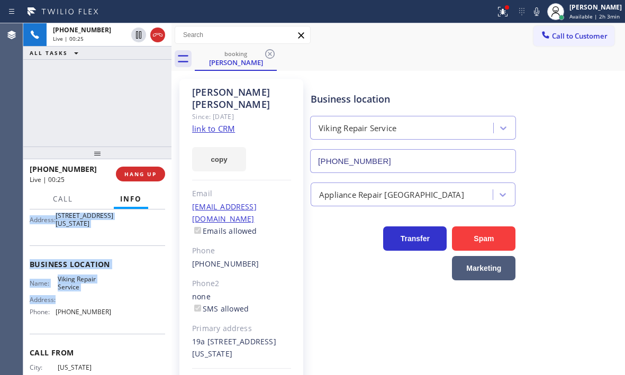
scroll to position [106, 0]
drag, startPoint x: 29, startPoint y: 272, endPoint x: 114, endPoint y: 323, distance: 99.3
click at [114, 323] on div "Context Queue: [Test] All Priority: 1 Customer Name: [PERSON_NAME] Phone: [PHON…" at bounding box center [97, 293] width 148 height 166
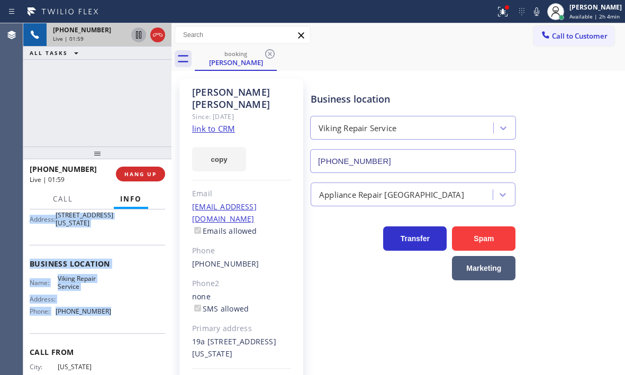
click at [139, 37] on icon at bounding box center [138, 34] width 5 height 7
click at [137, 38] on icon at bounding box center [138, 35] width 13 height 13
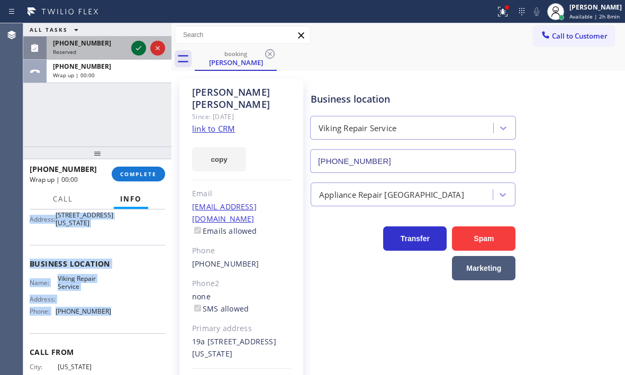
click at [140, 52] on icon at bounding box center [138, 48] width 13 height 13
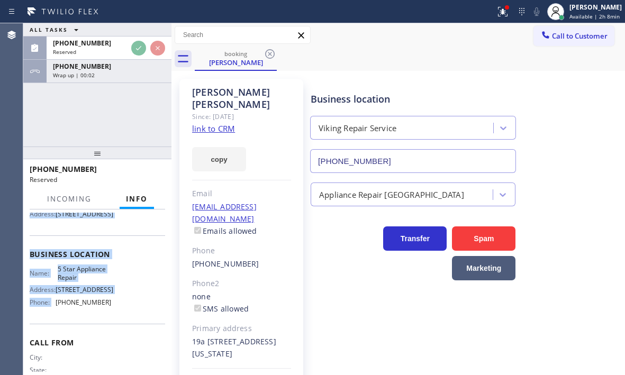
scroll to position [123, 0]
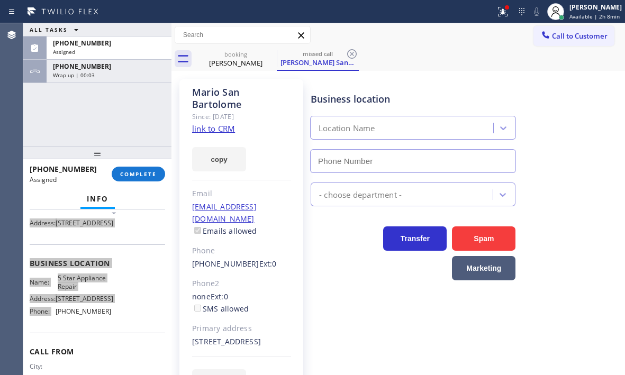
type input "[PHONE_NUMBER]"
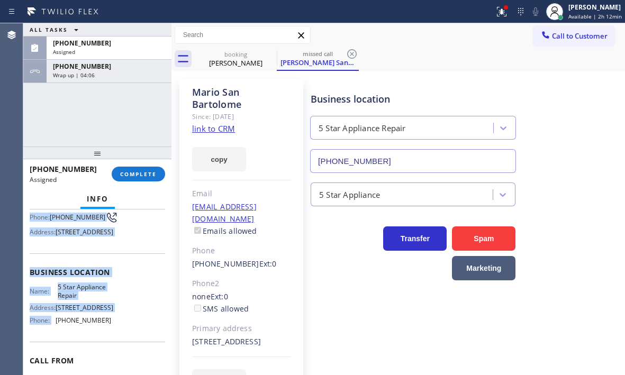
scroll to position [132, 0]
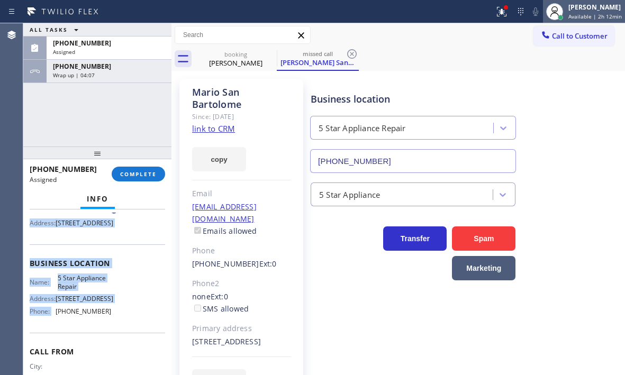
click at [554, 10] on div at bounding box center [555, 11] width 17 height 17
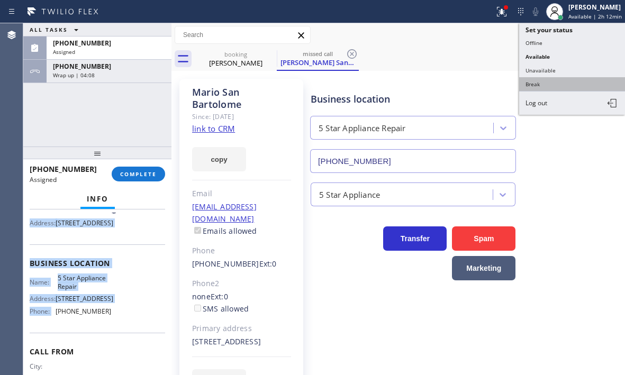
click at [536, 81] on button "Break" at bounding box center [573, 84] width 106 height 14
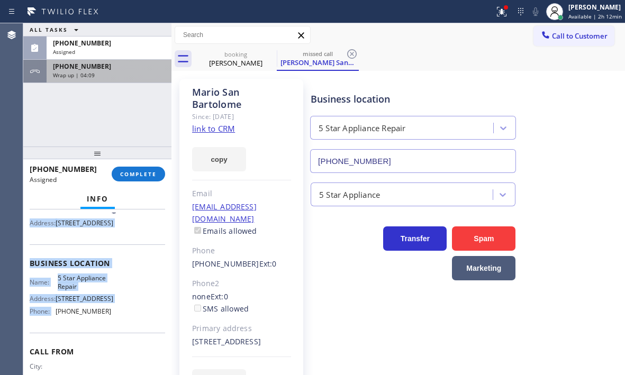
click at [113, 78] on div "Wrap up | 04:09" at bounding box center [109, 74] width 112 height 7
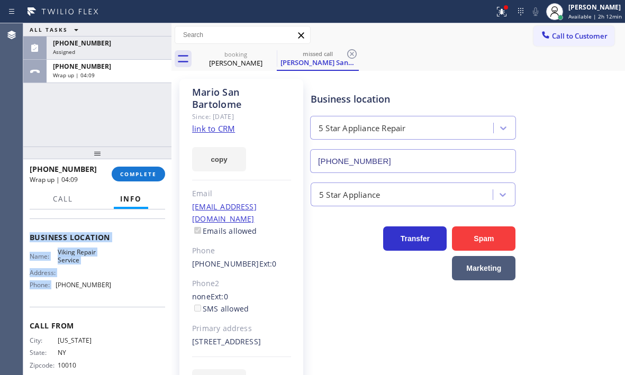
scroll to position [106, 0]
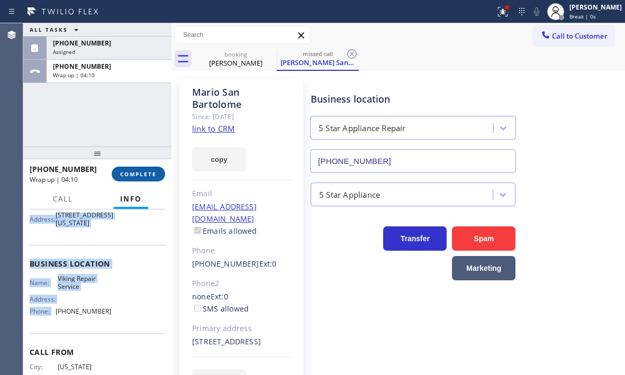
click at [144, 173] on span "COMPLETE" at bounding box center [138, 174] width 37 height 7
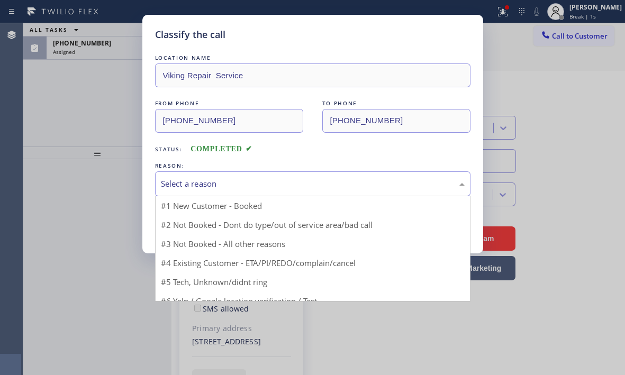
click at [229, 178] on div "Select a reason" at bounding box center [313, 184] width 304 height 12
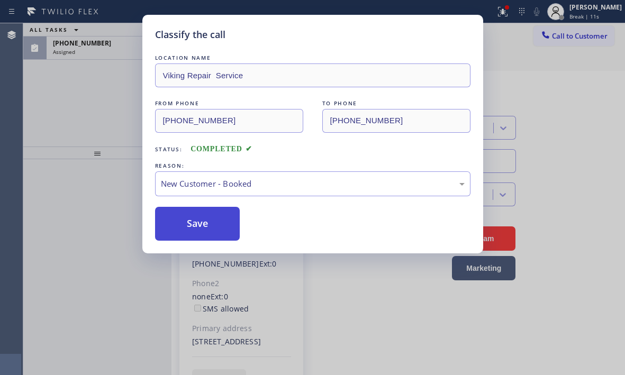
click at [195, 219] on button "Save" at bounding box center [197, 224] width 85 height 34
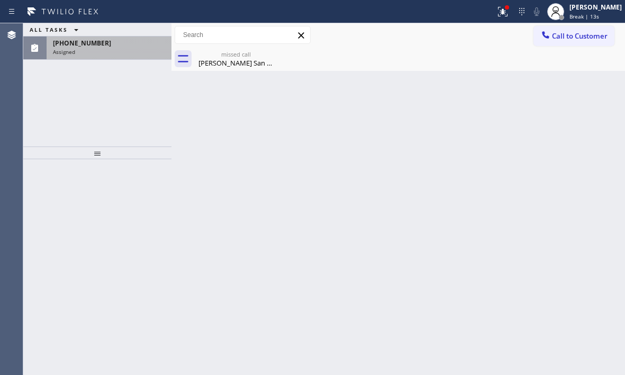
click at [113, 52] on div "Assigned" at bounding box center [109, 51] width 112 height 7
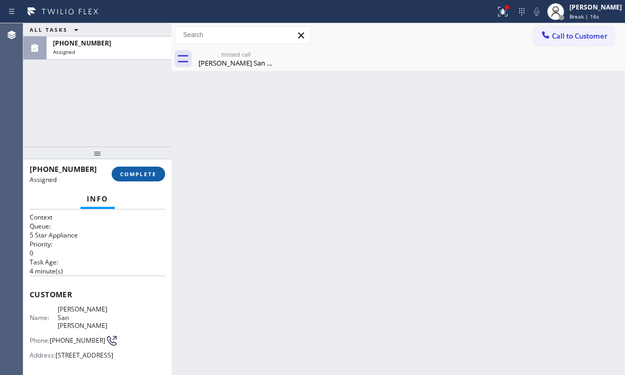
click at [136, 174] on span "COMPLETE" at bounding box center [138, 174] width 37 height 7
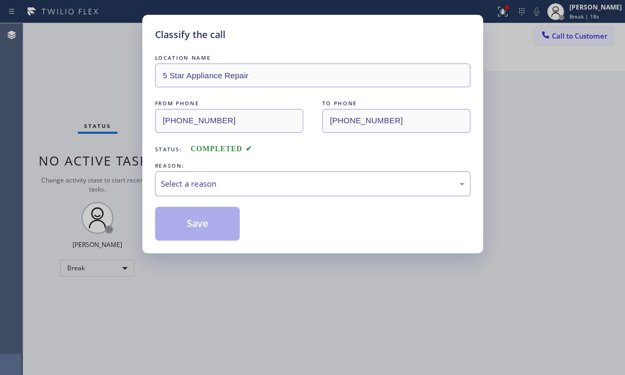
click at [223, 176] on div "Select a reason" at bounding box center [313, 184] width 316 height 25
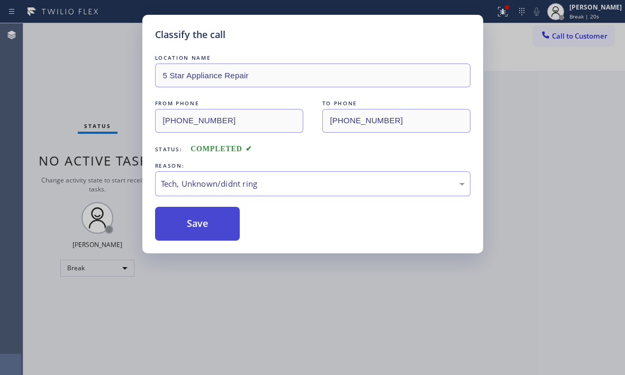
click at [187, 230] on button "Save" at bounding box center [197, 224] width 85 height 34
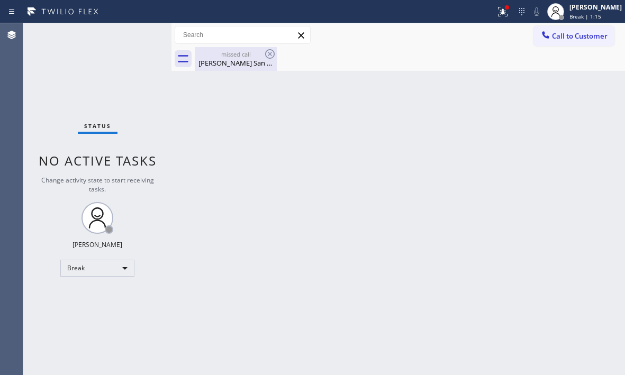
click at [240, 65] on div "[PERSON_NAME] San [PERSON_NAME]" at bounding box center [236, 63] width 80 height 10
click at [406, 164] on div "Back to Dashboard Change Sender ID Customers Technicians Select a contact Outbo…" at bounding box center [399, 199] width 454 height 352
click at [90, 73] on div "Status No active tasks Change activity state to start receiving tasks. [PERSON_…" at bounding box center [97, 199] width 148 height 352
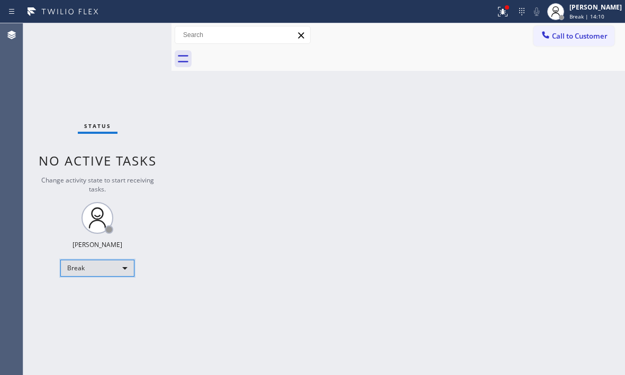
click at [112, 270] on div "Break" at bounding box center [97, 268] width 74 height 17
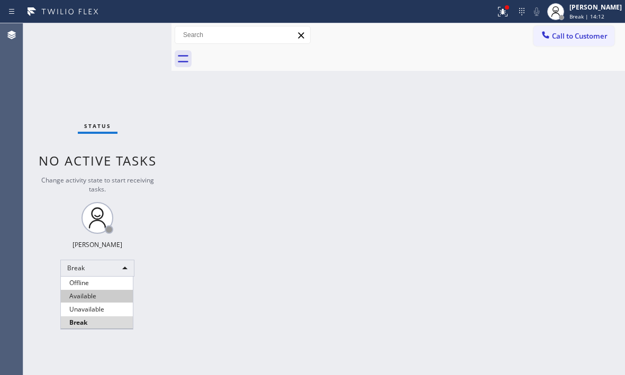
click at [102, 298] on li "Available" at bounding box center [97, 296] width 72 height 13
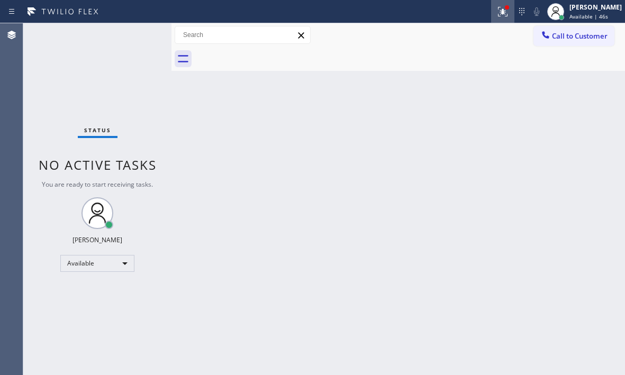
click at [497, 16] on icon at bounding box center [503, 11] width 13 height 13
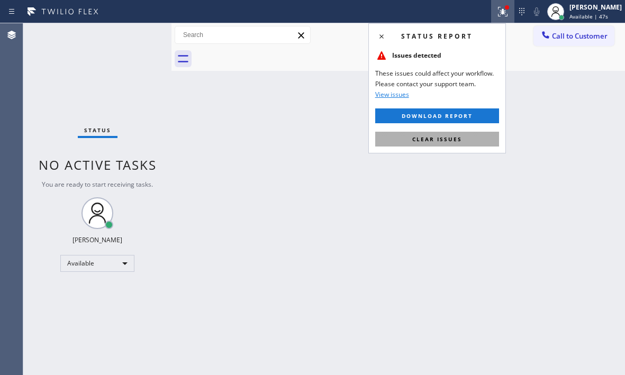
click at [459, 137] on span "Clear issues" at bounding box center [438, 139] width 50 height 7
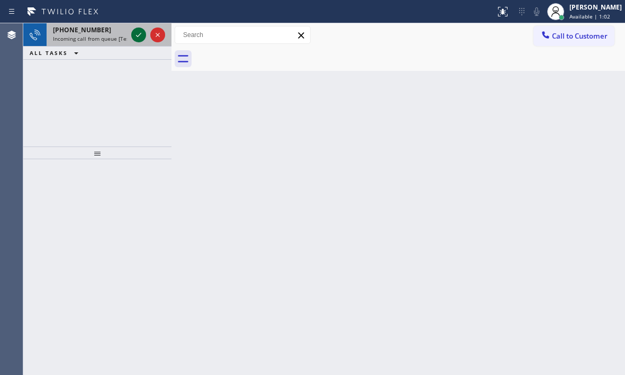
click at [140, 34] on icon at bounding box center [138, 35] width 13 height 13
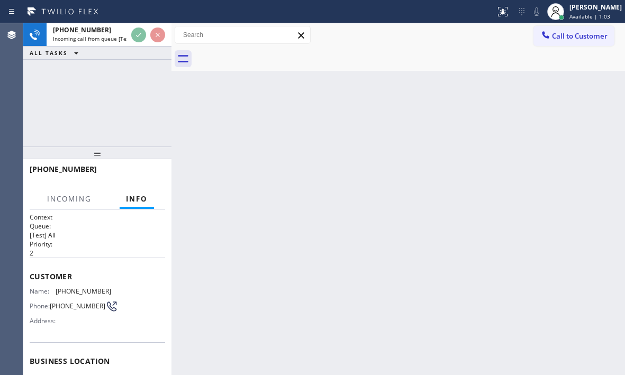
scroll to position [142, 0]
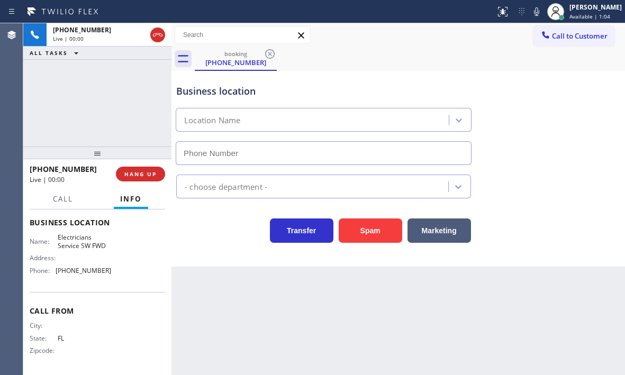
type input "[PHONE_NUMBER]"
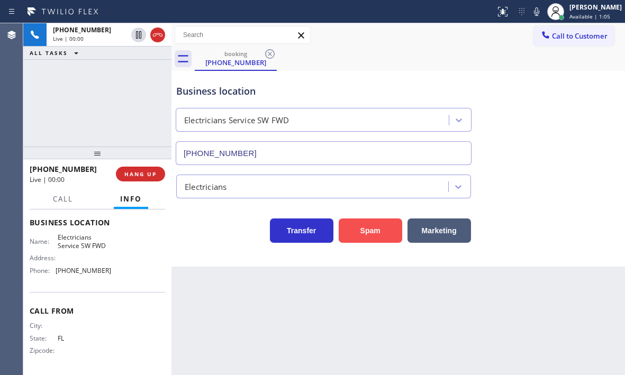
click at [371, 230] on button "Spam" at bounding box center [371, 231] width 64 height 24
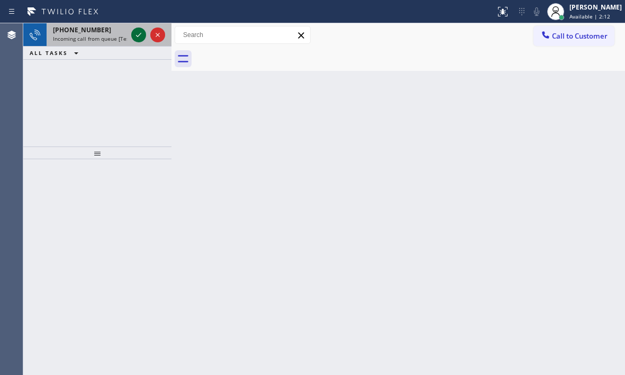
click at [144, 35] on icon at bounding box center [138, 35] width 13 height 13
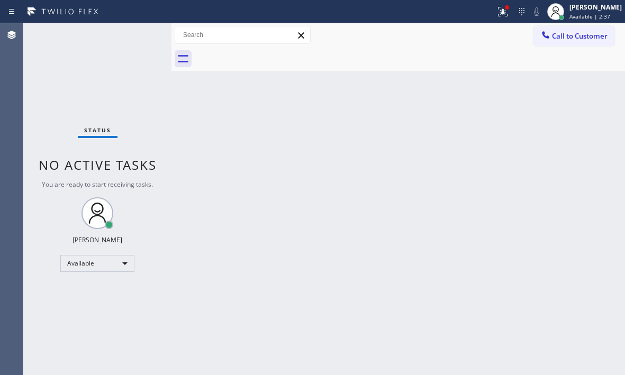
click at [137, 33] on div "Status No active tasks You are ready to start receiving tasks. [PERSON_NAME] Av…" at bounding box center [97, 199] width 148 height 352
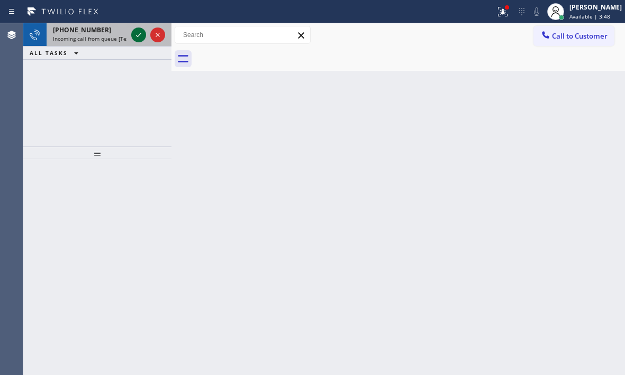
click at [136, 36] on icon at bounding box center [138, 35] width 13 height 13
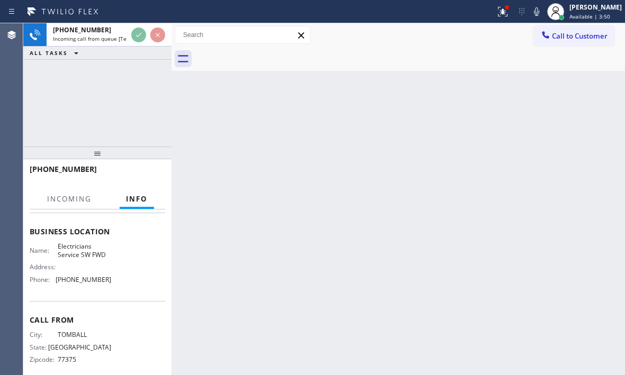
scroll to position [142, 0]
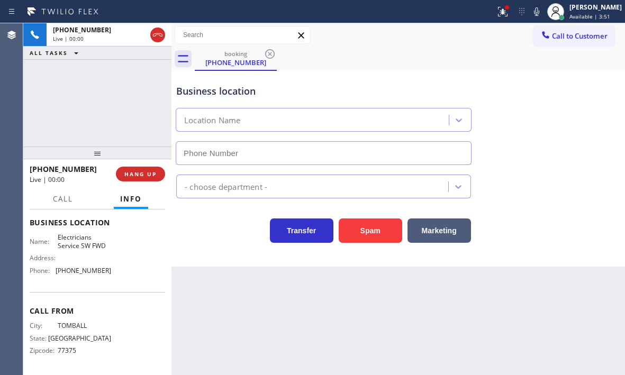
type input "[PHONE_NUMBER]"
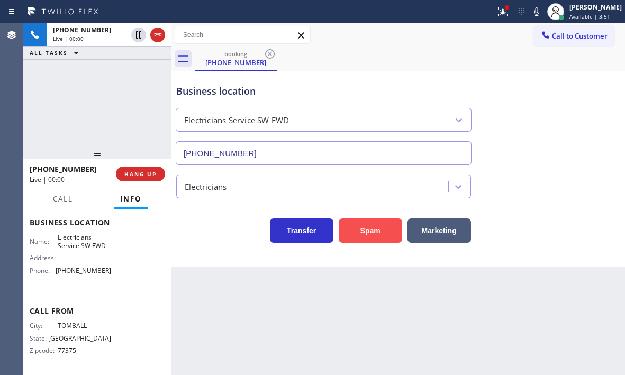
click at [357, 227] on button "Spam" at bounding box center [371, 231] width 64 height 24
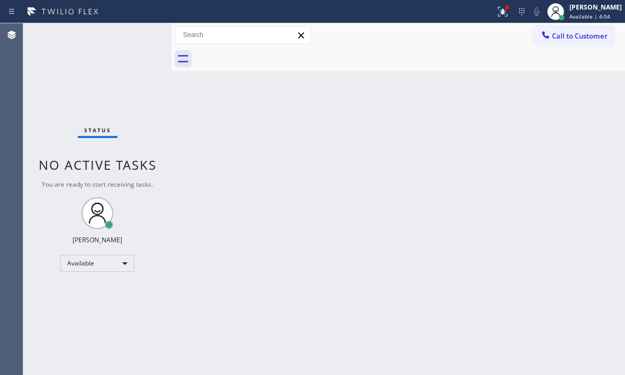
click at [133, 33] on div "Status No active tasks You are ready to start receiving tasks. [PERSON_NAME] Av…" at bounding box center [97, 199] width 148 height 352
click at [497, 15] on icon at bounding box center [503, 11] width 13 height 13
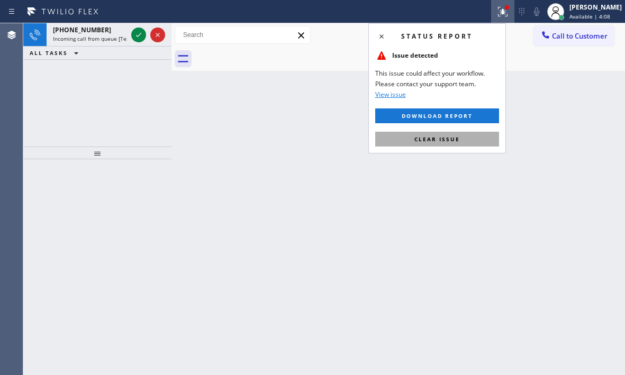
click at [453, 139] on span "Clear issue" at bounding box center [438, 139] width 46 height 7
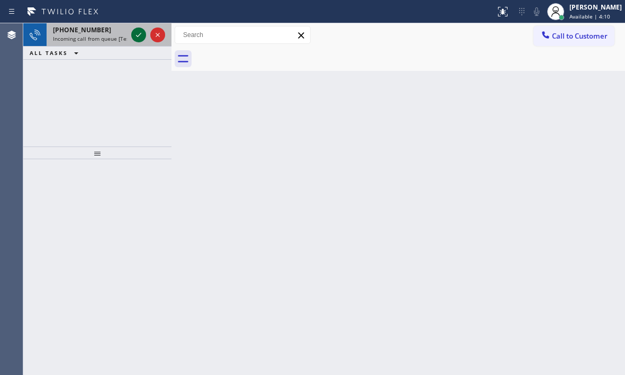
click at [140, 34] on icon at bounding box center [138, 35] width 5 height 4
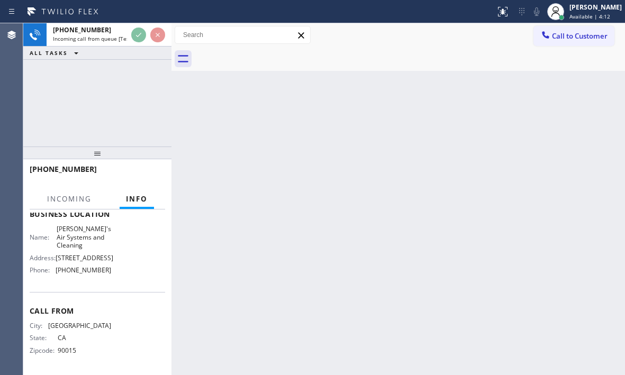
scroll to position [159, 0]
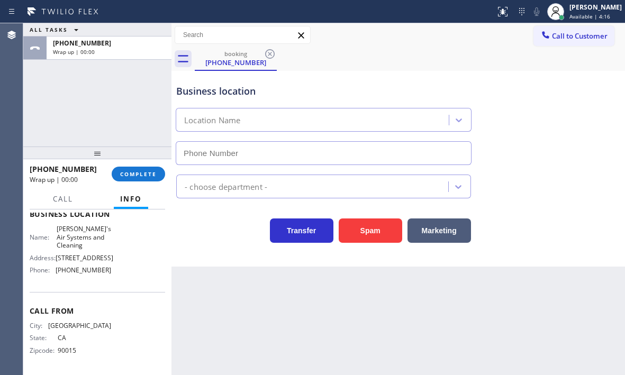
type input "[PHONE_NUMBER]"
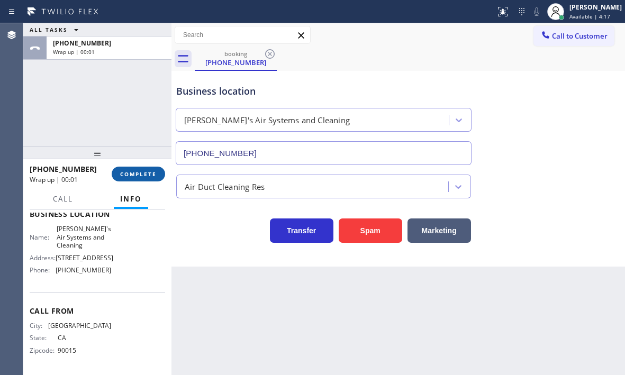
click at [143, 172] on span "COMPLETE" at bounding box center [138, 174] width 37 height 7
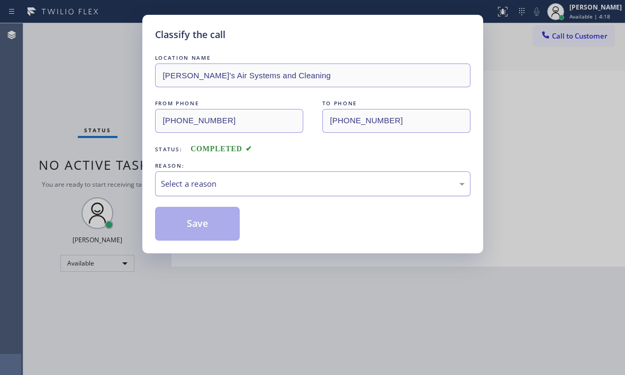
click at [222, 179] on div "Select a reason" at bounding box center [313, 184] width 304 height 12
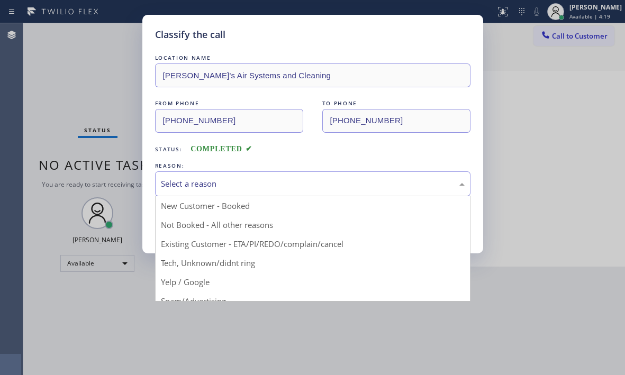
drag, startPoint x: 186, startPoint y: 293, endPoint x: 189, endPoint y: 284, distance: 9.4
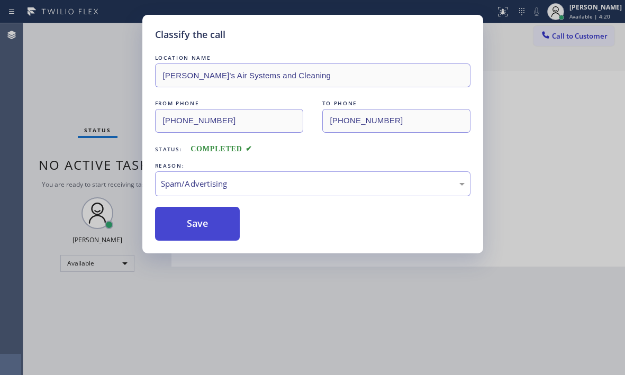
click at [195, 223] on button "Save" at bounding box center [197, 224] width 85 height 34
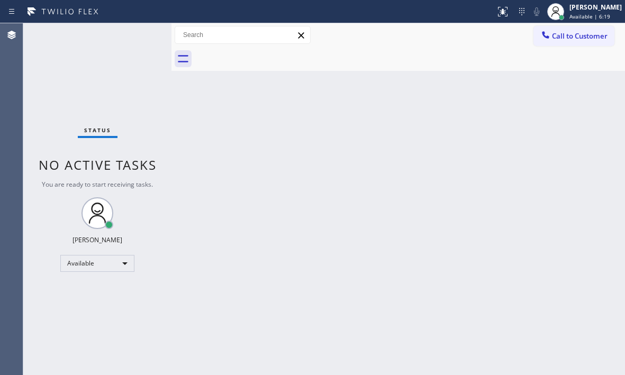
click at [141, 36] on div "Status No active tasks You are ready to start receiving tasks. [PERSON_NAME] Av…" at bounding box center [97, 199] width 148 height 352
click at [141, 35] on div "Status No active tasks You are ready to start receiving tasks. [PERSON_NAME] Av…" at bounding box center [97, 199] width 148 height 352
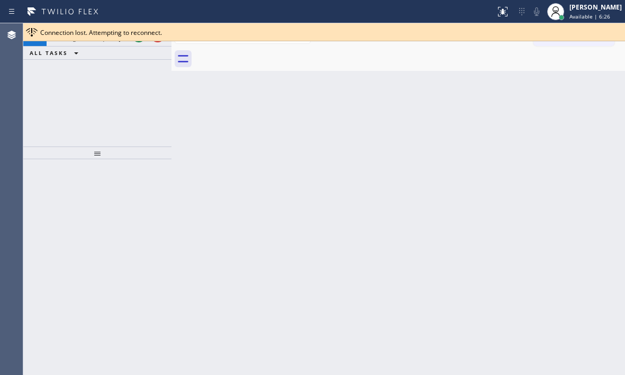
click at [99, 70] on div "[PHONE_NUMBER] Incoming call from queue [Test] All ALL TASKS ALL TASKS ACTIVE T…" at bounding box center [97, 84] width 148 height 123
click at [138, 41] on button at bounding box center [138, 35] width 15 height 15
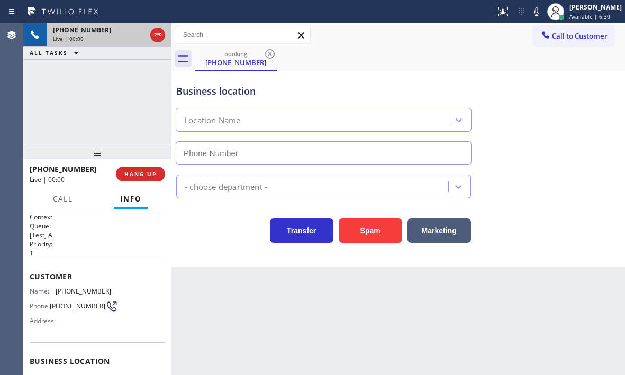
type input "[PHONE_NUMBER]"
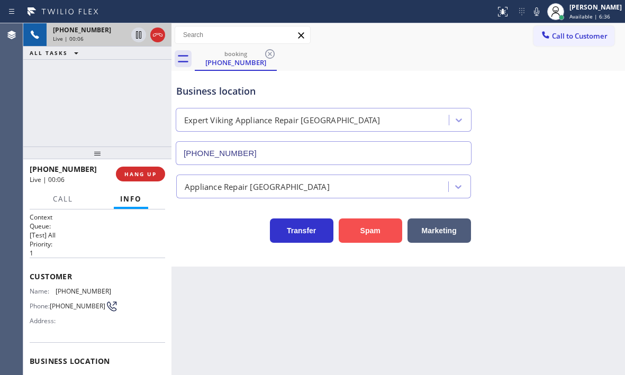
click at [368, 228] on button "Spam" at bounding box center [371, 231] width 64 height 24
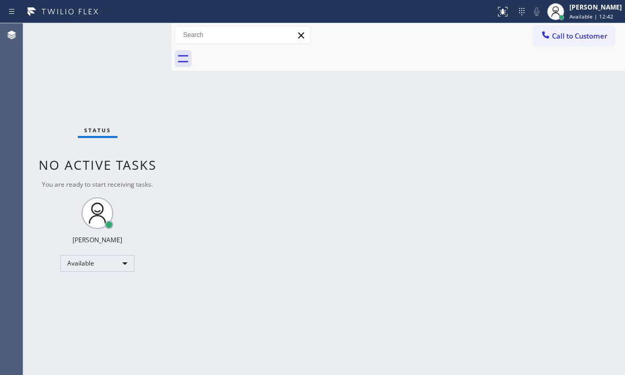
click at [137, 36] on div "Status No active tasks You are ready to start receiving tasks. [PERSON_NAME] Av…" at bounding box center [97, 199] width 148 height 352
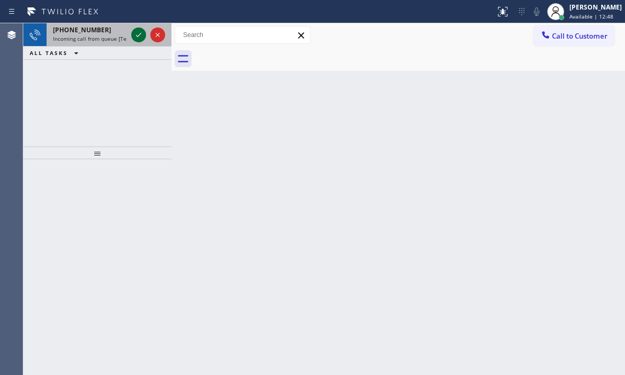
click at [137, 37] on icon at bounding box center [138, 35] width 13 height 13
click at [137, 37] on icon at bounding box center [138, 35] width 5 height 4
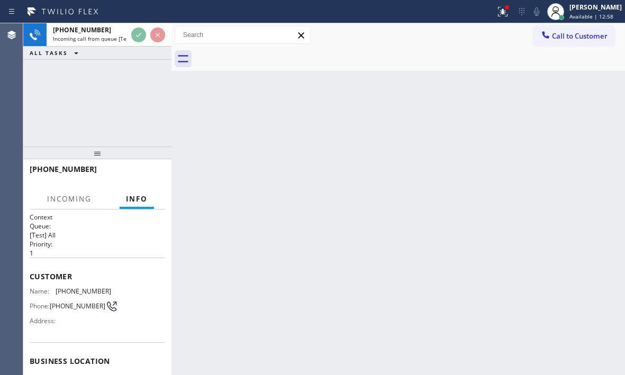
scroll to position [53, 0]
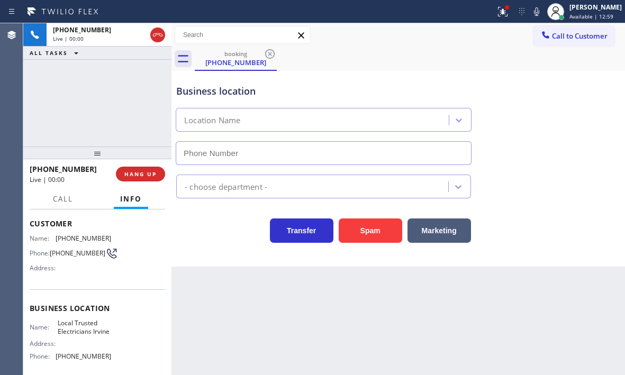
type input "[PHONE_NUMBER]"
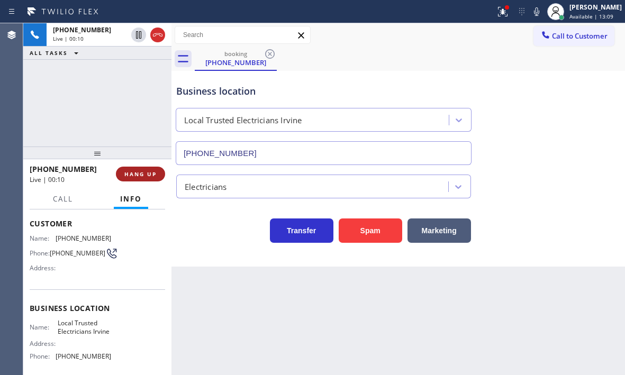
click at [150, 172] on span "HANG UP" at bounding box center [140, 174] width 32 height 7
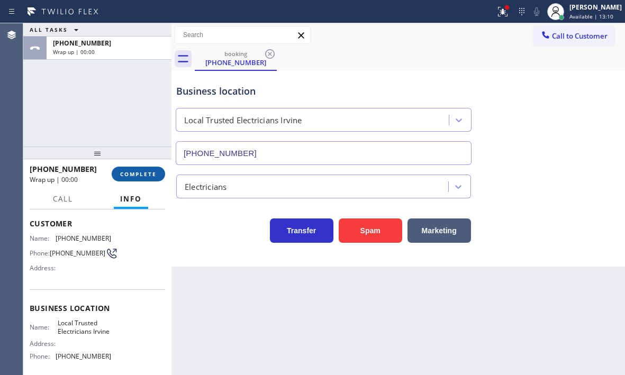
click at [148, 172] on span "COMPLETE" at bounding box center [138, 174] width 37 height 7
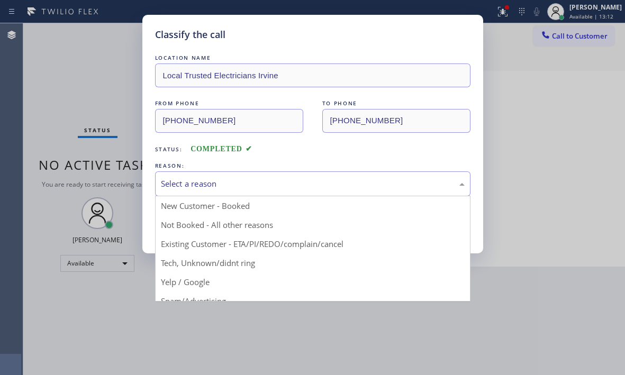
click at [246, 191] on div "Select a reason" at bounding box center [313, 184] width 316 height 25
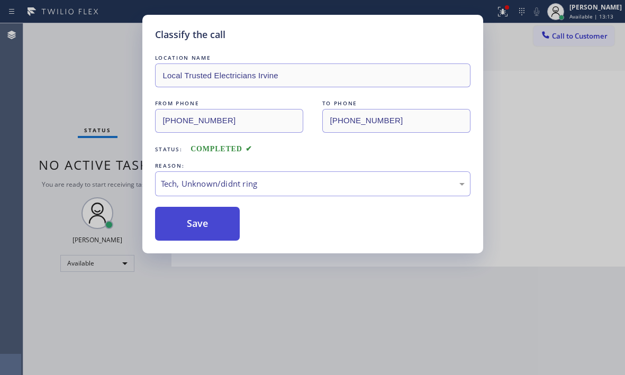
click at [208, 229] on button "Save" at bounding box center [197, 224] width 85 height 34
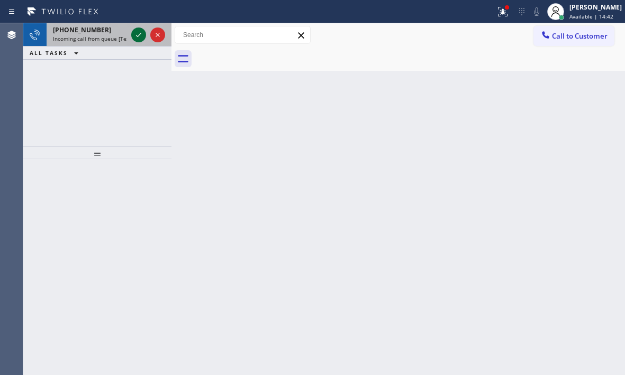
click at [140, 33] on icon at bounding box center [138, 35] width 13 height 13
click at [137, 34] on icon at bounding box center [138, 35] width 13 height 13
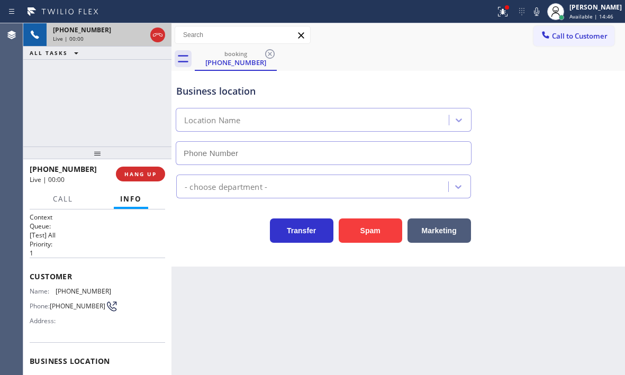
type input "[PHONE_NUMBER]"
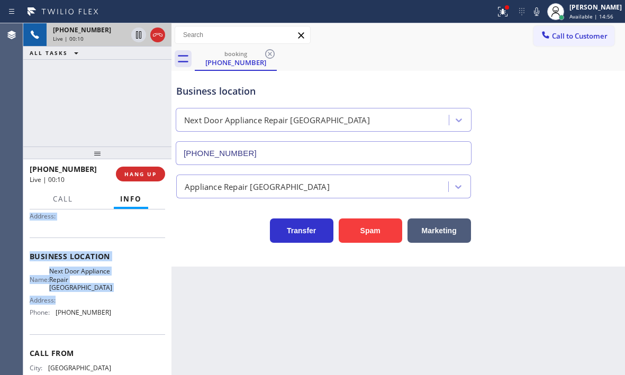
scroll to position [106, 0]
drag, startPoint x: 30, startPoint y: 275, endPoint x: 104, endPoint y: 314, distance: 83.1
click at [104, 314] on div "Context Queue: [Test] All Priority: 1 Customer Name: [PHONE_NUMBER] Phone: [PHO…" at bounding box center [98, 260] width 136 height 307
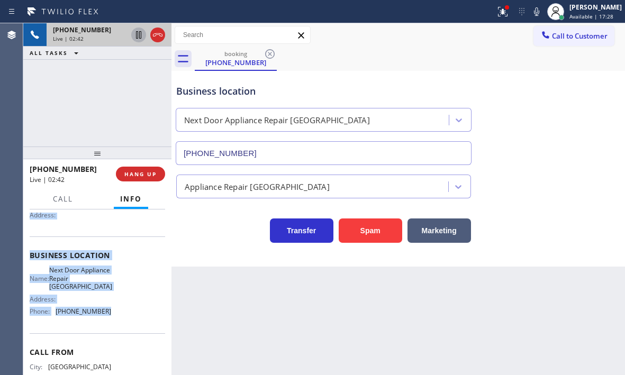
click at [139, 37] on icon at bounding box center [138, 35] width 13 height 13
click at [139, 29] on icon at bounding box center [138, 35] width 13 height 13
click at [497, 17] on icon at bounding box center [503, 11] width 13 height 13
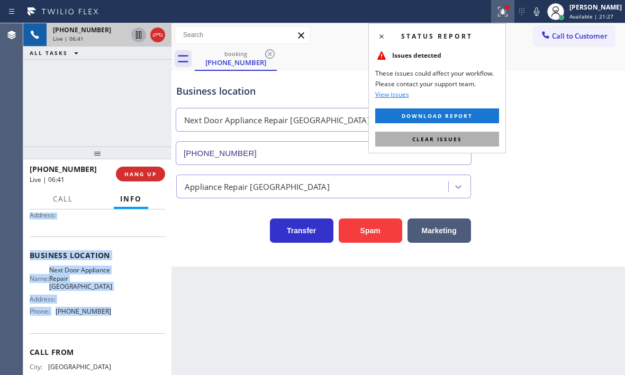
click at [458, 138] on span "Clear issues" at bounding box center [438, 139] width 50 height 7
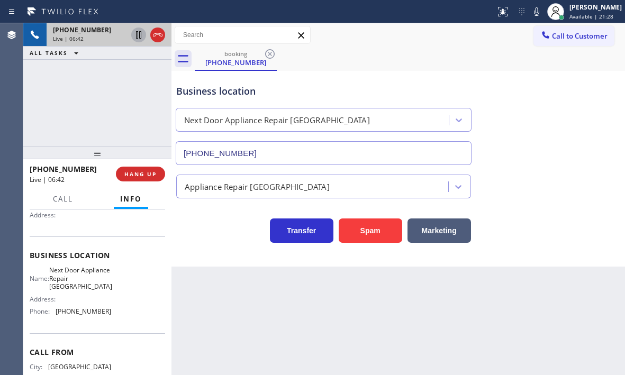
click at [492, 71] on div "Business location Next Door Appliance Repair [GEOGRAPHIC_DATA] [PHONE_NUMBER]" at bounding box center [398, 117] width 449 height 96
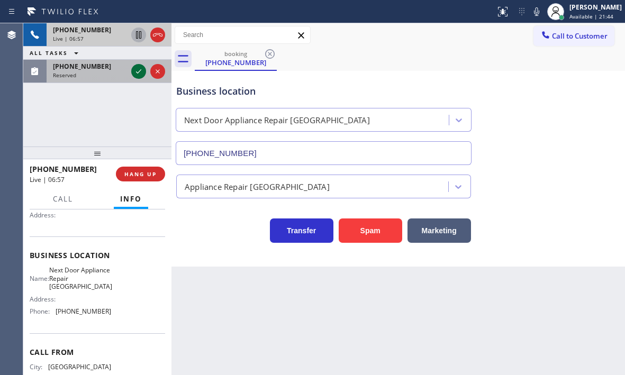
click at [142, 74] on icon at bounding box center [138, 71] width 13 height 13
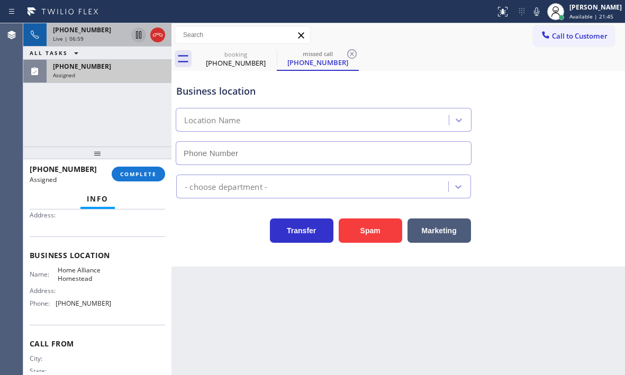
click at [113, 37] on div "Live | 06:59" at bounding box center [90, 38] width 74 height 7
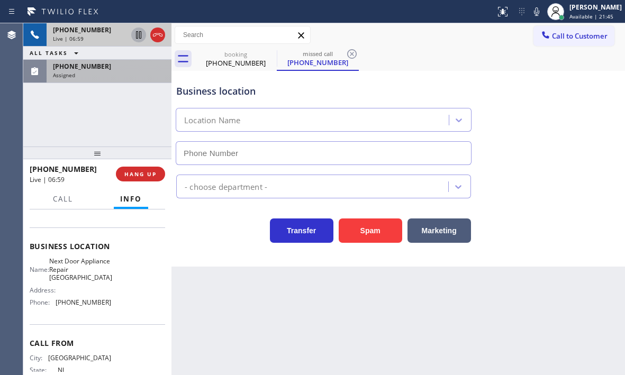
scroll to position [106, 0]
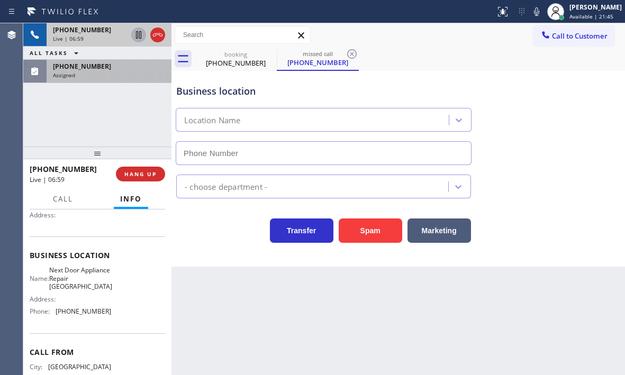
type input "[PHONE_NUMBER]"
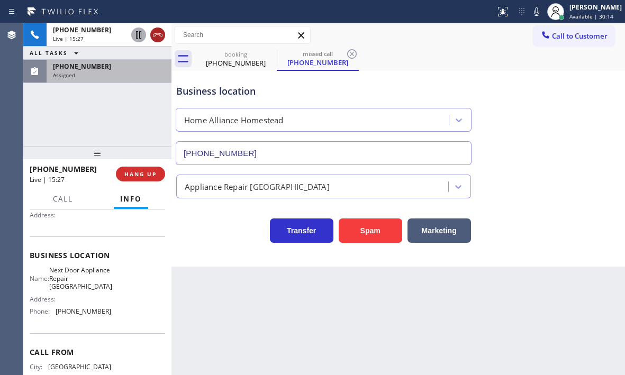
click at [157, 39] on icon at bounding box center [157, 35] width 13 height 13
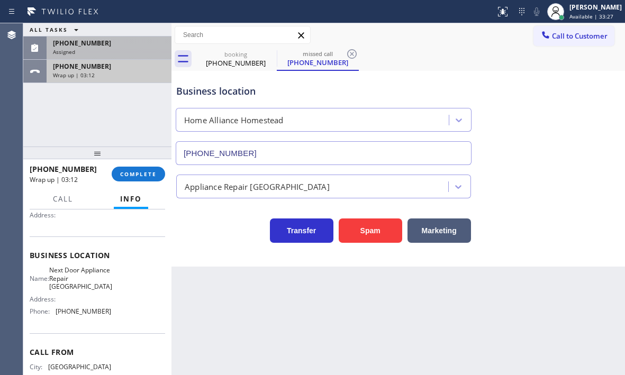
click at [130, 70] on div "[PHONE_NUMBER]" at bounding box center [109, 66] width 112 height 9
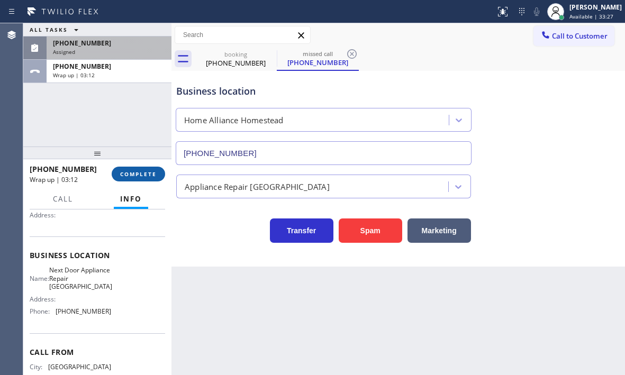
click at [139, 172] on span "COMPLETE" at bounding box center [138, 174] width 37 height 7
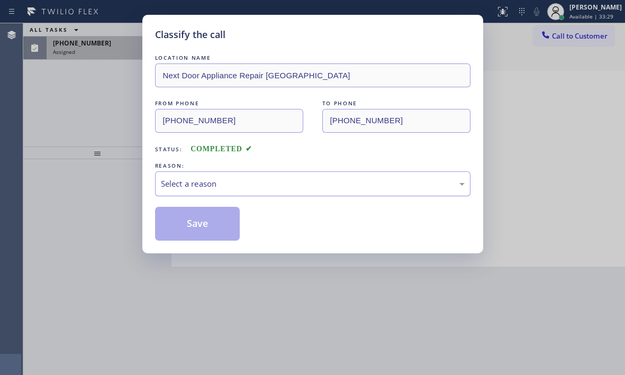
click at [272, 184] on div "Select a reason" at bounding box center [313, 184] width 304 height 12
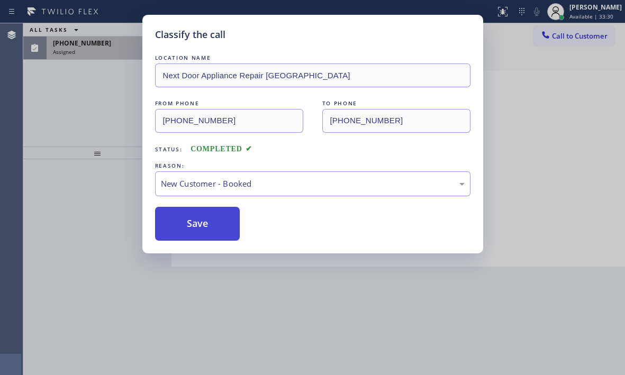
click at [184, 226] on button "Save" at bounding box center [197, 224] width 85 height 34
click at [120, 47] on div "Classify the call LOCATION NAME Fearless Plumbing Service FROM PHONE [PHONE_NUM…" at bounding box center [324, 199] width 602 height 352
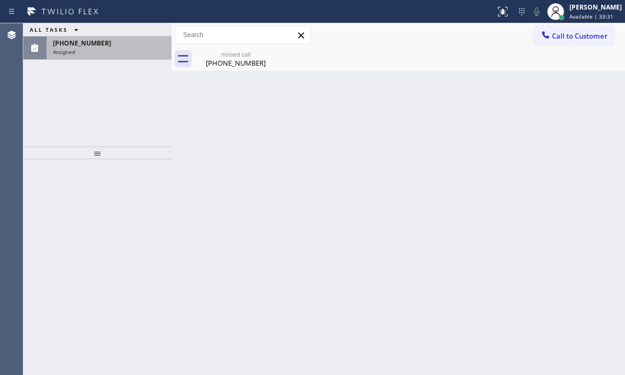
click at [121, 47] on div "[PHONE_NUMBER]" at bounding box center [109, 43] width 112 height 9
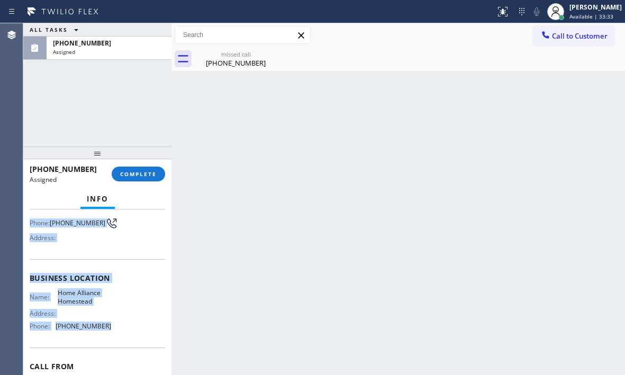
scroll to position [106, 0]
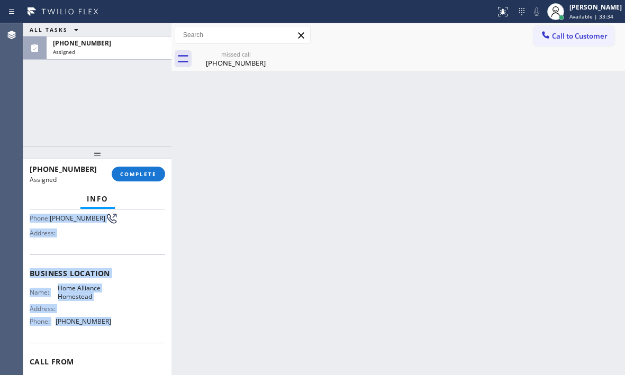
drag, startPoint x: 58, startPoint y: 302, endPoint x: 108, endPoint y: 339, distance: 61.8
click at [108, 339] on div "Context Queue: Appliance Repair High End Priority: 0 Task Age: [DEMOGRAPHIC_DAT…" at bounding box center [98, 265] width 136 height 316
click at [146, 168] on button "COMPLETE" at bounding box center [138, 174] width 53 height 15
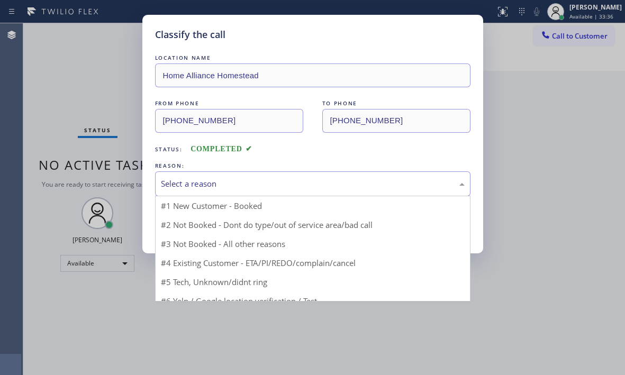
click at [284, 180] on div "Select a reason" at bounding box center [313, 184] width 316 height 25
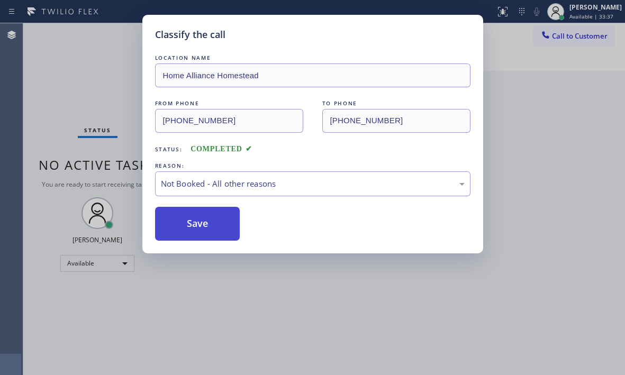
click at [188, 226] on button "Save" at bounding box center [197, 224] width 85 height 34
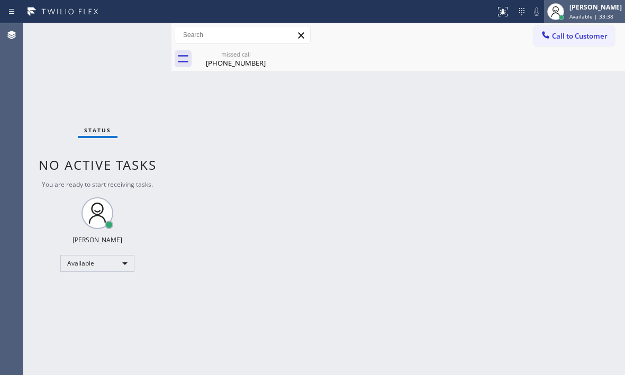
click at [577, 13] on span "Available | 33:38" at bounding box center [592, 16] width 44 height 7
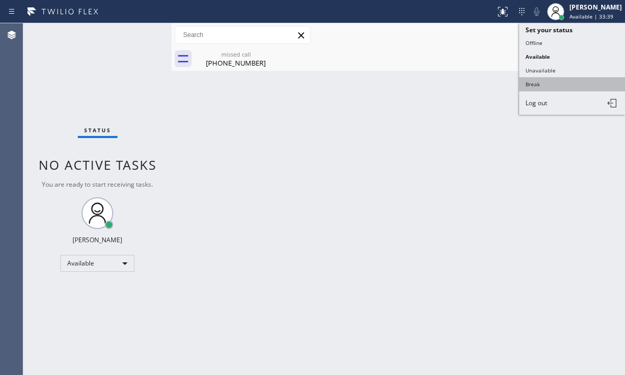
click at [538, 84] on button "Break" at bounding box center [573, 84] width 106 height 14
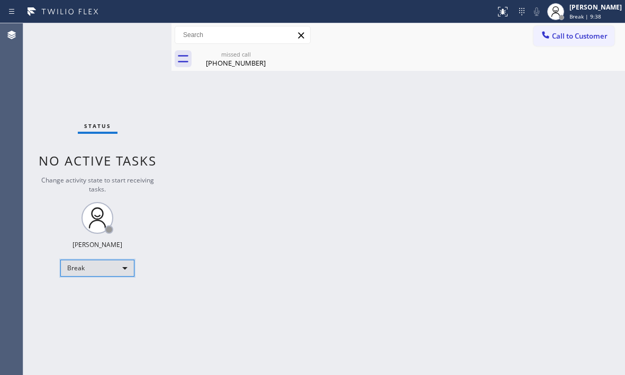
click at [124, 271] on div "Break" at bounding box center [97, 268] width 74 height 17
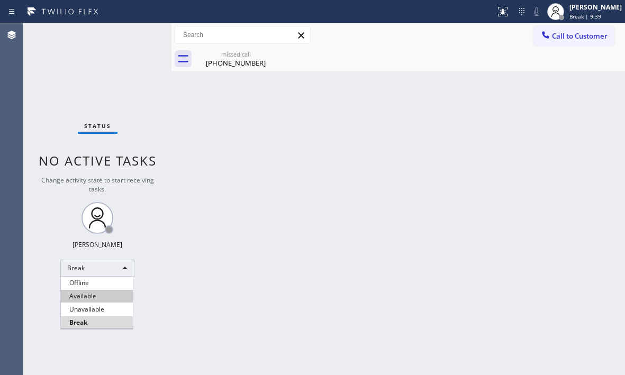
click at [113, 294] on li "Available" at bounding box center [97, 296] width 72 height 13
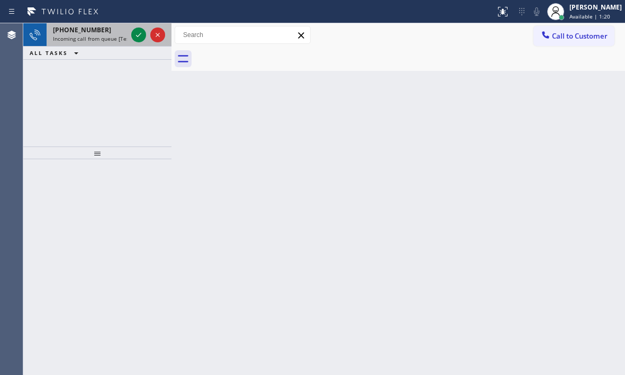
click at [131, 35] on div at bounding box center [148, 34] width 38 height 23
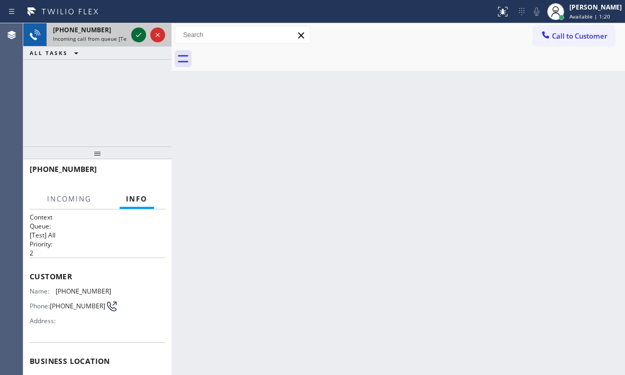
click at [135, 35] on icon at bounding box center [138, 35] width 13 height 13
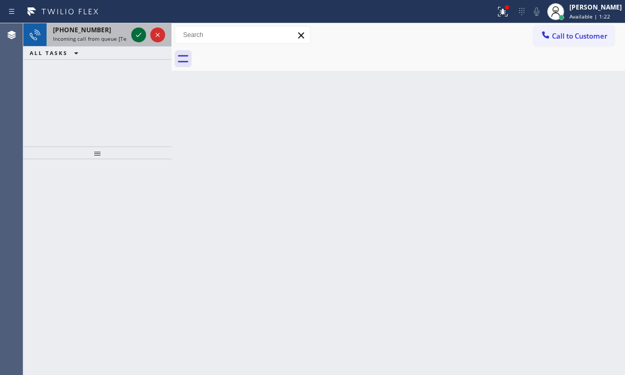
click at [134, 39] on icon at bounding box center [138, 35] width 13 height 13
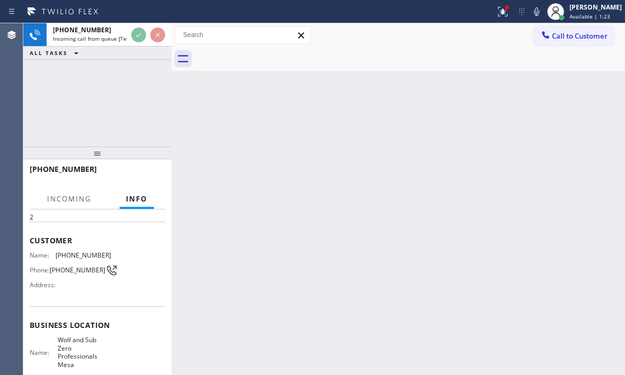
scroll to position [106, 0]
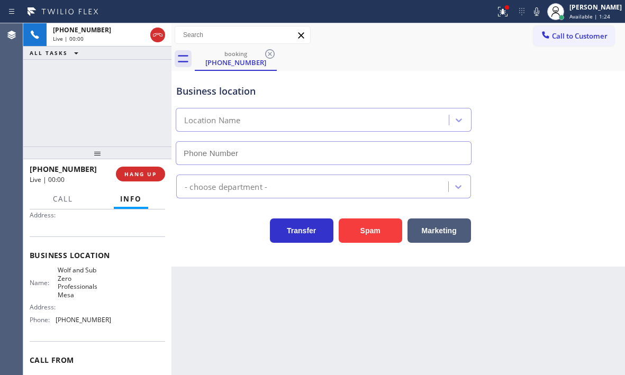
type input "[PHONE_NUMBER]"
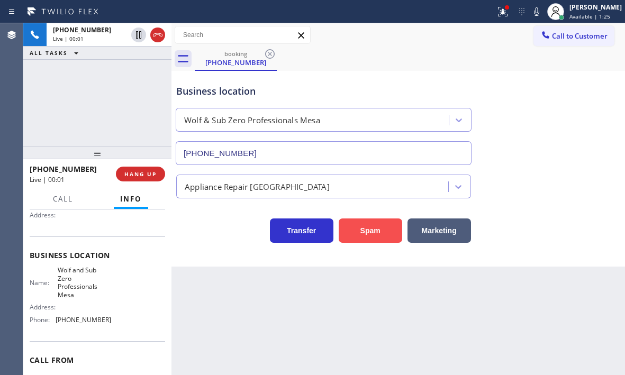
click at [369, 227] on button "Spam" at bounding box center [371, 231] width 64 height 24
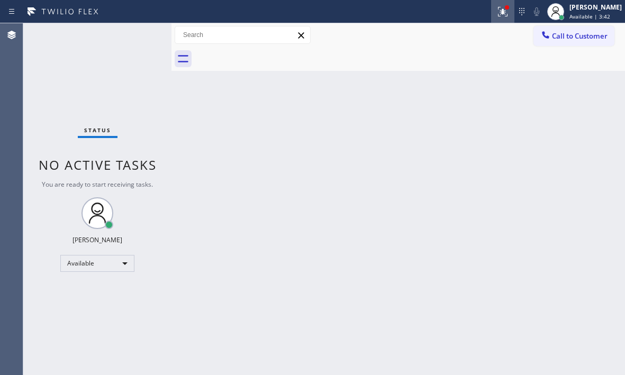
click at [497, 12] on icon at bounding box center [503, 11] width 13 height 13
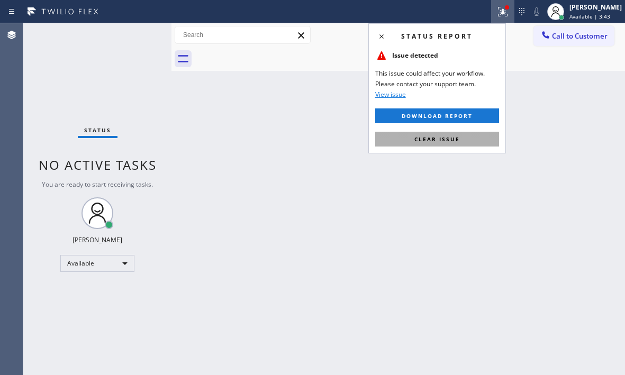
click at [489, 138] on button "Clear issue" at bounding box center [437, 139] width 124 height 15
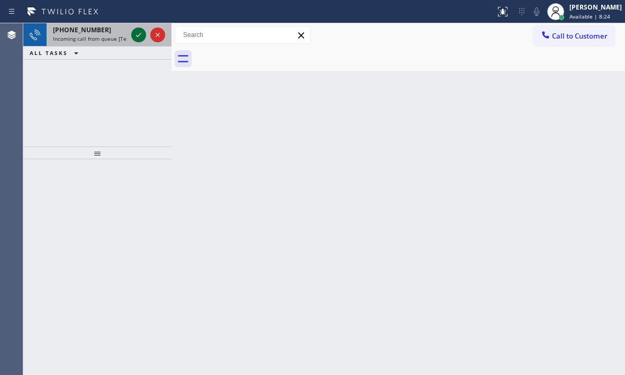
click at [139, 32] on icon at bounding box center [138, 35] width 13 height 13
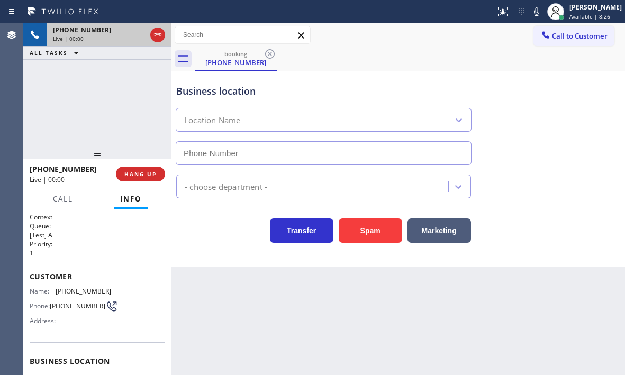
type input "[PHONE_NUMBER]"
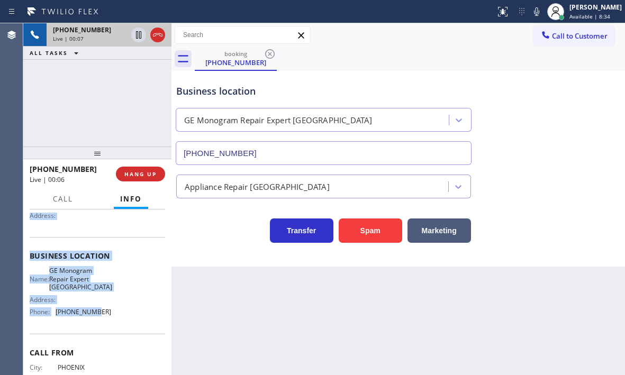
scroll to position [106, 0]
drag, startPoint x: 41, startPoint y: 280, endPoint x: 111, endPoint y: 315, distance: 77.7
click at [111, 315] on div "Context Queue: [Test] All Priority: 1 Customer Name: [PHONE_NUMBER] Phone: [PHO…" at bounding box center [97, 293] width 148 height 166
click at [139, 35] on icon at bounding box center [138, 34] width 5 height 7
click at [138, 38] on icon at bounding box center [138, 34] width 7 height 7
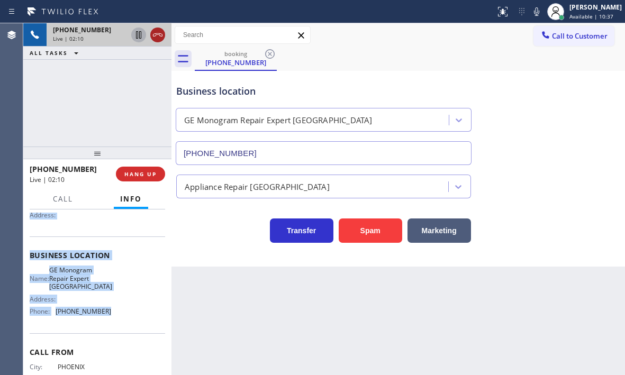
click at [157, 37] on icon at bounding box center [157, 35] width 13 height 13
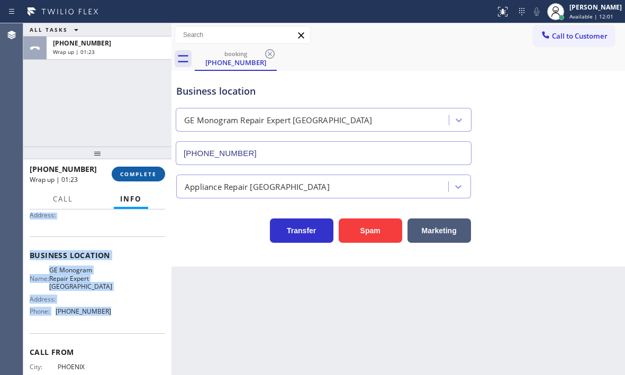
click at [134, 176] on span "COMPLETE" at bounding box center [138, 174] width 37 height 7
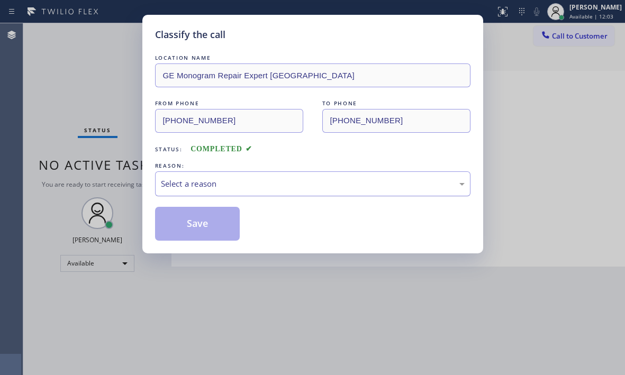
click at [192, 182] on div "Select a reason" at bounding box center [313, 184] width 304 height 12
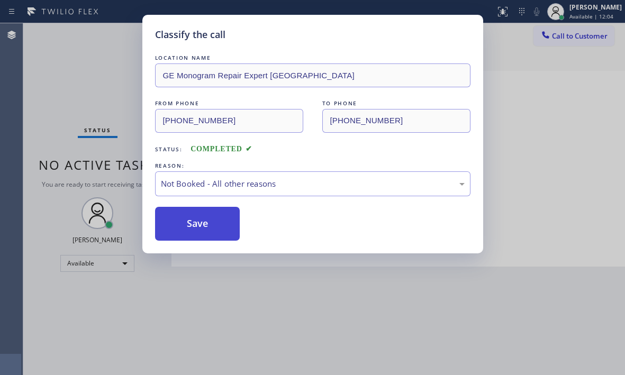
click at [179, 223] on button "Save" at bounding box center [197, 224] width 85 height 34
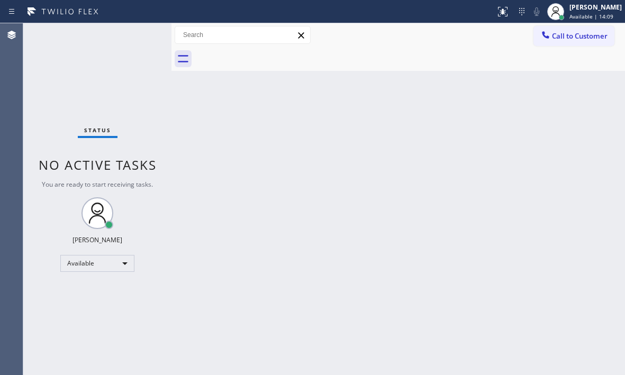
click at [440, 124] on div "Back to Dashboard Change Sender ID Customers Technicians Select a contact Outbo…" at bounding box center [399, 199] width 454 height 352
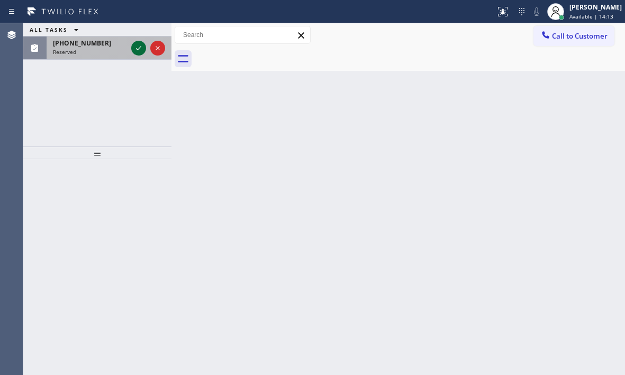
click at [133, 47] on icon at bounding box center [138, 48] width 13 height 13
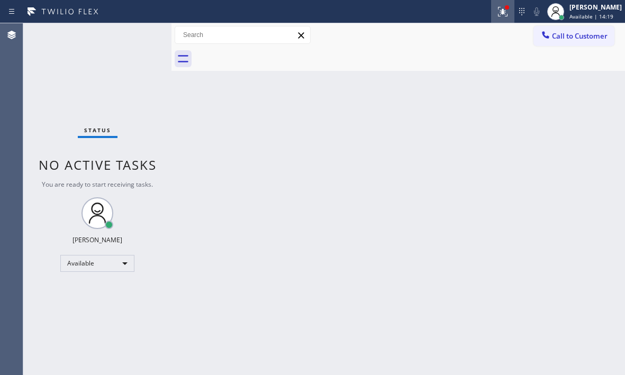
click at [497, 17] on icon at bounding box center [503, 11] width 13 height 13
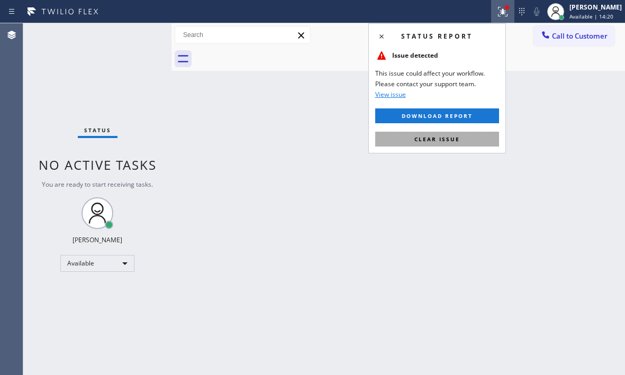
click at [456, 146] on button "Clear issue" at bounding box center [437, 139] width 124 height 15
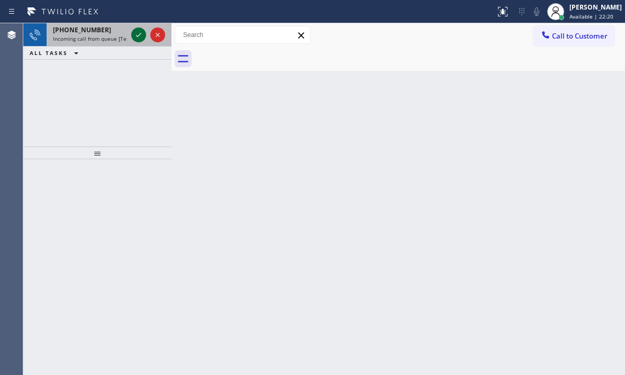
click at [137, 34] on icon at bounding box center [138, 35] width 13 height 13
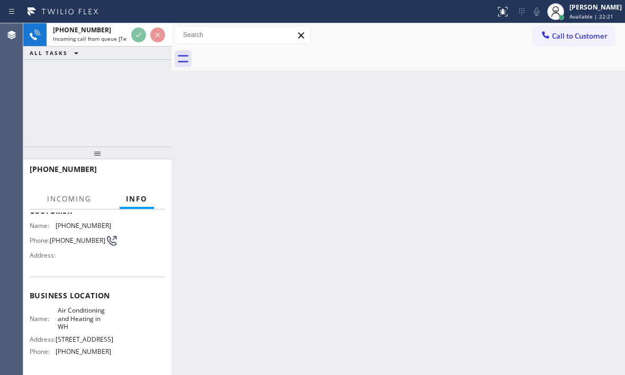
scroll to position [159, 0]
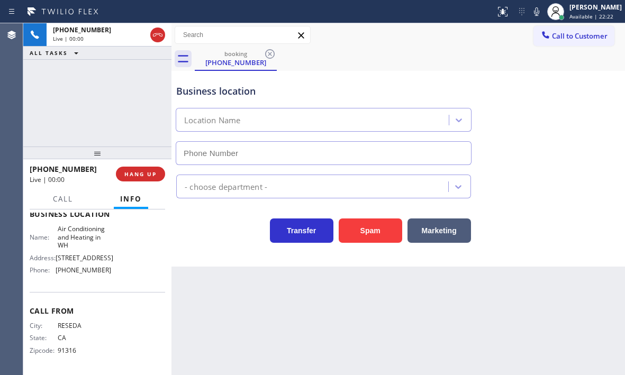
type input "[PHONE_NUMBER]"
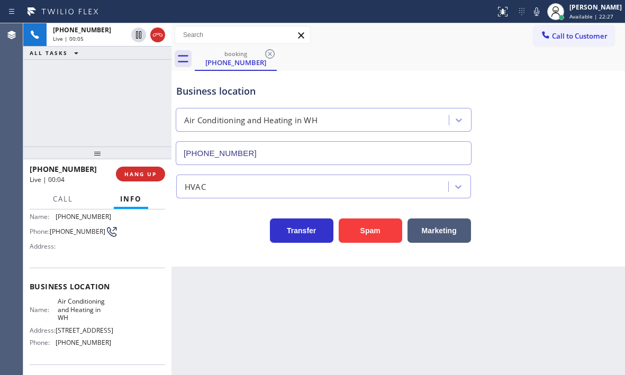
scroll to position [0, 0]
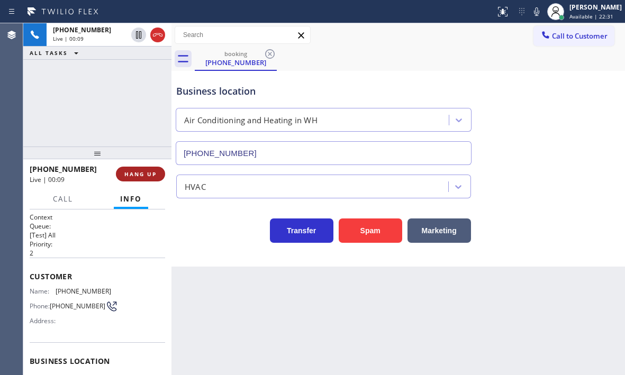
click at [142, 173] on span "HANG UP" at bounding box center [140, 174] width 32 height 7
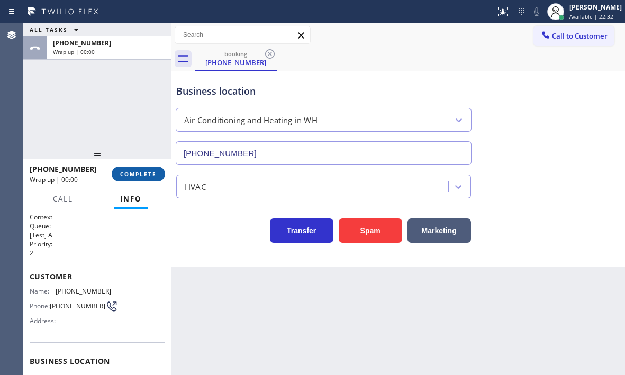
click at [153, 173] on span "COMPLETE" at bounding box center [138, 174] width 37 height 7
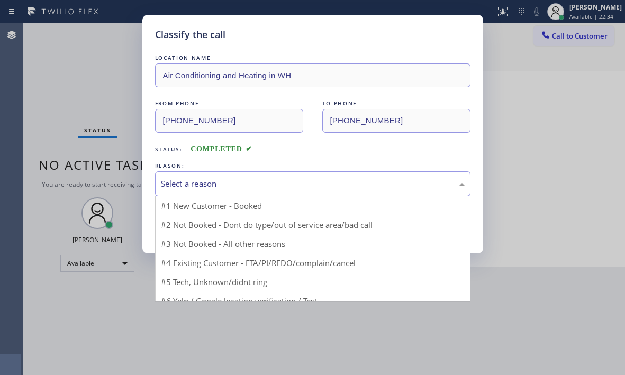
click at [270, 182] on div "Select a reason" at bounding box center [313, 184] width 304 height 12
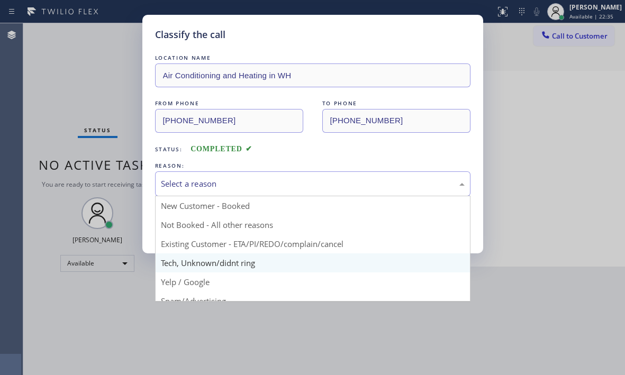
scroll to position [53, 0]
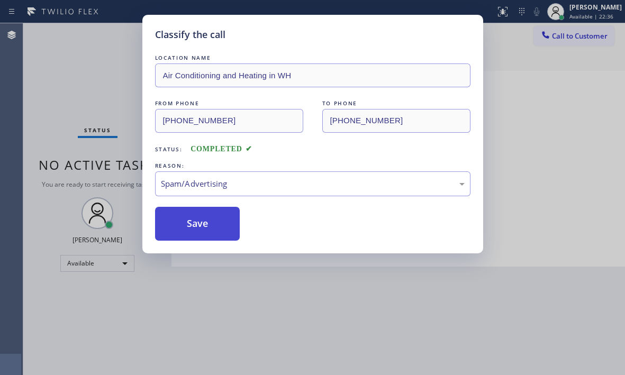
click at [193, 226] on button "Save" at bounding box center [197, 224] width 85 height 34
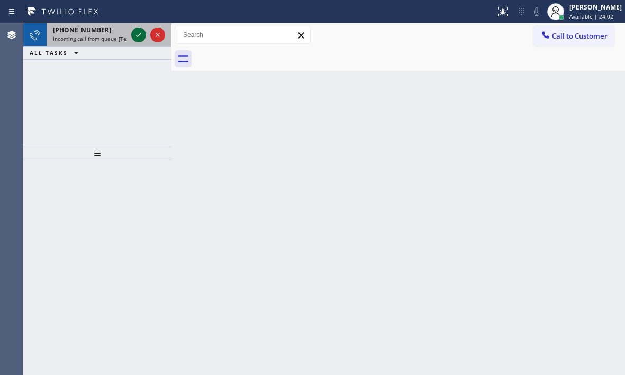
click at [139, 33] on icon at bounding box center [138, 35] width 13 height 13
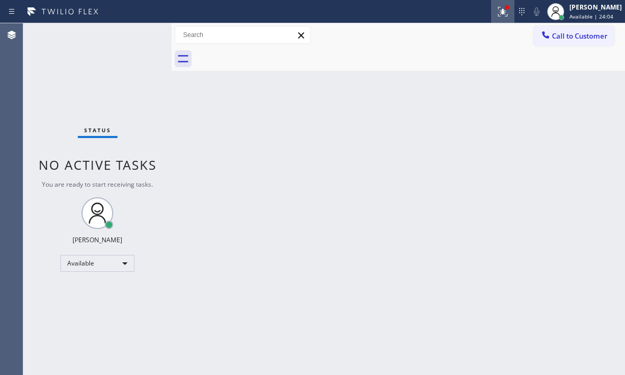
click at [498, 14] on icon at bounding box center [503, 11] width 13 height 13
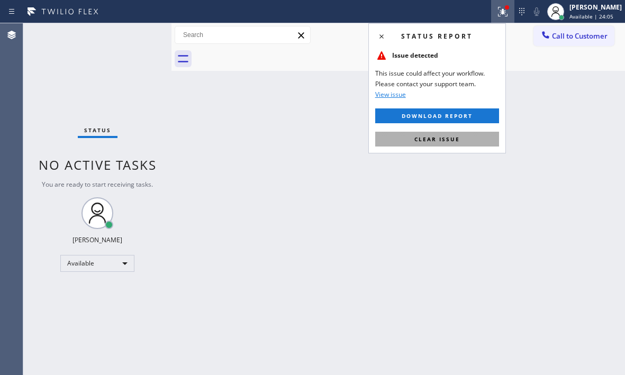
click at [447, 141] on span "Clear issue" at bounding box center [438, 139] width 46 height 7
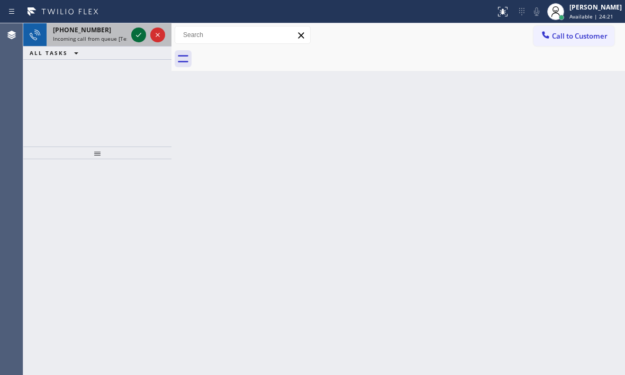
click at [138, 31] on icon at bounding box center [138, 35] width 13 height 13
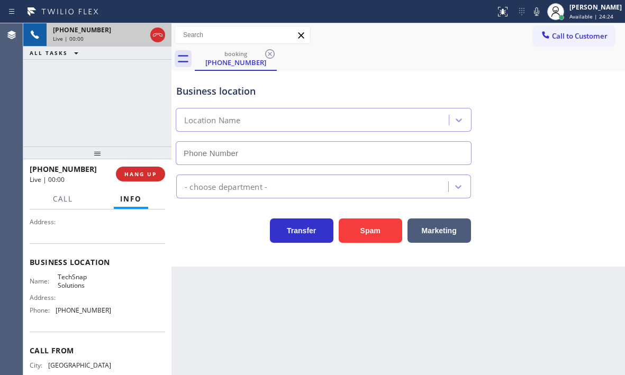
scroll to position [142, 0]
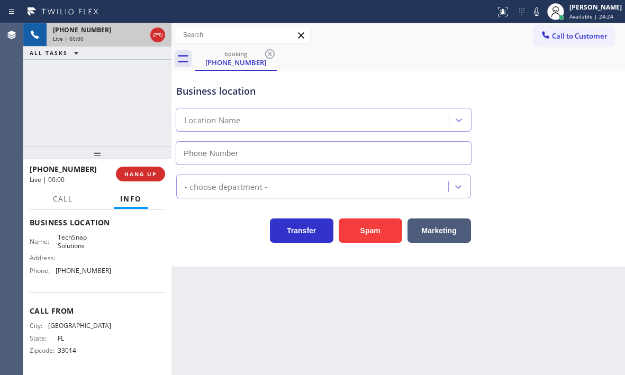
type input "[PHONE_NUMBER]"
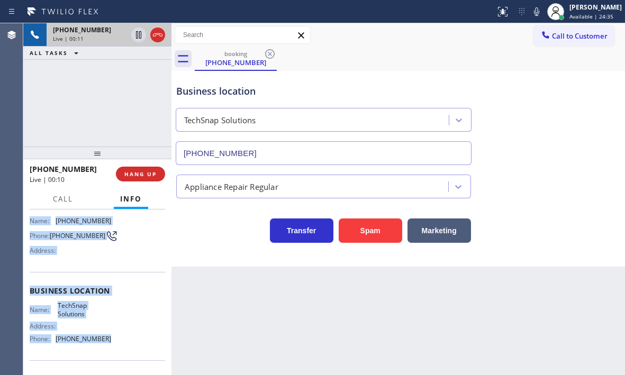
scroll to position [89, 0]
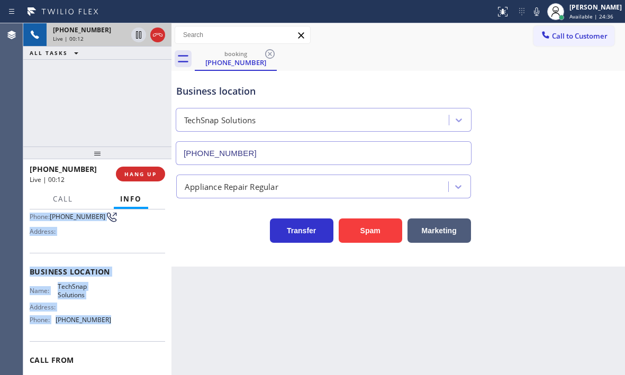
drag, startPoint x: 28, startPoint y: 237, endPoint x: 103, endPoint y: 324, distance: 114.9
click at [103, 324] on div "Context Queue: [Test] All Priority: 2 Customer Name: [PHONE_NUMBER] Phone: [PHO…" at bounding box center [97, 293] width 148 height 166
click at [157, 37] on icon at bounding box center [157, 35] width 13 height 13
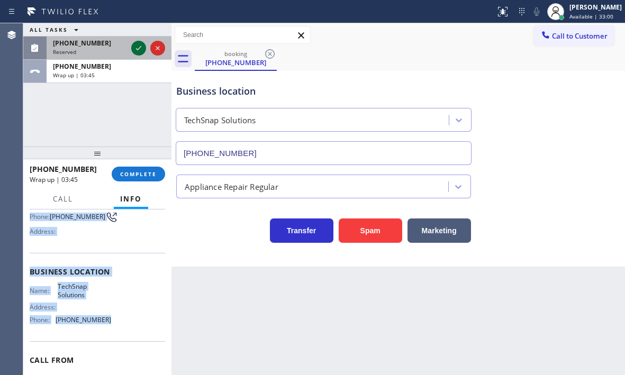
click at [136, 49] on icon at bounding box center [138, 48] width 13 height 13
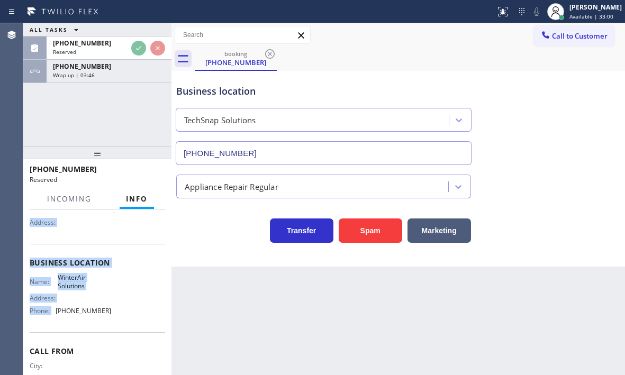
scroll to position [99, 0]
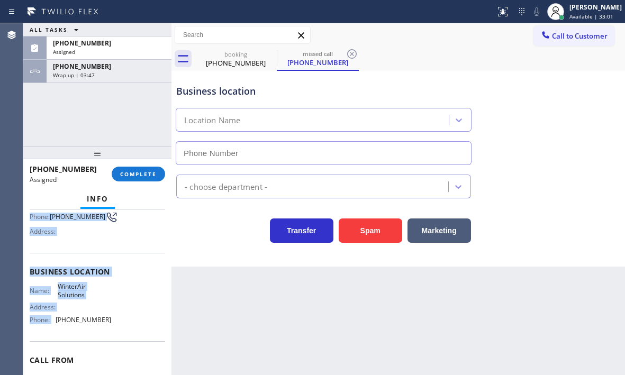
type input "[PHONE_NUMBER]"
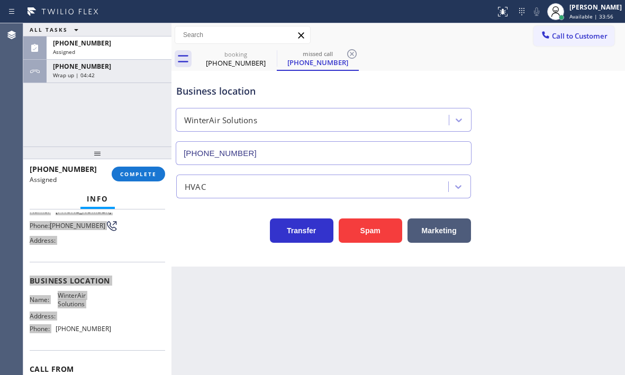
scroll to position [108, 0]
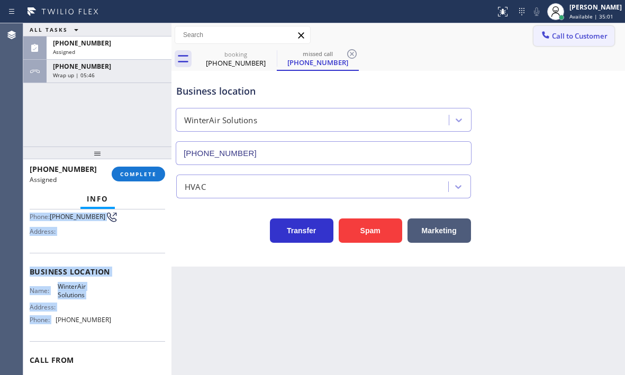
click at [572, 38] on span "Call to Customer" at bounding box center [580, 36] width 56 height 10
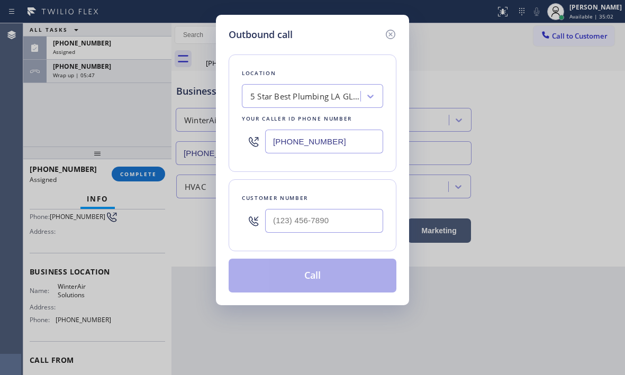
click at [353, 145] on input "[PHONE_NUMBER]" at bounding box center [324, 142] width 118 height 24
click at [353, 144] on input "[PHONE_NUMBER]" at bounding box center [324, 142] width 118 height 24
paste input "786) 474-971"
type input "[PHONE_NUMBER]"
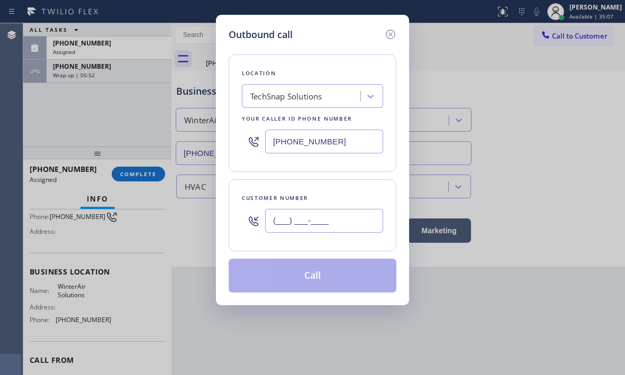
click at [307, 214] on input "(___) ___-____" at bounding box center [324, 221] width 118 height 24
paste input "305) 970-2433"
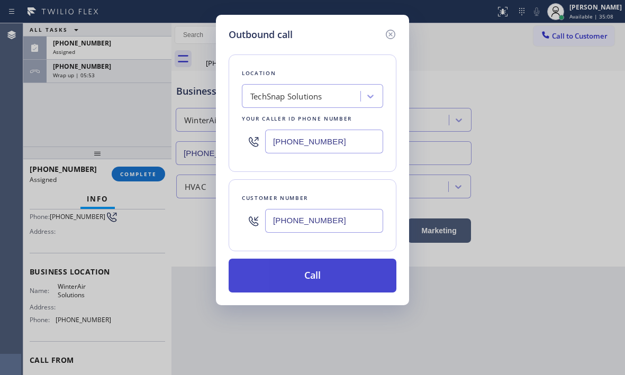
type input "[PHONE_NUMBER]"
click at [319, 283] on button "Call" at bounding box center [313, 276] width 168 height 34
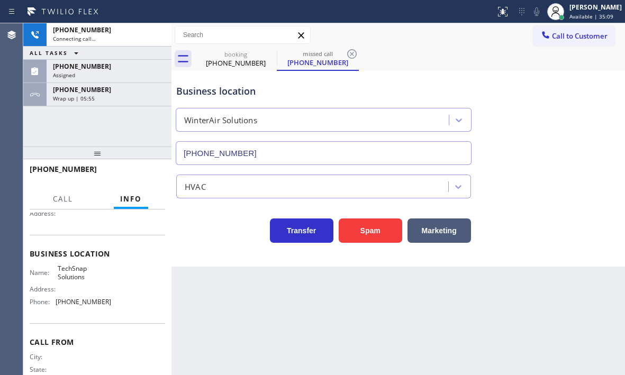
scroll to position [89, 0]
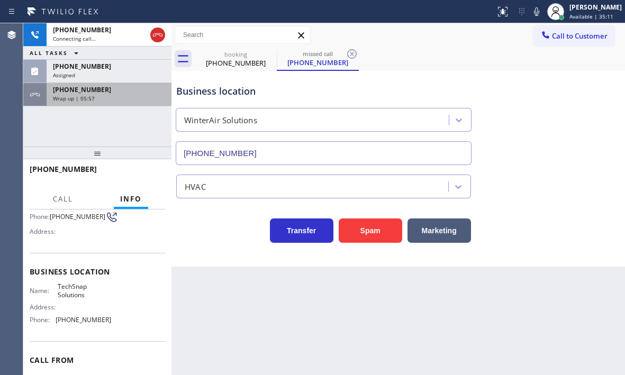
click at [106, 95] on div "Wrap up | 05:57" at bounding box center [109, 98] width 112 height 7
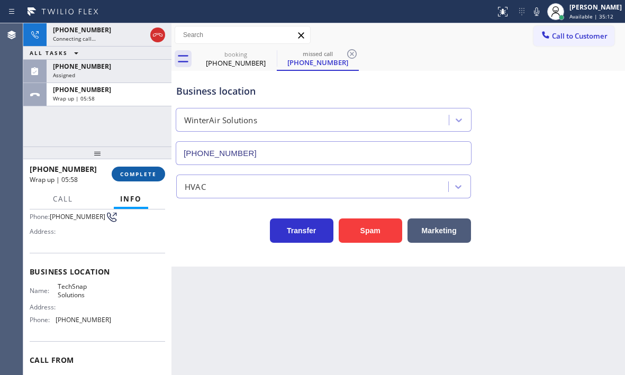
click at [142, 172] on span "COMPLETE" at bounding box center [138, 174] width 37 height 7
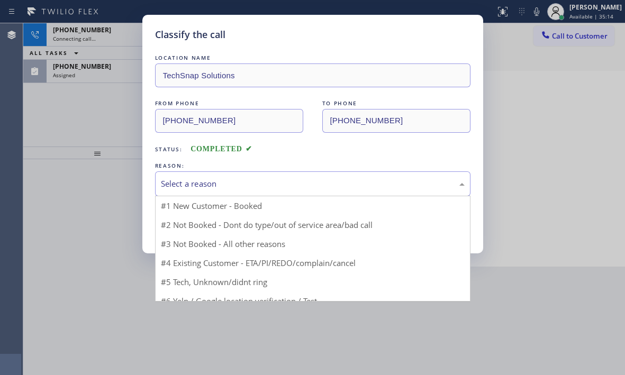
click at [242, 186] on div "Select a reason" at bounding box center [313, 184] width 304 height 12
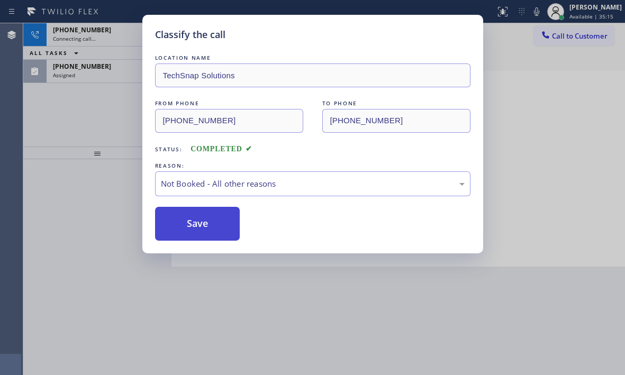
click at [186, 225] on button "Save" at bounding box center [197, 224] width 85 height 34
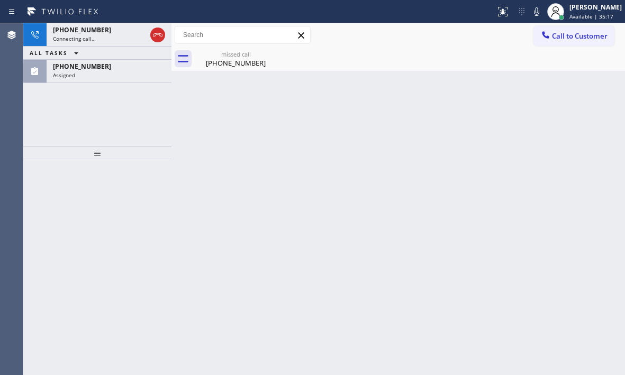
click at [114, 75] on div "Assigned" at bounding box center [109, 74] width 112 height 7
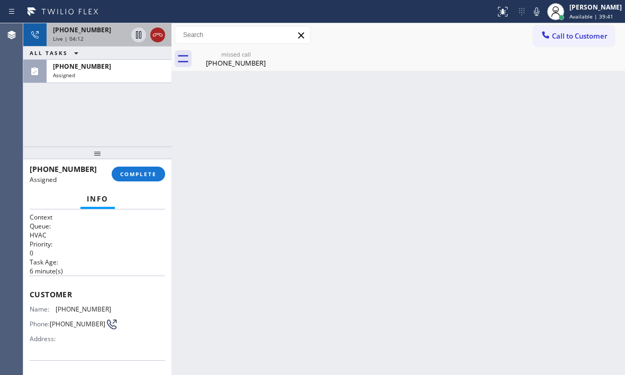
click at [158, 38] on icon at bounding box center [157, 35] width 13 height 13
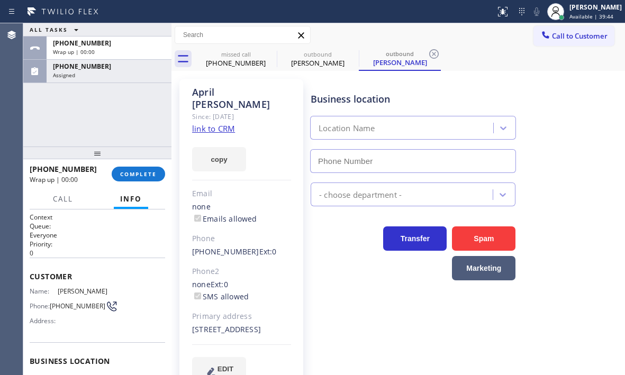
type input "[PHONE_NUMBER]"
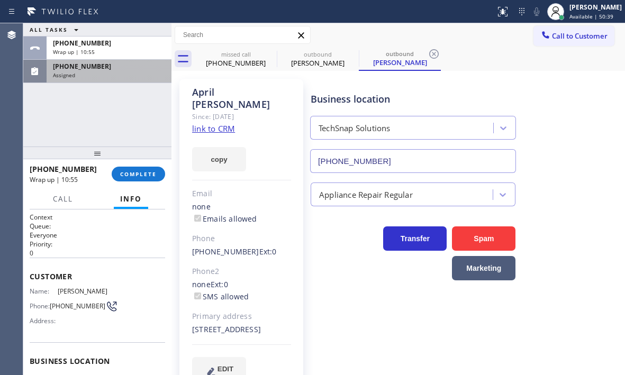
click at [120, 82] on div "[PHONE_NUMBER] Assigned" at bounding box center [107, 71] width 121 height 23
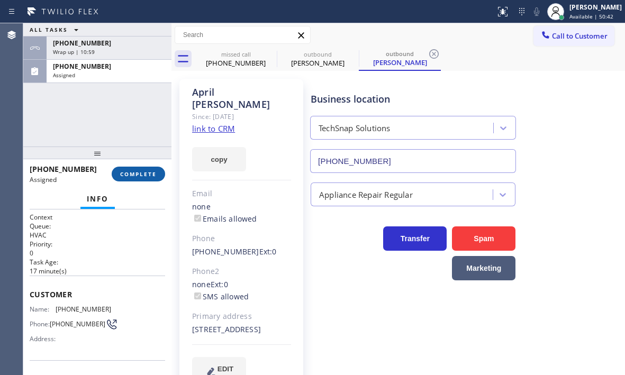
click at [150, 178] on button "COMPLETE" at bounding box center [138, 174] width 53 height 15
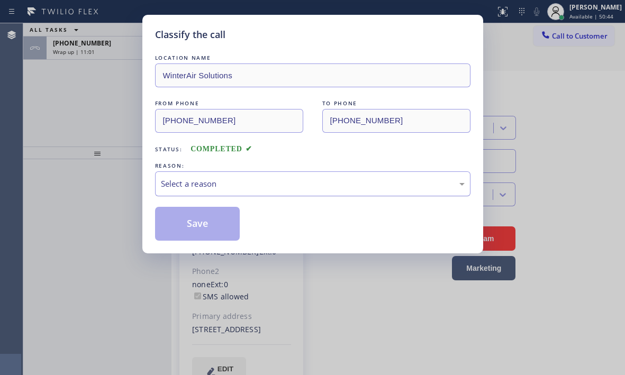
click at [221, 183] on div "Select a reason" at bounding box center [313, 184] width 304 height 12
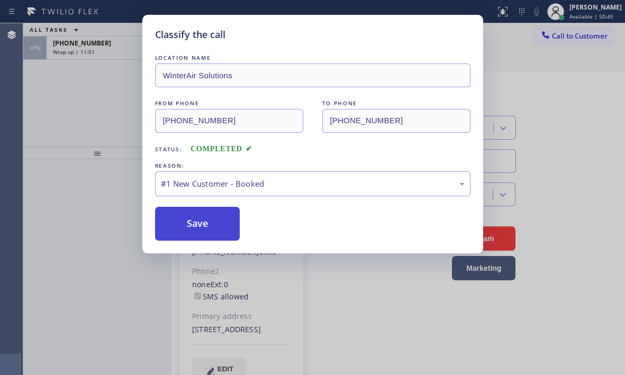
click at [178, 218] on button "Save" at bounding box center [197, 224] width 85 height 34
click at [100, 55] on div "Classify the call LOCATION NAME WinterAir Solutions FROM PHONE [PHONE_NUMBER] T…" at bounding box center [312, 187] width 625 height 375
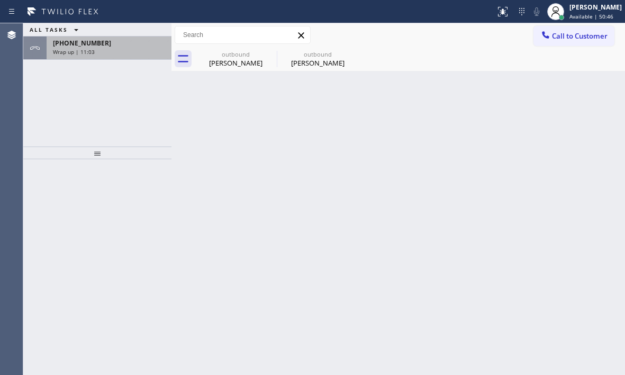
click at [104, 50] on div "Wrap up | 11:03" at bounding box center [109, 51] width 112 height 7
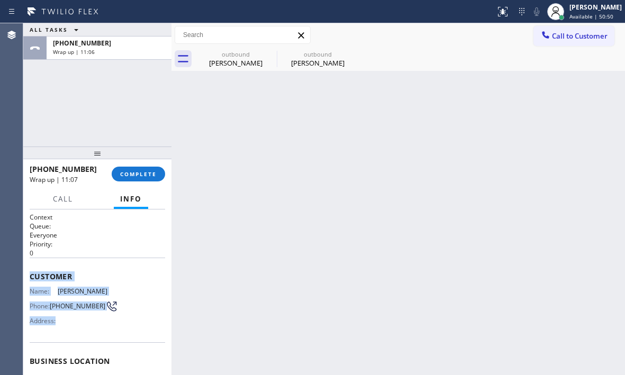
scroll to position [53, 0]
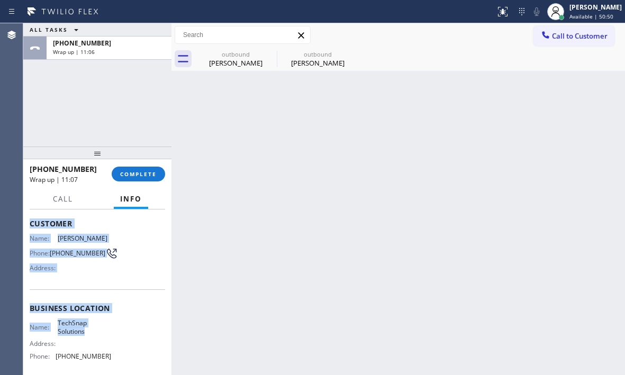
drag, startPoint x: 30, startPoint y: 272, endPoint x: 131, endPoint y: 336, distance: 120.0
click at [131, 336] on div "Context Queue: Everyone Priority: 0 Customer Name: [PERSON_NAME] Phone: [PHONE_…" at bounding box center [98, 309] width 136 height 298
click at [138, 177] on span "COMPLETE" at bounding box center [138, 174] width 37 height 7
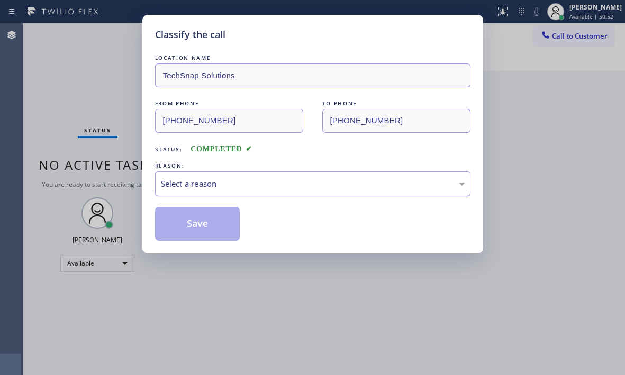
click at [229, 184] on div "Select a reason" at bounding box center [313, 184] width 304 height 12
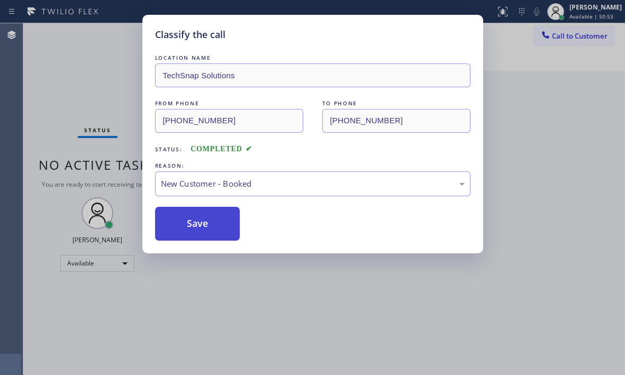
click at [184, 214] on button "Save" at bounding box center [197, 224] width 85 height 34
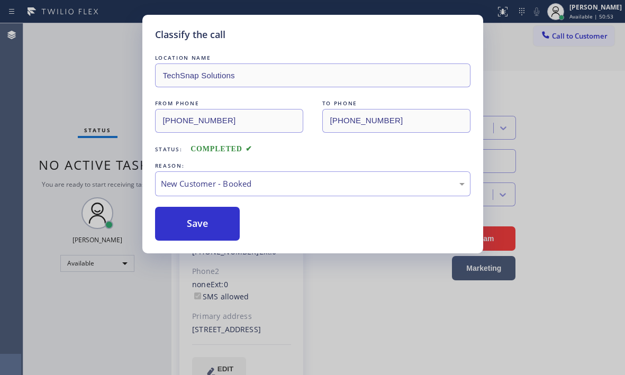
click at [543, 93] on div "Classify the call LOCATION NAME Fearless Plumbing Service FROM PHONE [PHONE_NUM…" at bounding box center [324, 199] width 602 height 352
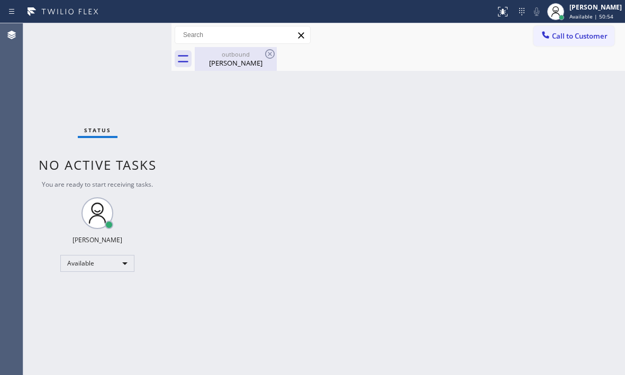
click at [224, 57] on div "outbound" at bounding box center [236, 54] width 80 height 8
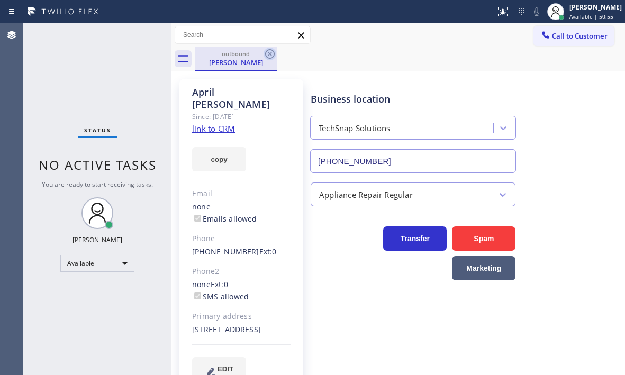
click at [270, 53] on icon at bounding box center [270, 54] width 10 height 10
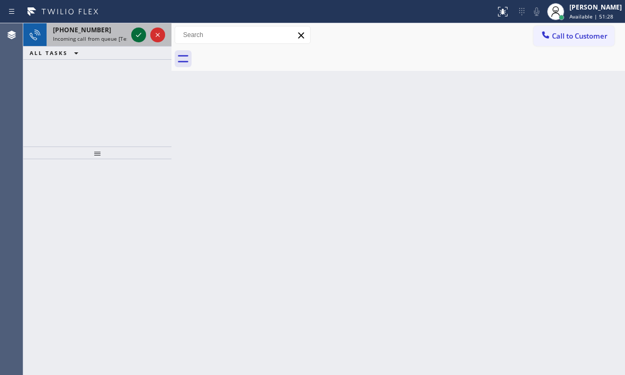
click at [138, 35] on icon at bounding box center [138, 35] width 13 height 13
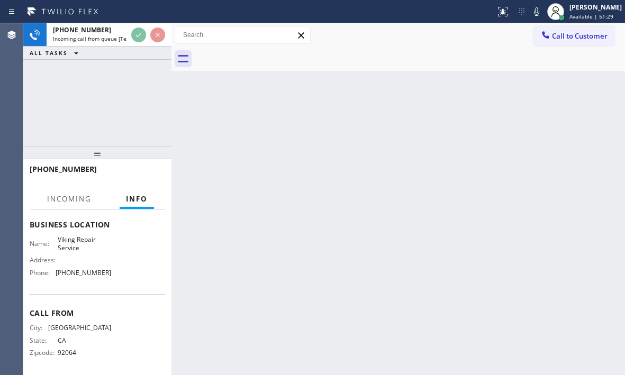
scroll to position [167, 0]
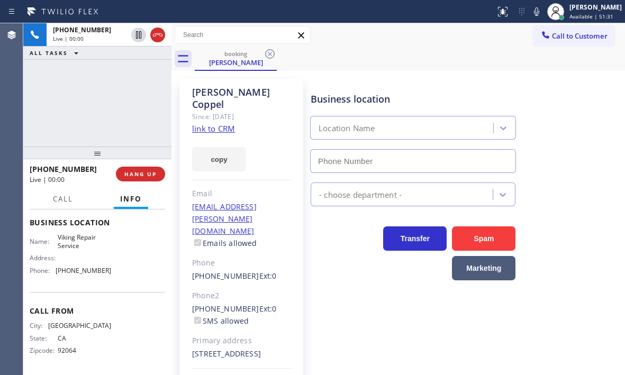
type input "[PHONE_NUMBER]"
click at [461, 71] on div "[PERSON_NAME] Since: [DATE] link to CRM copy Email [EMAIL_ADDRESS][PERSON_NAME]…" at bounding box center [399, 248] width 454 height 355
click at [217, 123] on link "link to CRM" at bounding box center [213, 128] width 43 height 11
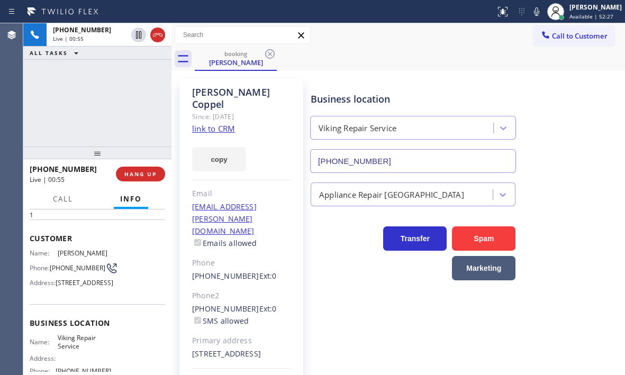
scroll to position [114, 0]
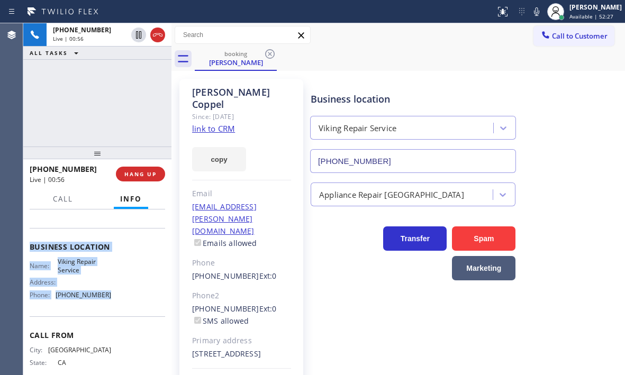
drag, startPoint x: 29, startPoint y: 267, endPoint x: 137, endPoint y: 327, distance: 124.0
click at [137, 327] on div "Context Queue: [Test] All Priority: 1 Customer Name: [PERSON_NAME] Phone: [PHON…" at bounding box center [97, 293] width 148 height 166
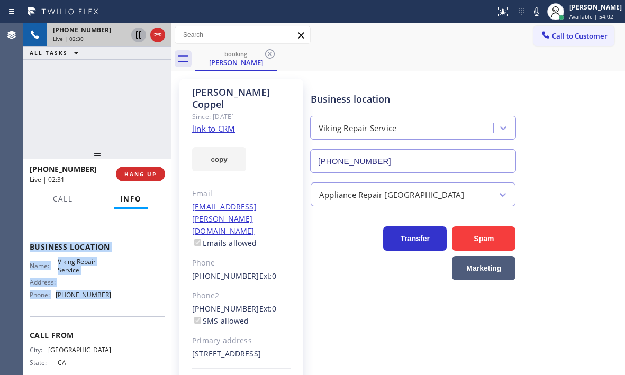
click at [140, 34] on icon at bounding box center [138, 35] width 13 height 13
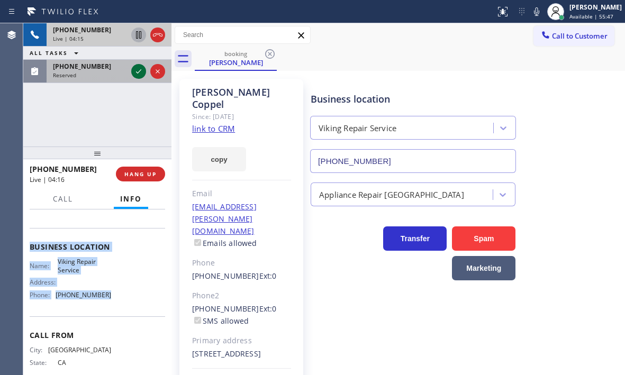
click at [140, 74] on icon at bounding box center [138, 71] width 13 height 13
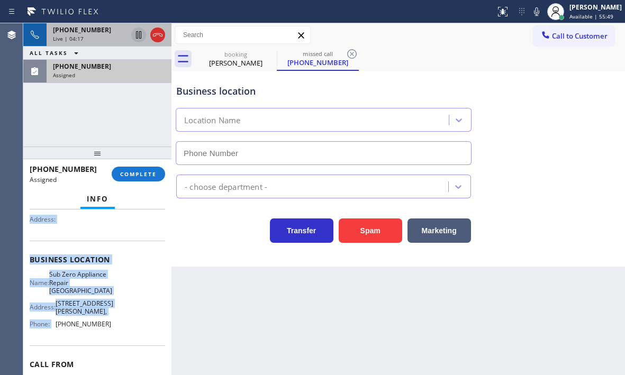
type input "[PHONE_NUMBER]"
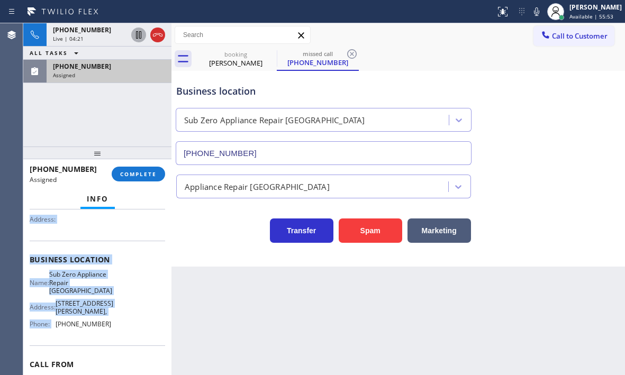
click at [139, 36] on icon at bounding box center [138, 35] width 13 height 13
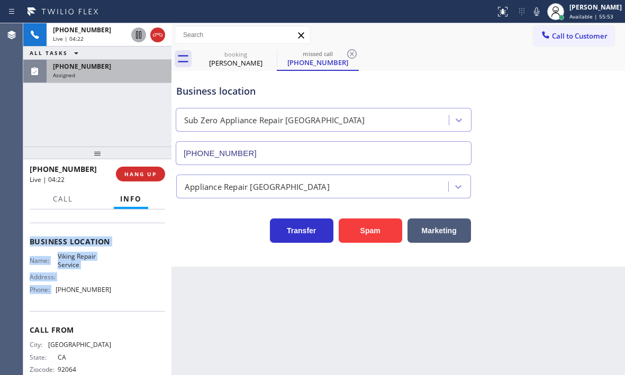
scroll to position [114, 0]
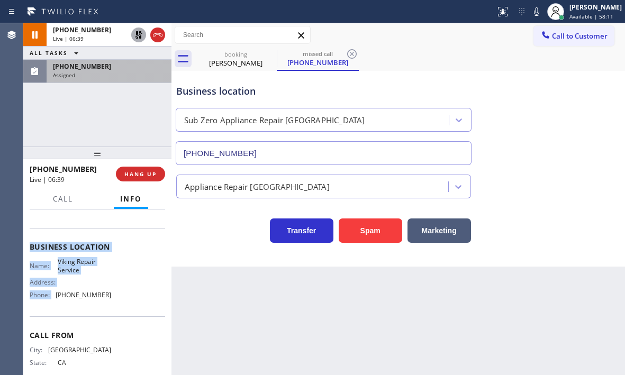
click at [136, 34] on icon at bounding box center [138, 34] width 7 height 7
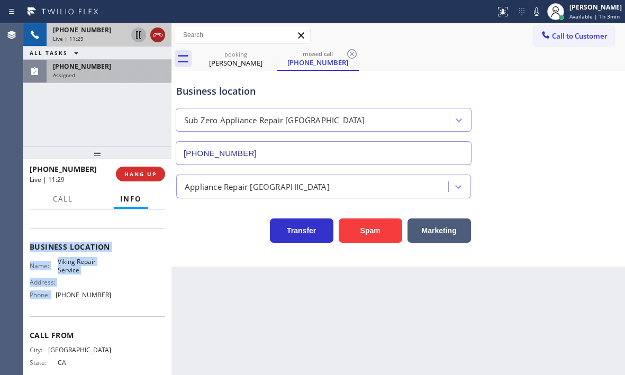
click at [156, 37] on icon at bounding box center [157, 35] width 13 height 13
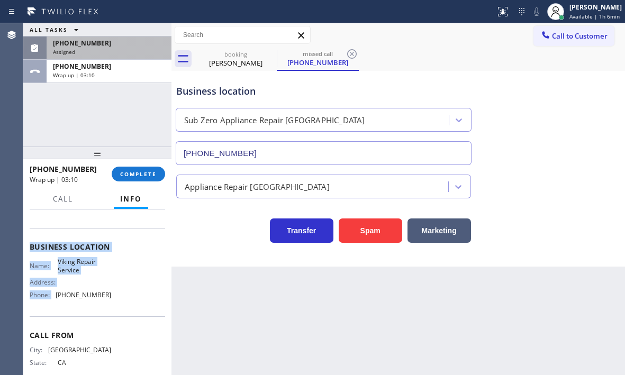
click at [118, 51] on div "Assigned" at bounding box center [109, 51] width 112 height 7
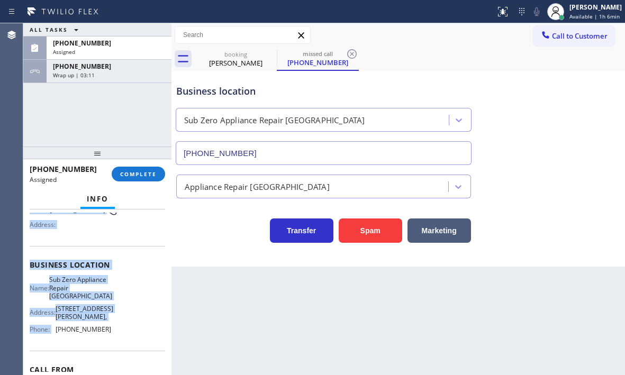
scroll to position [120, 0]
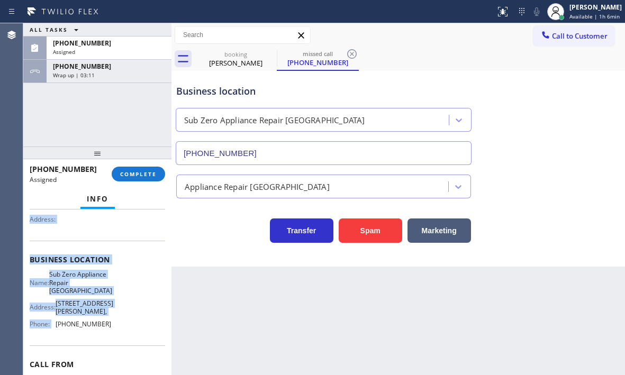
click at [121, 236] on div "Customer Name: [PHONE_NUMBER] Phone: [PHONE_NUMBER] Address:" at bounding box center [98, 198] width 136 height 85
drag, startPoint x: 28, startPoint y: 282, endPoint x: 115, endPoint y: 339, distance: 104.9
click at [115, 339] on div "Context Queue: Appliance Repair High End Priority: 0 Task Age: [DEMOGRAPHIC_DAT…" at bounding box center [97, 293] width 148 height 166
click at [140, 177] on span "COMPLETE" at bounding box center [138, 174] width 37 height 7
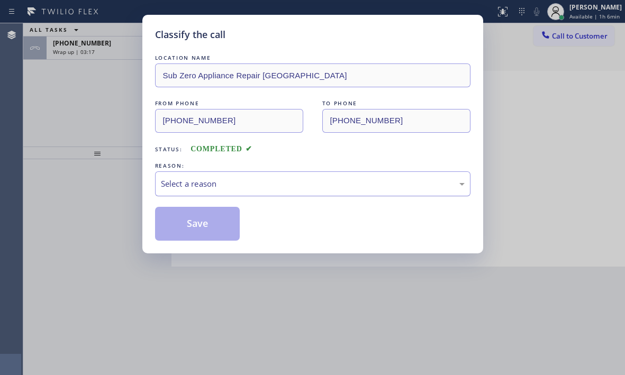
click at [231, 181] on div "Select a reason" at bounding box center [313, 184] width 304 height 12
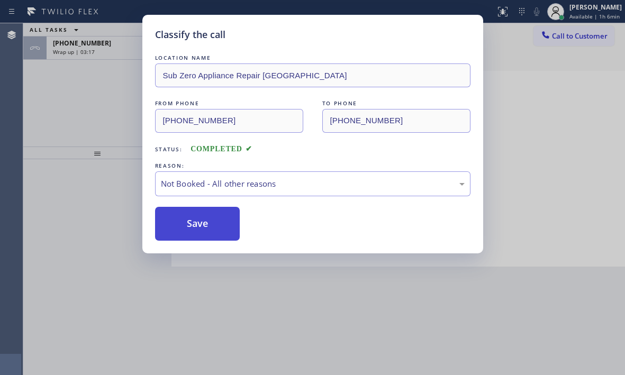
click at [182, 226] on button "Save" at bounding box center [197, 224] width 85 height 34
type input "[PHONE_NUMBER]"
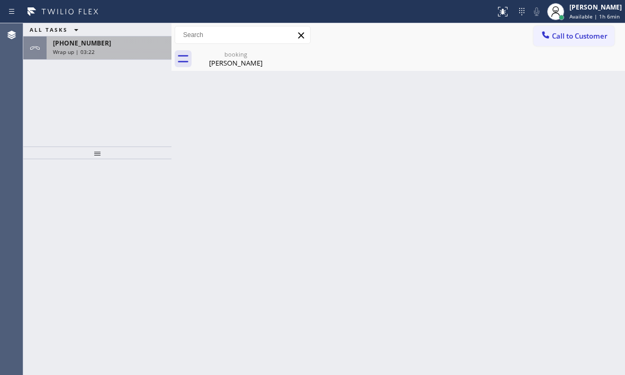
click at [115, 51] on div "Wrap up | 03:22" at bounding box center [109, 51] width 112 height 7
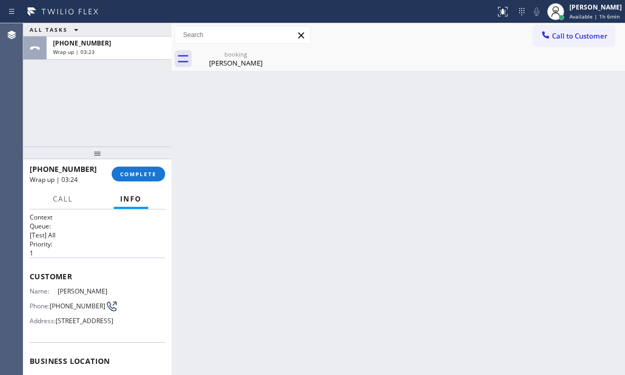
click at [29, 273] on div "Context Queue: [Test] All Priority: 1 Customer Name: [PERSON_NAME] Phone: [PHON…" at bounding box center [97, 293] width 148 height 166
click at [135, 175] on span "COMPLETE" at bounding box center [138, 174] width 37 height 7
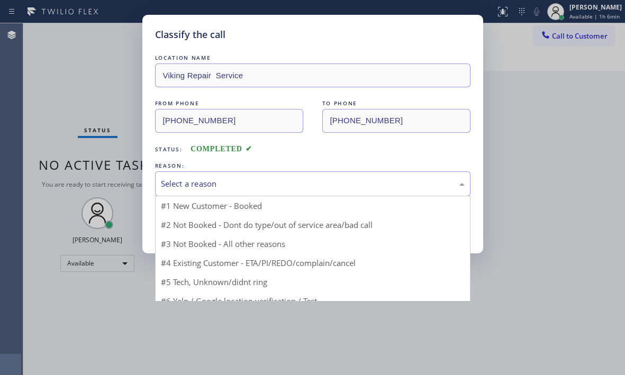
click at [222, 184] on div "Select a reason" at bounding box center [313, 184] width 304 height 12
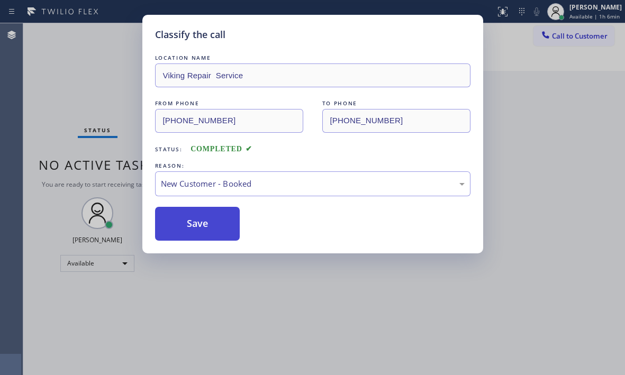
click at [188, 212] on button "Save" at bounding box center [197, 224] width 85 height 34
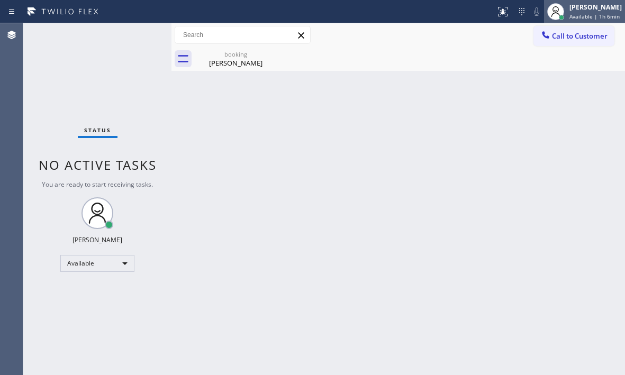
click at [572, 13] on span "Available | 1h 6min" at bounding box center [595, 16] width 50 height 7
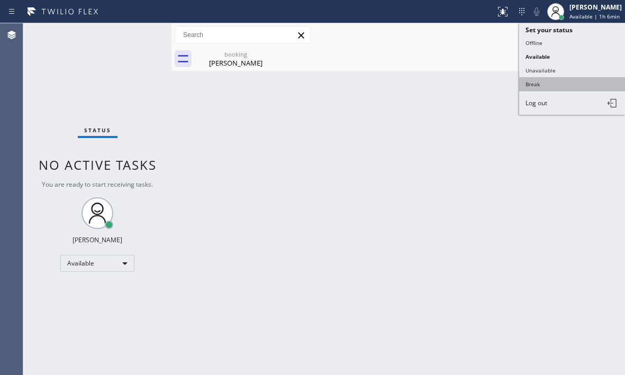
click at [538, 84] on button "Break" at bounding box center [573, 84] width 106 height 14
